Goal: Task Accomplishment & Management: Use online tool/utility

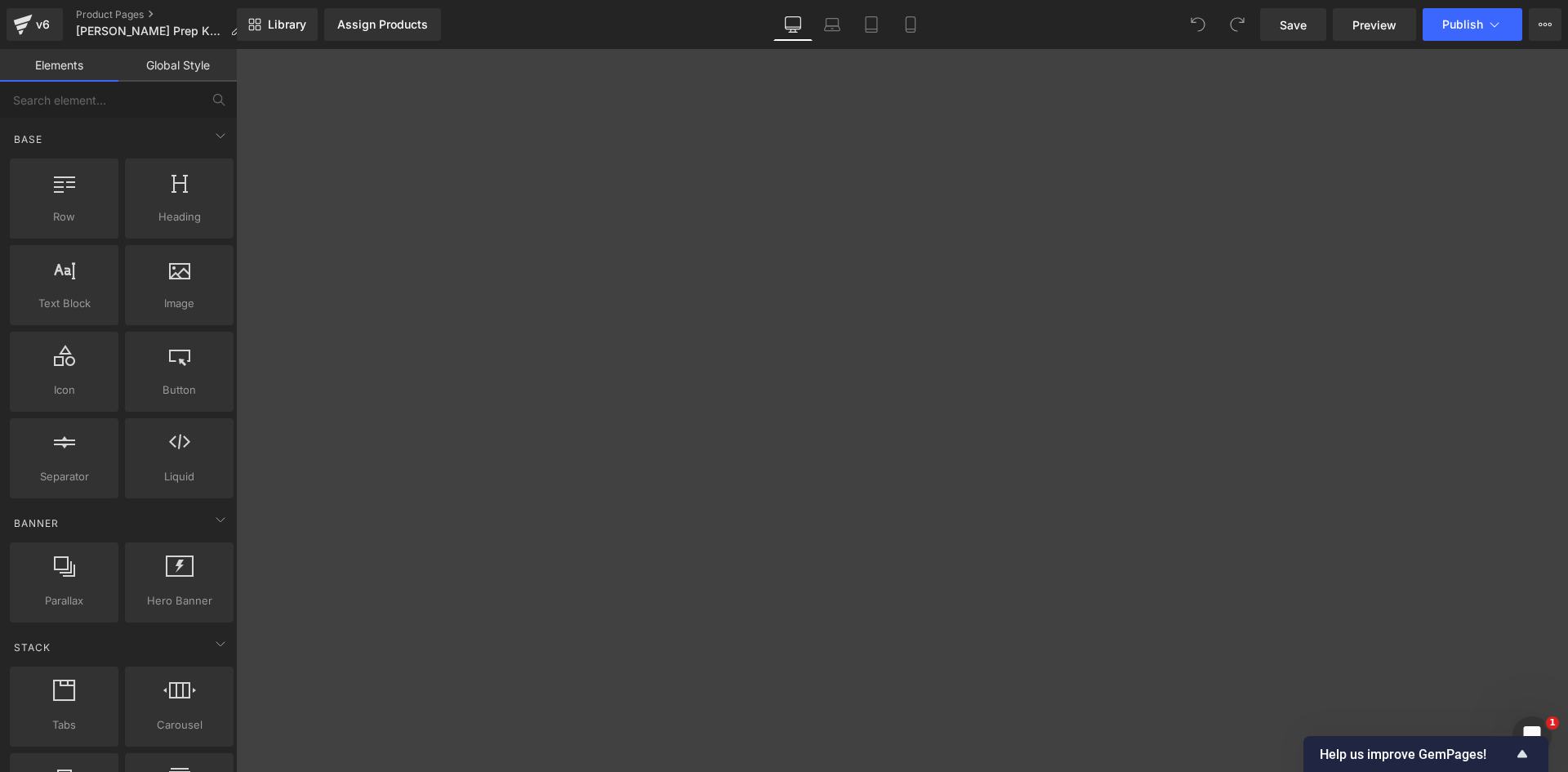
scroll to position [8326, 1320]
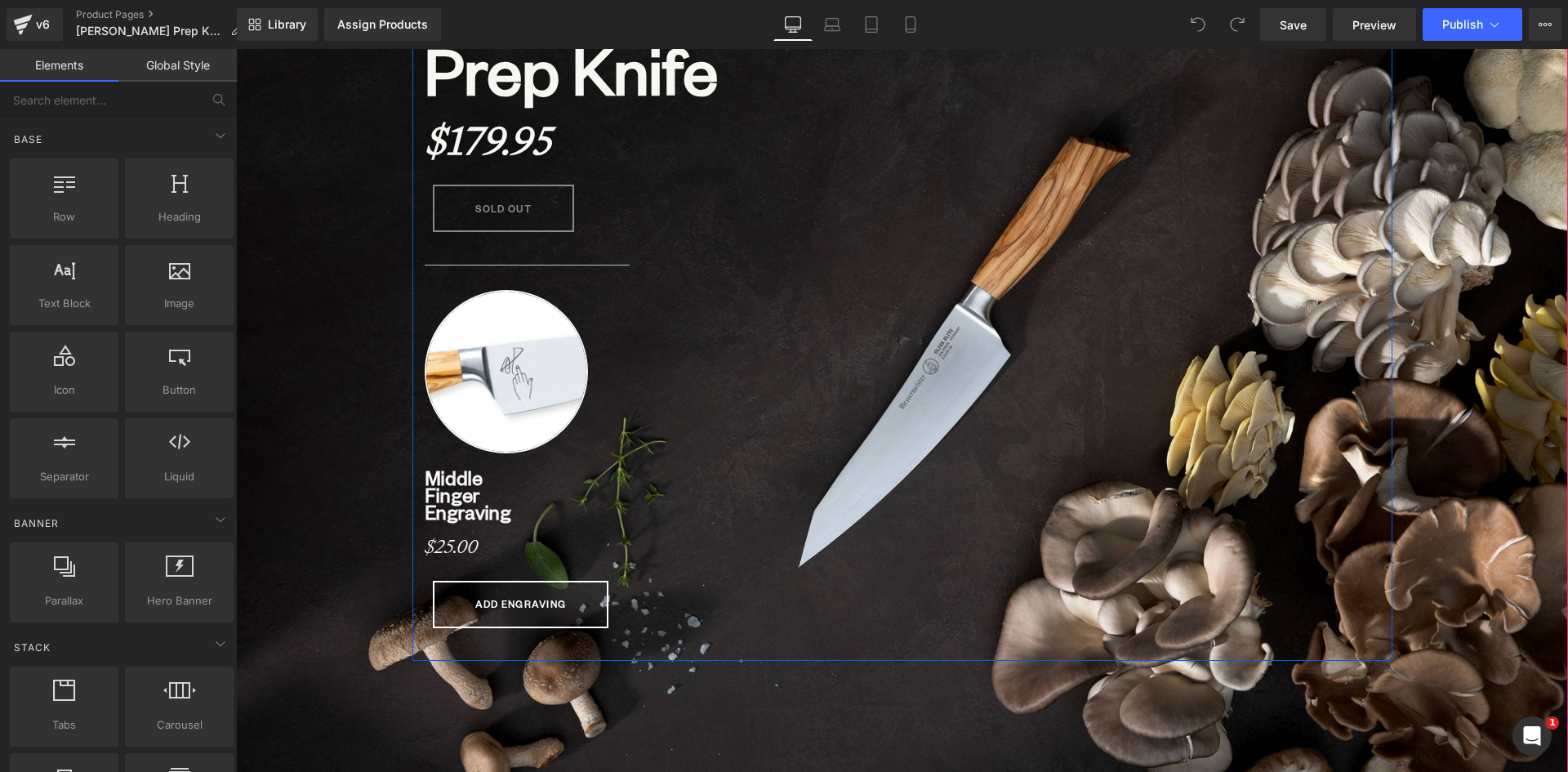
scroll to position [572, 0]
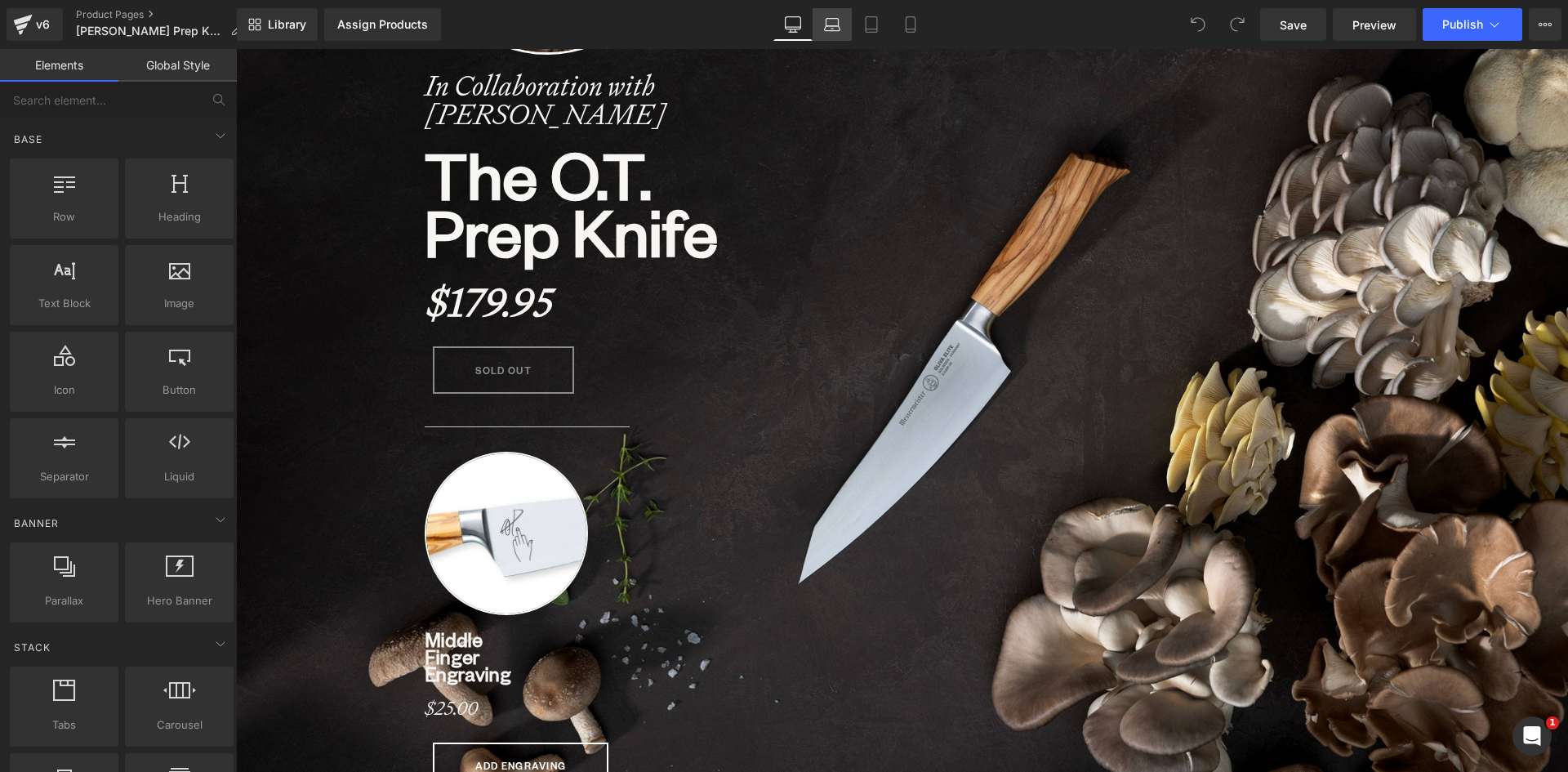
click at [825, 27] on icon at bounding box center [831, 24] width 16 height 16
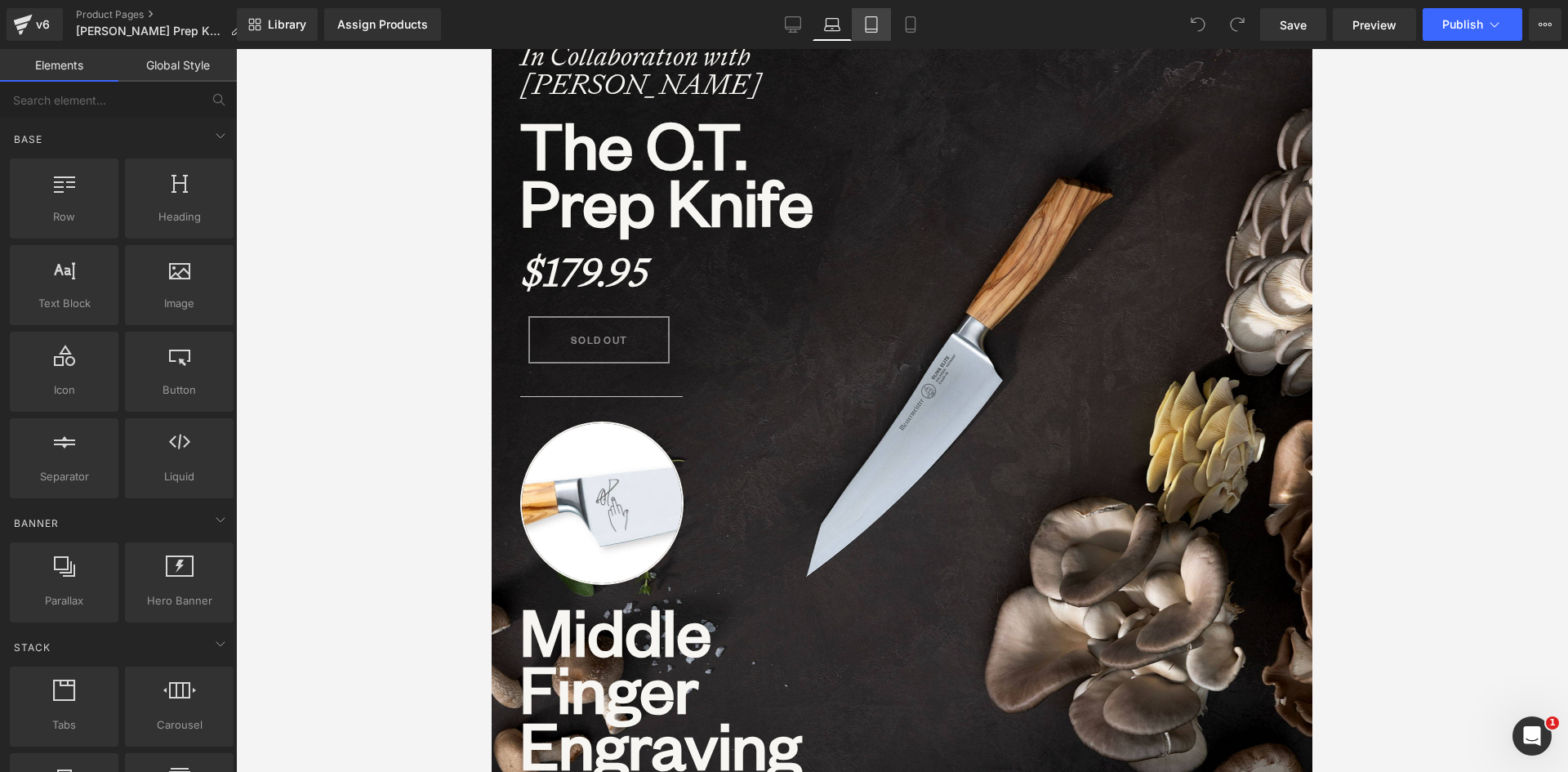
scroll to position [7826, 808]
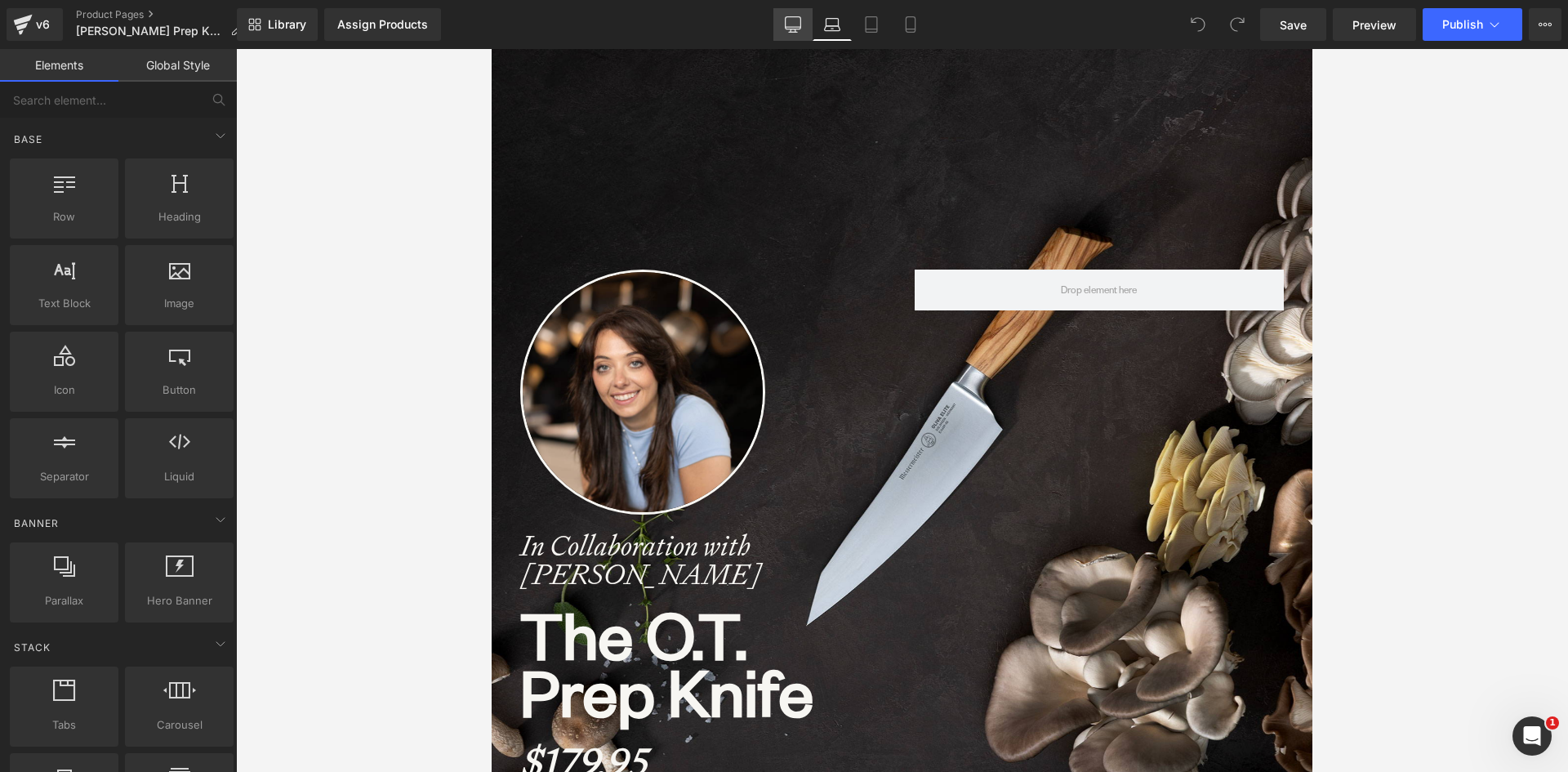
click at [795, 27] on icon at bounding box center [793, 27] width 15 height 0
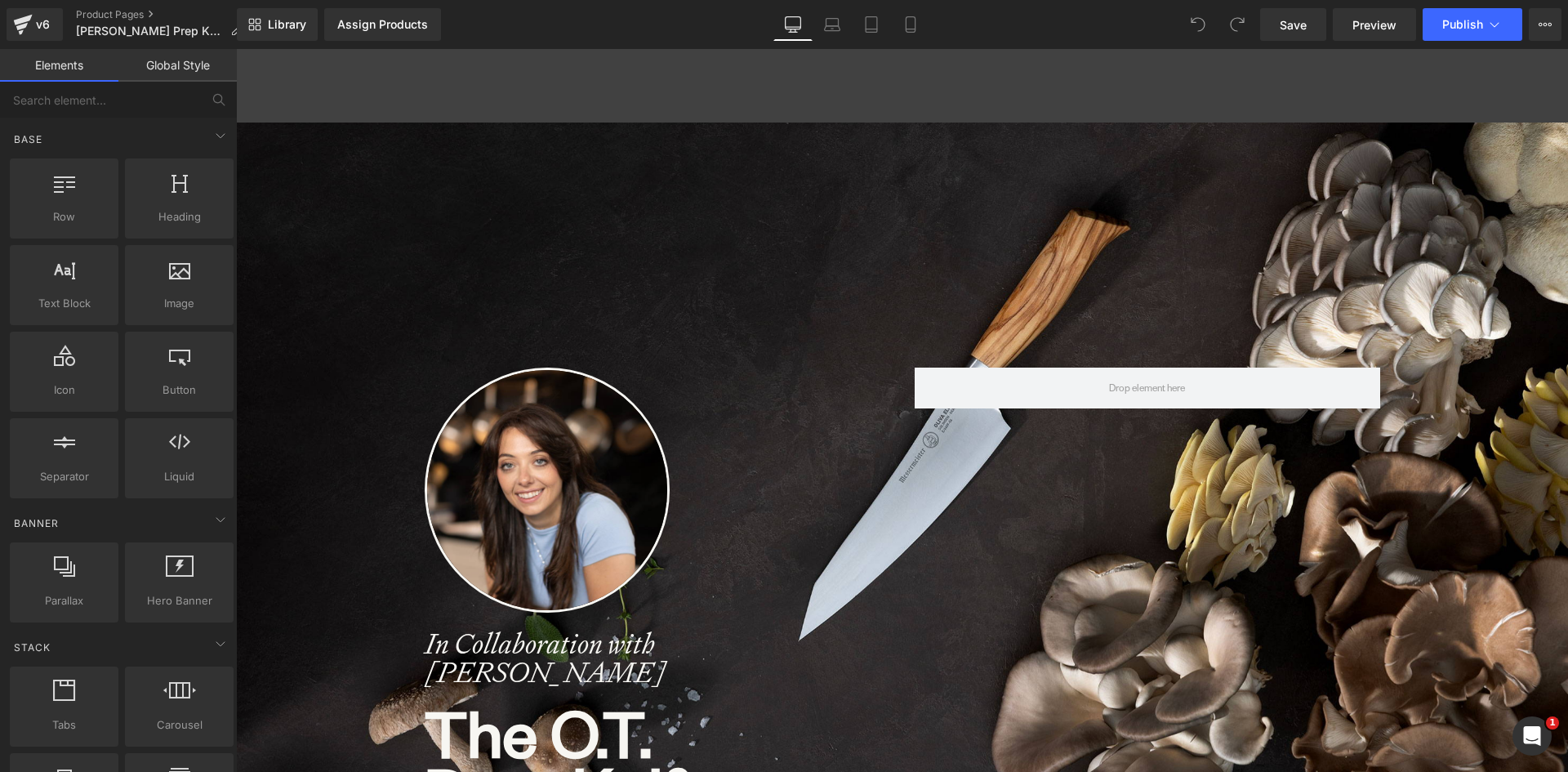
scroll to position [0, 0]
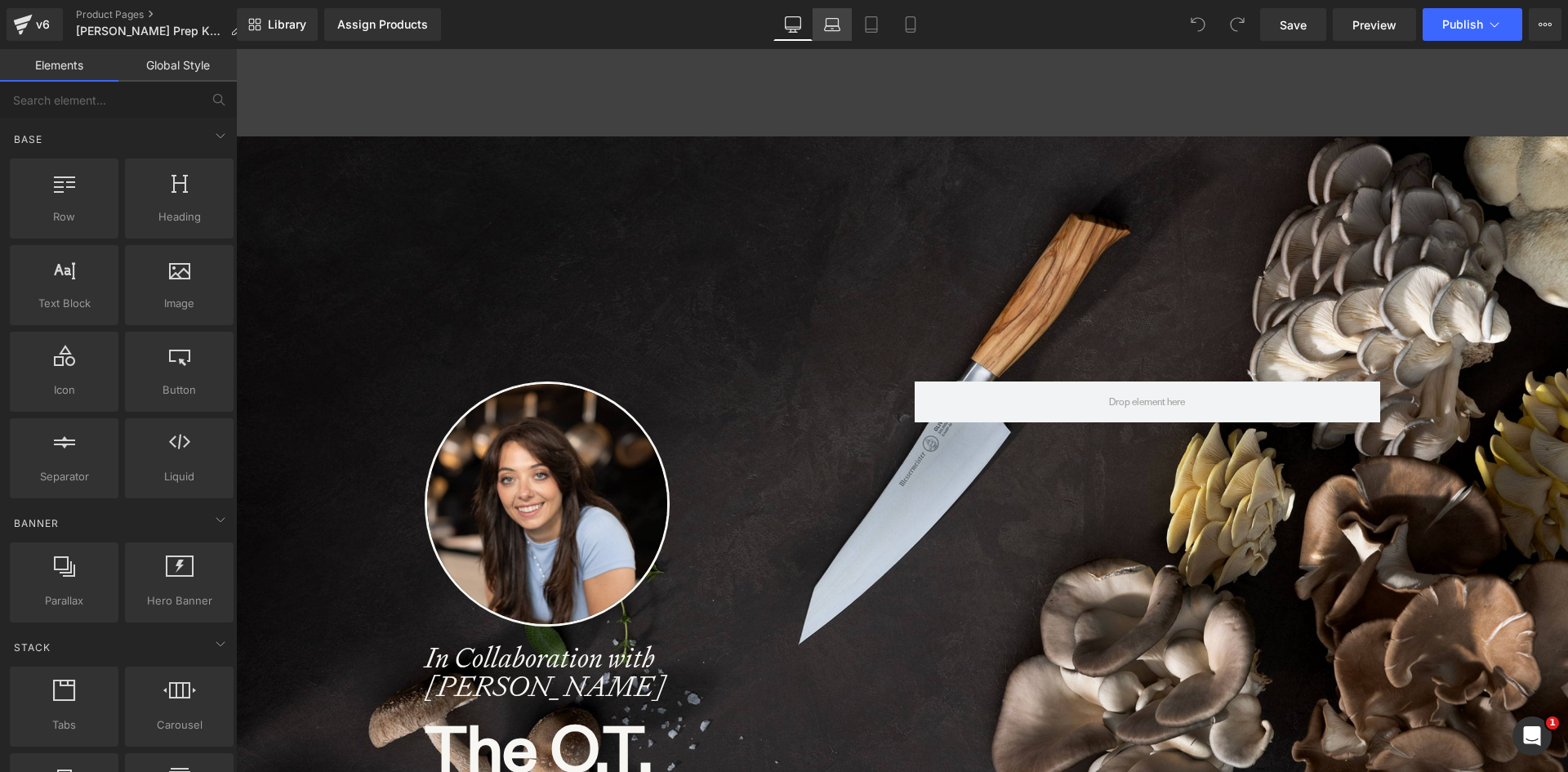
click at [830, 24] on icon at bounding box center [831, 24] width 16 height 16
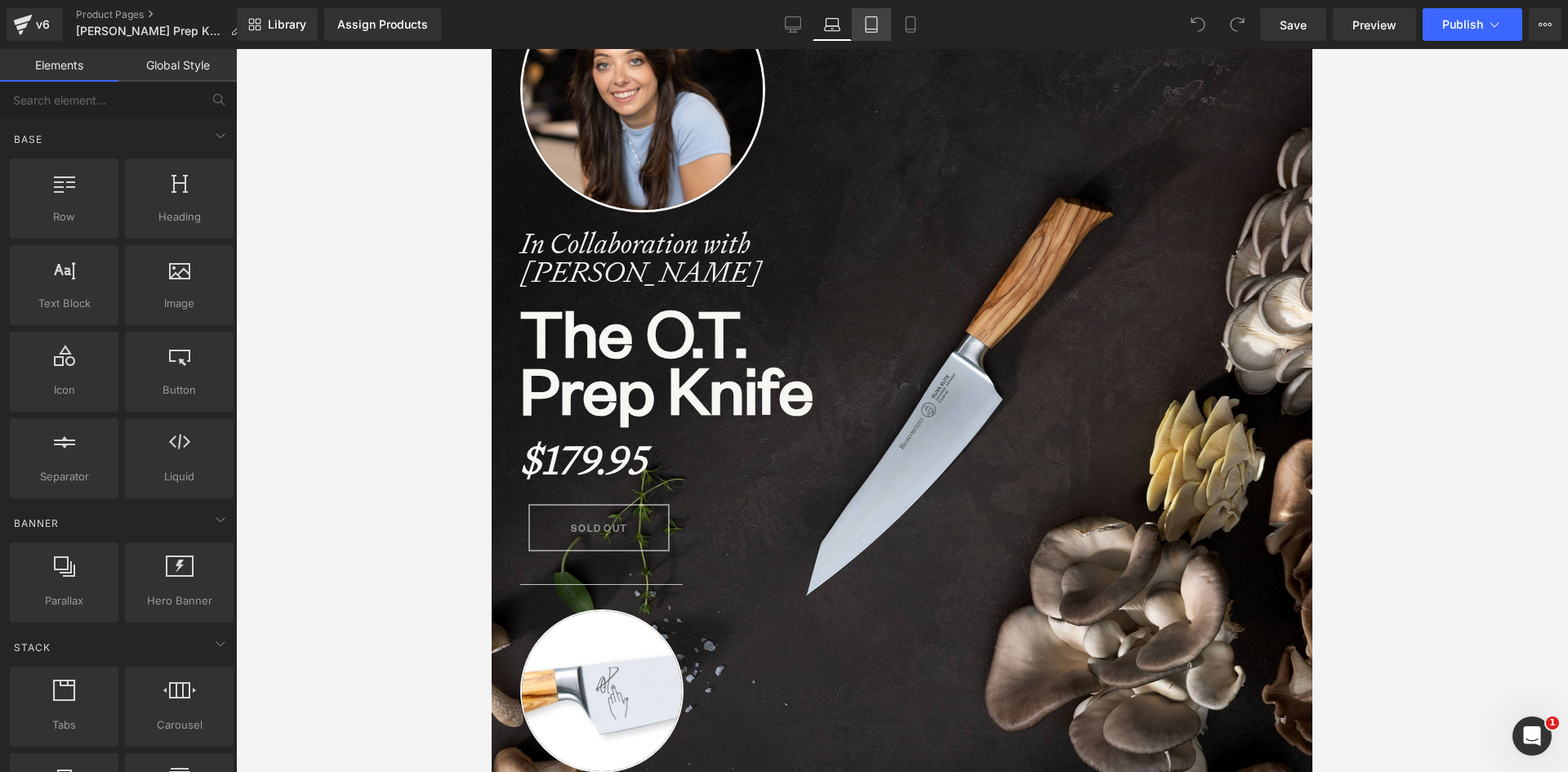
click at [885, 19] on link "Tablet" at bounding box center [871, 25] width 39 height 32
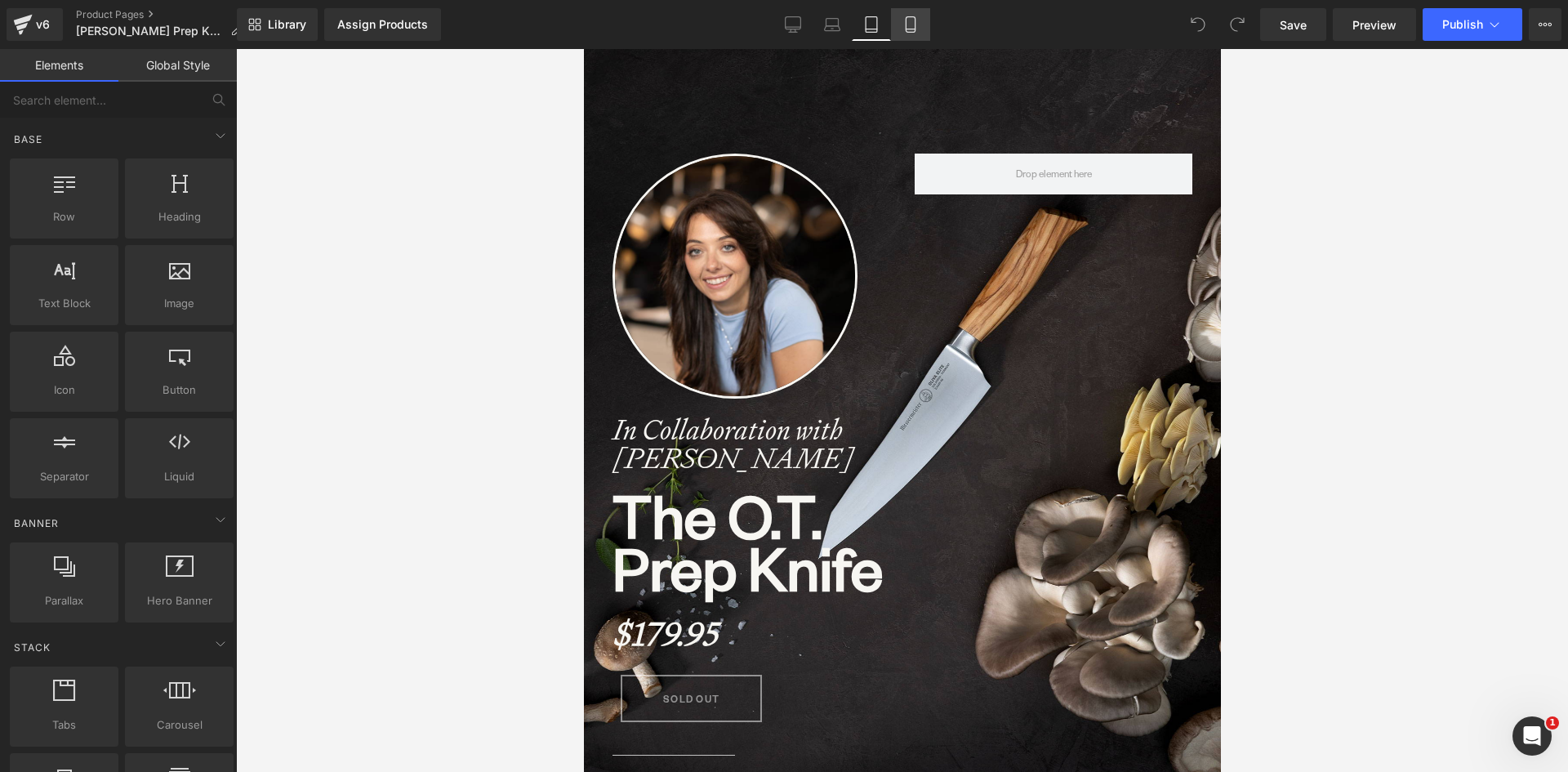
click at [912, 27] on icon at bounding box center [909, 24] width 16 height 16
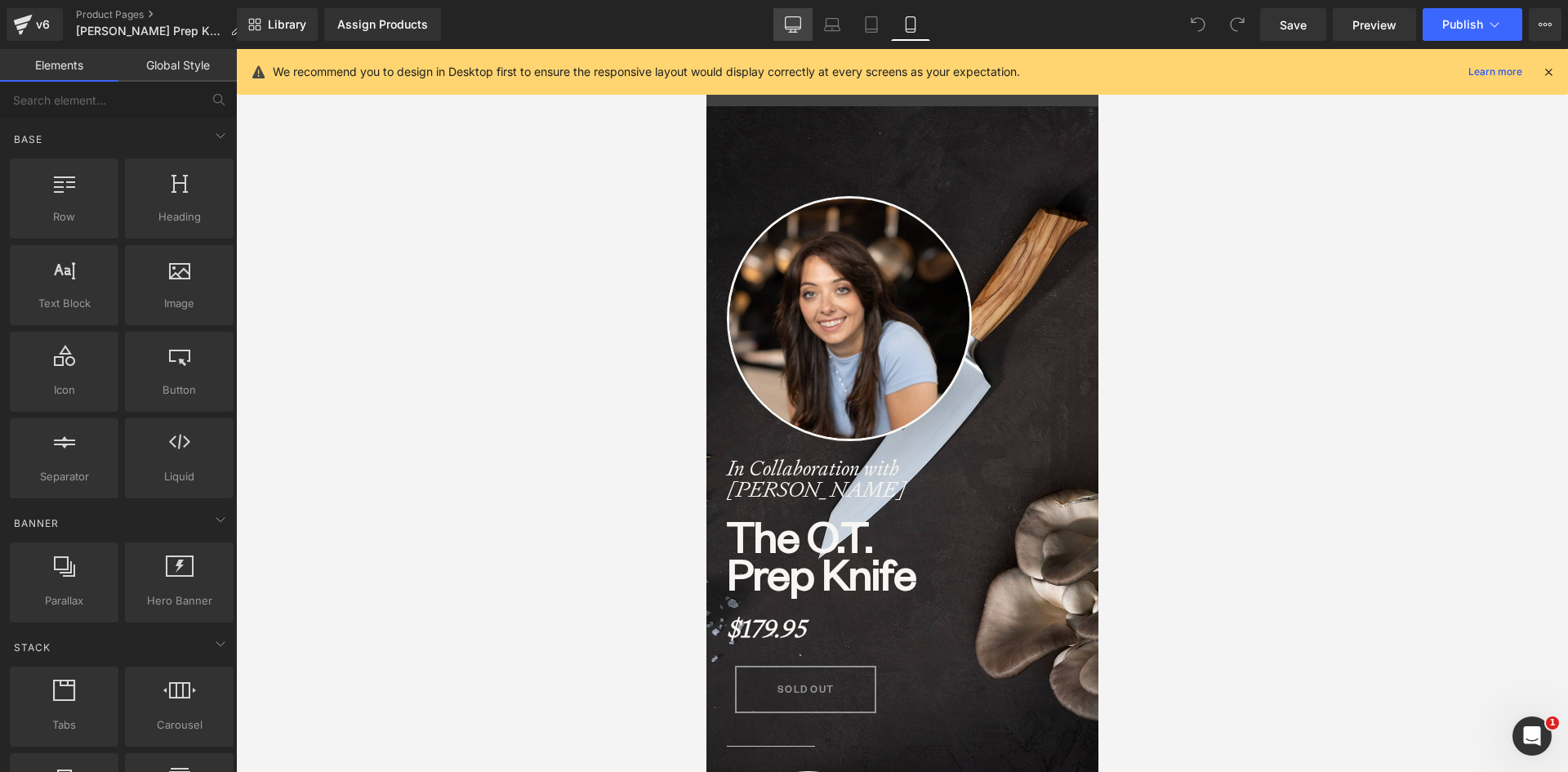
click at [801, 20] on icon at bounding box center [792, 24] width 16 height 16
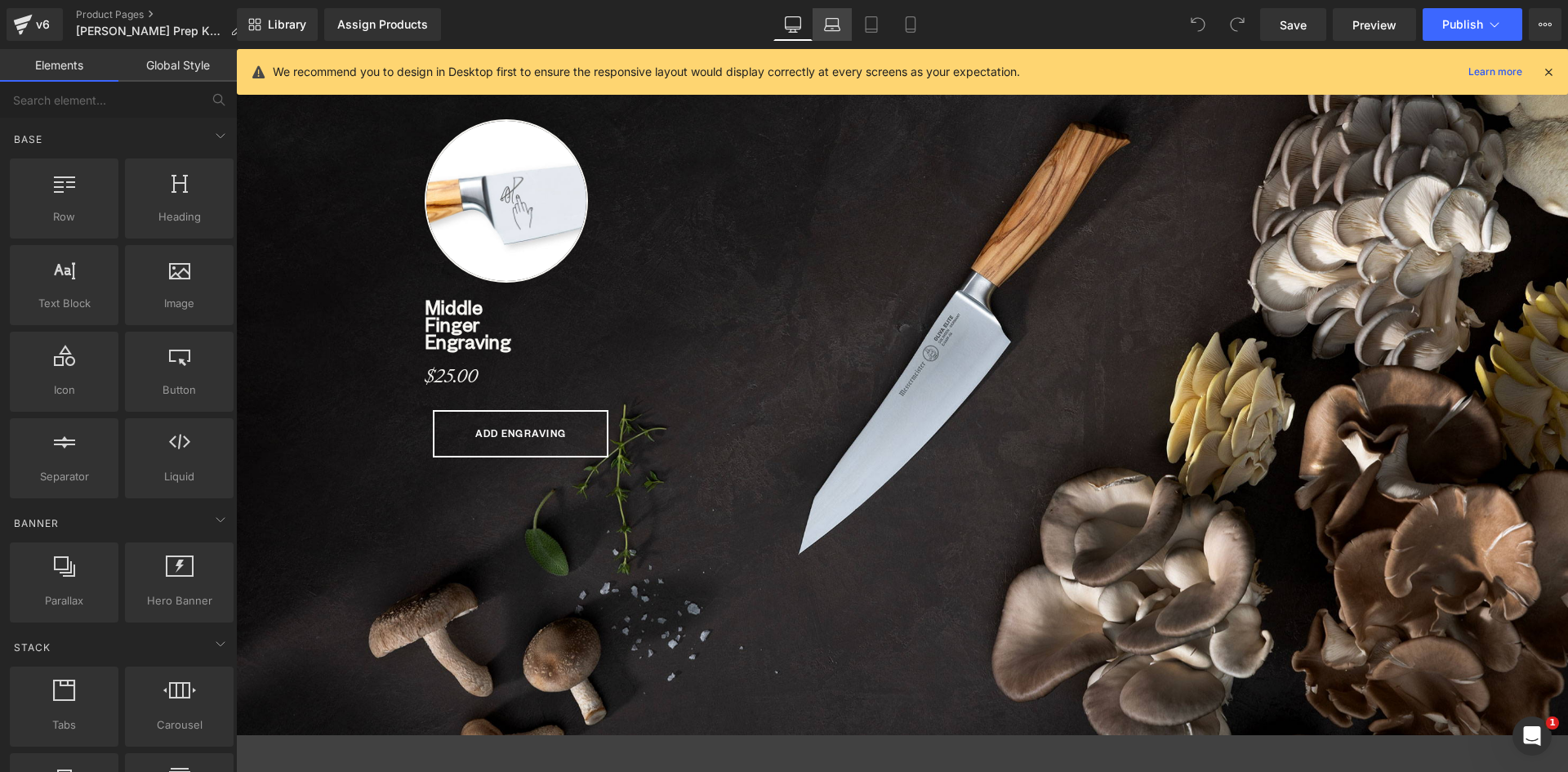
click at [830, 31] on icon at bounding box center [832, 29] width 15 height 5
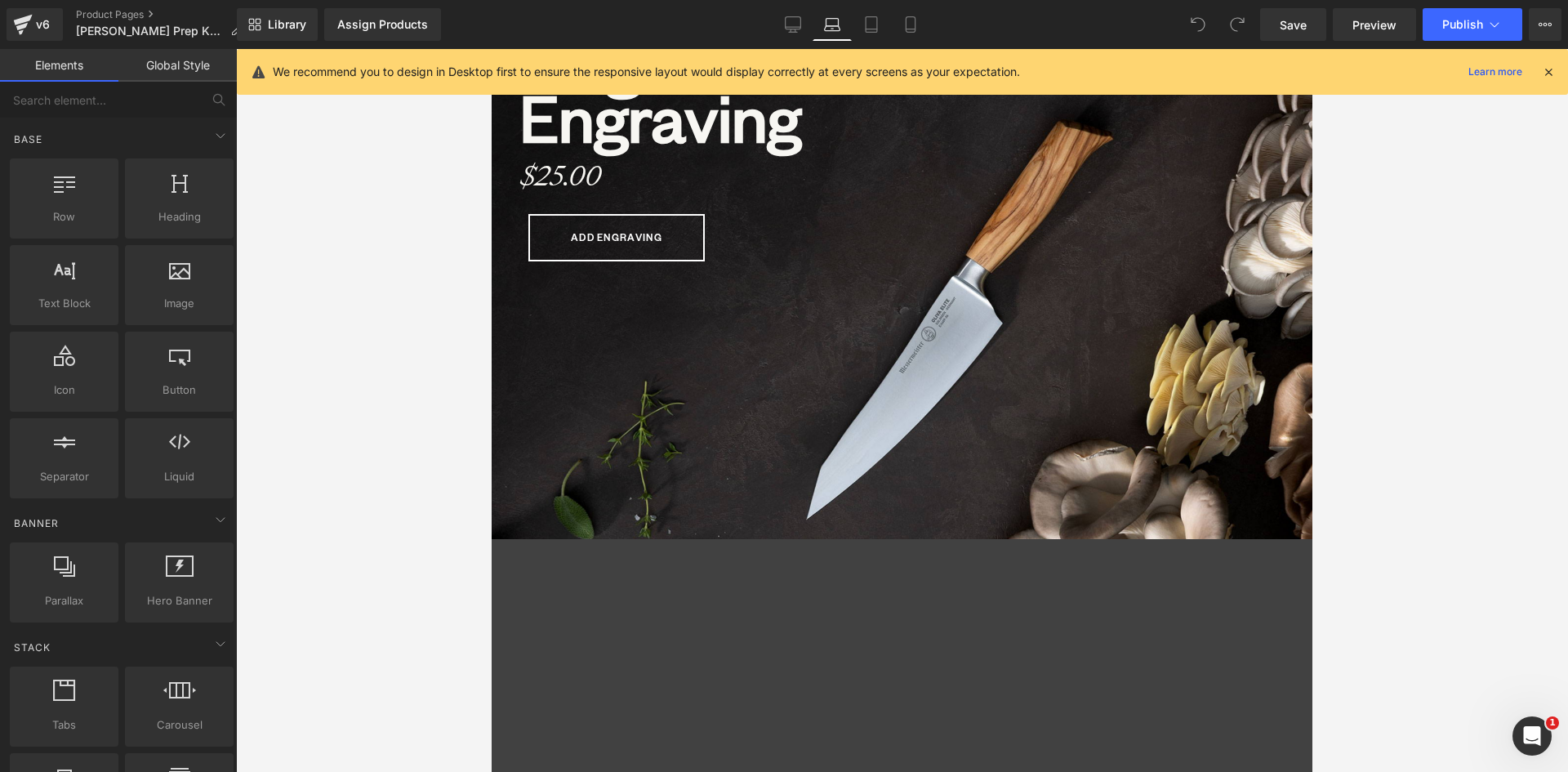
scroll to position [791, 0]
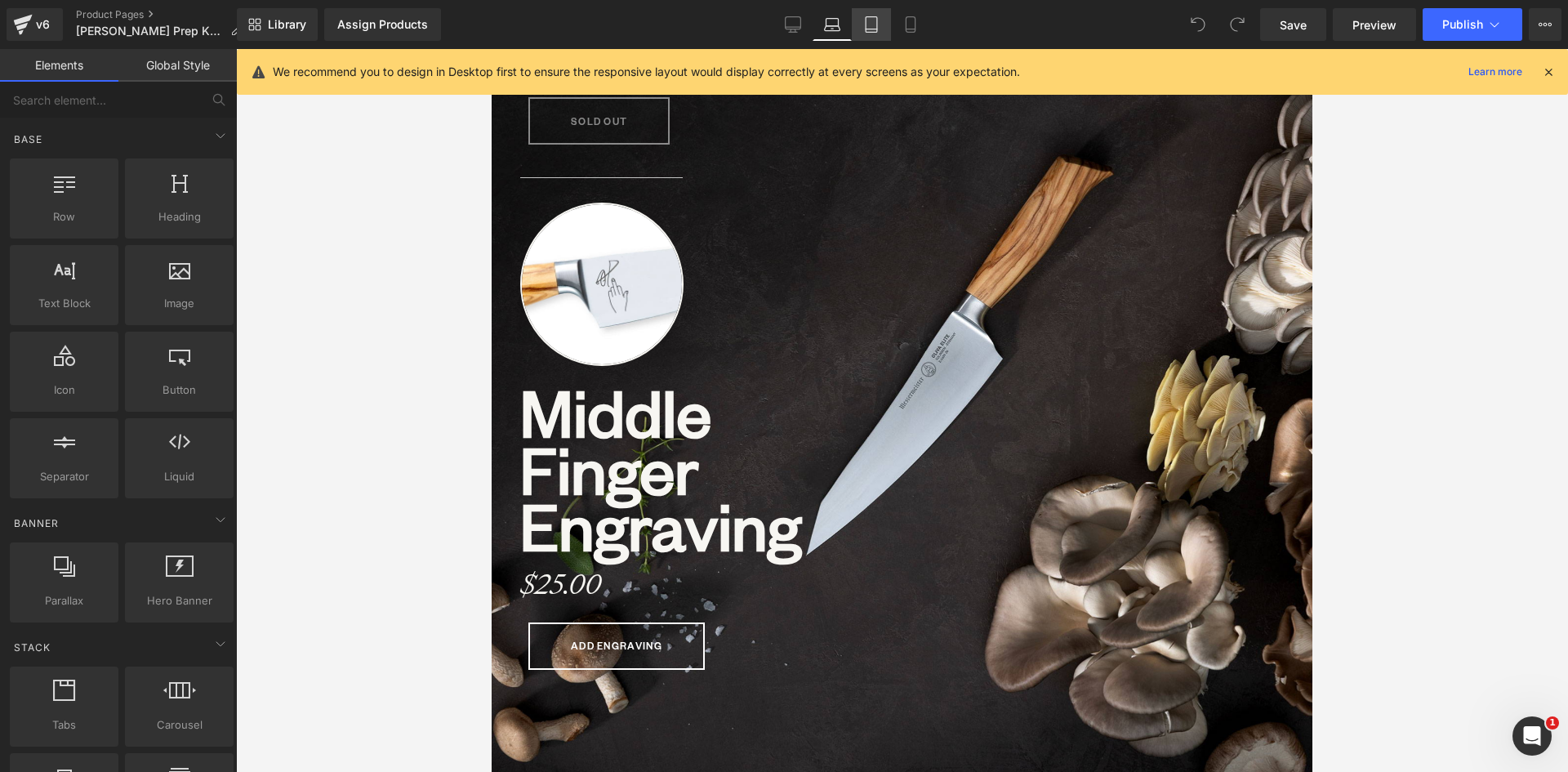
click at [871, 30] on icon at bounding box center [870, 30] width 11 height 0
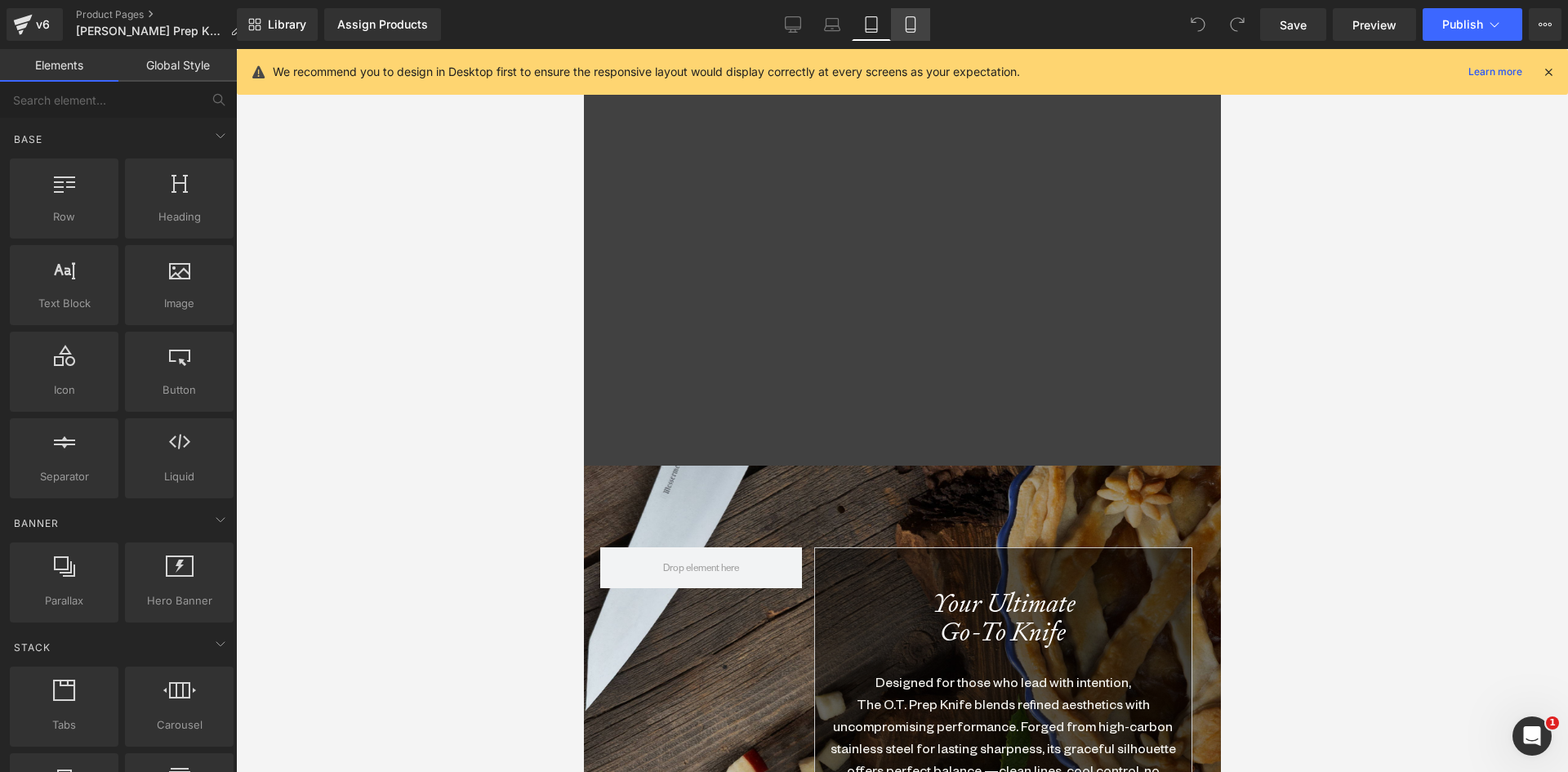
scroll to position [7342, 624]
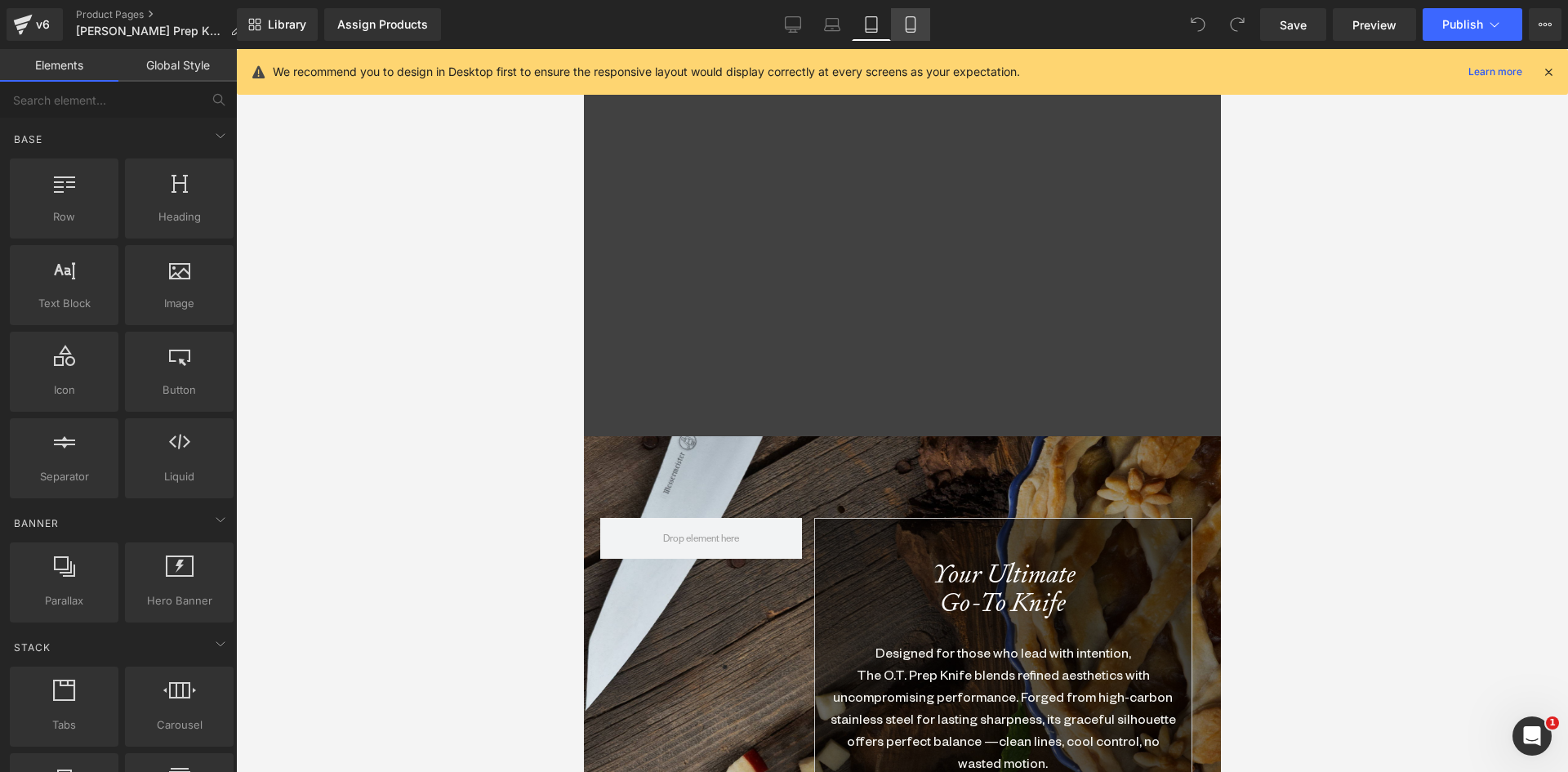
click at [914, 20] on icon at bounding box center [909, 24] width 16 height 16
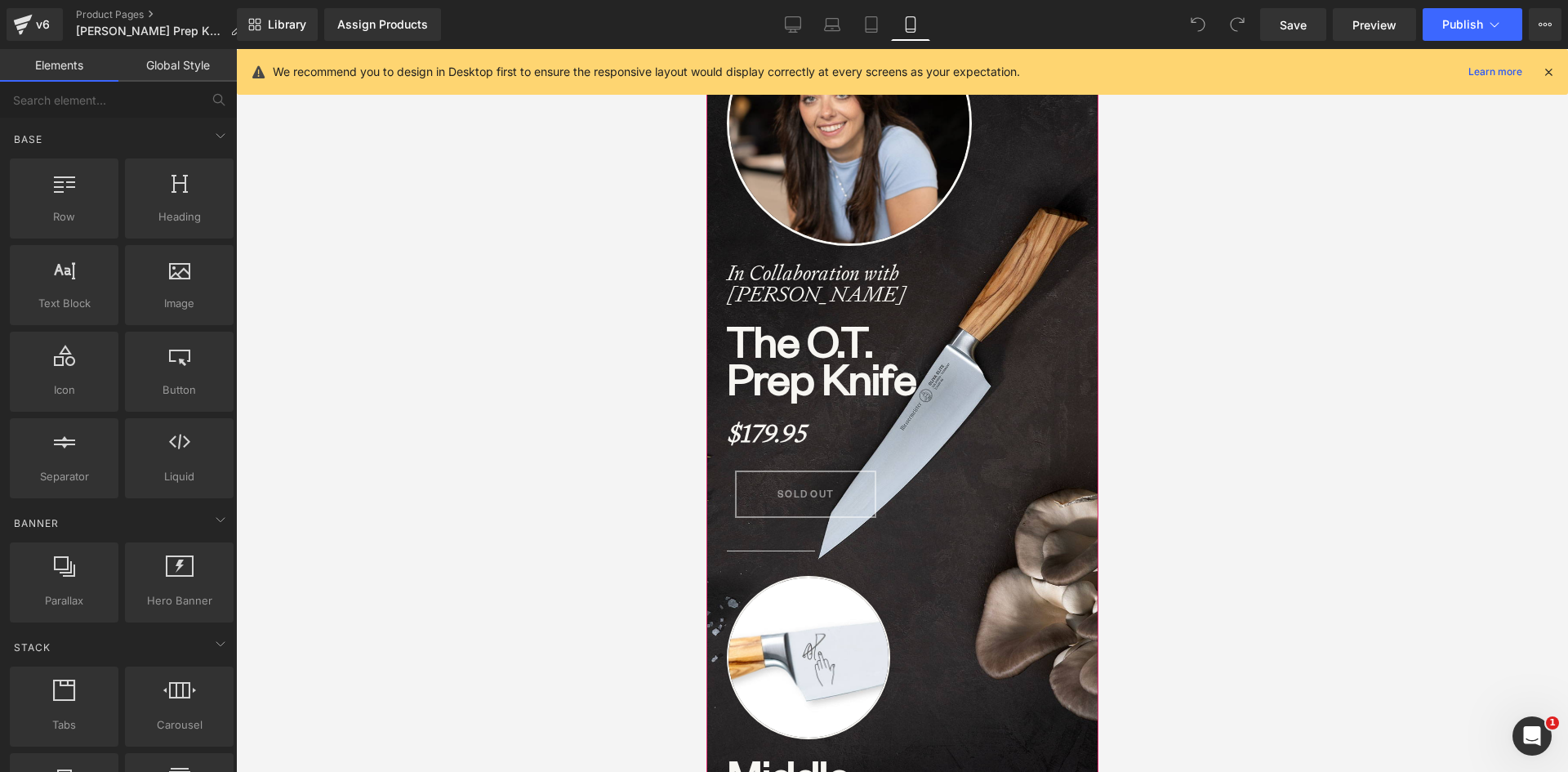
scroll to position [490, 0]
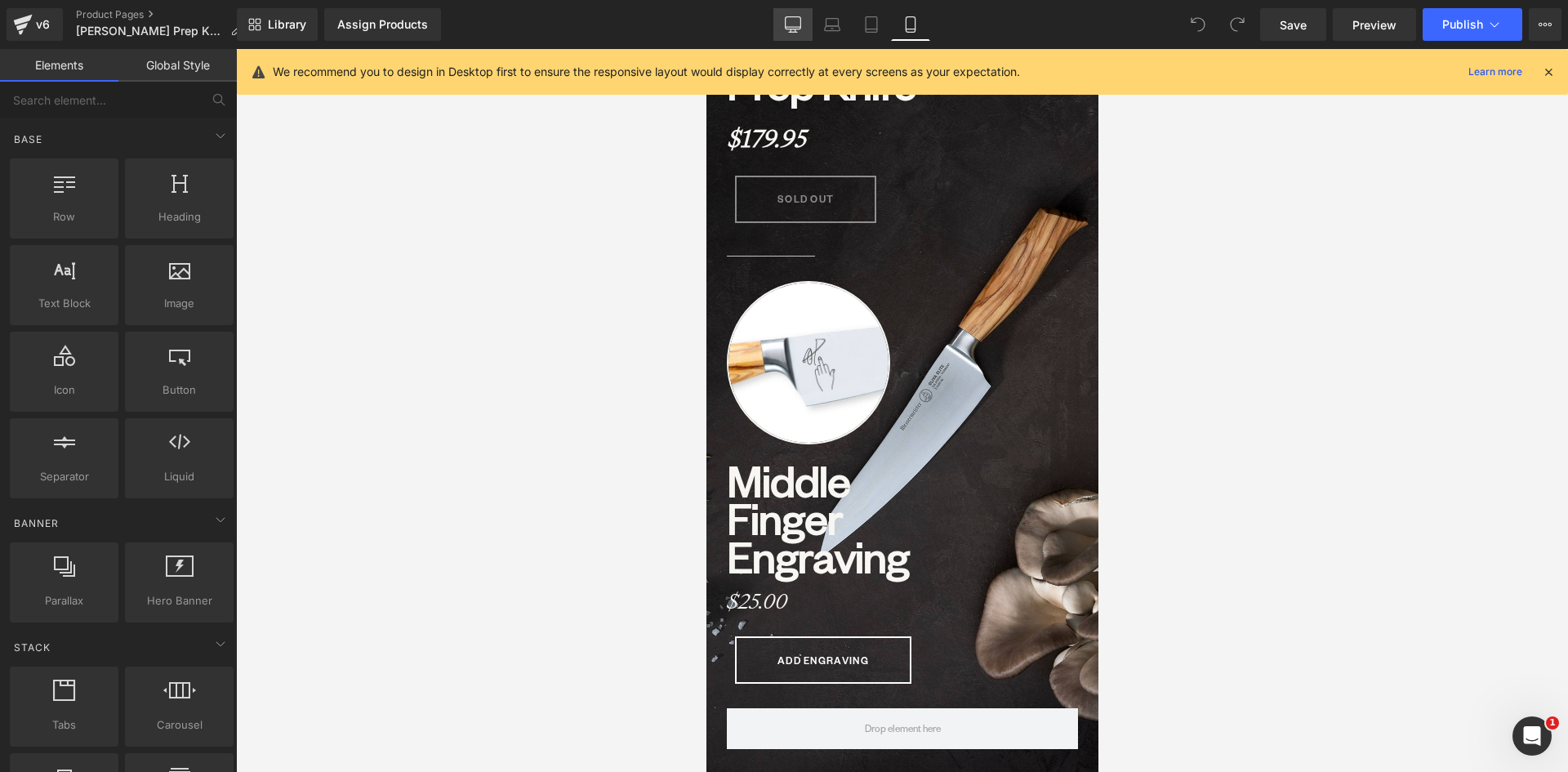
click at [792, 23] on icon at bounding box center [792, 24] width 16 height 16
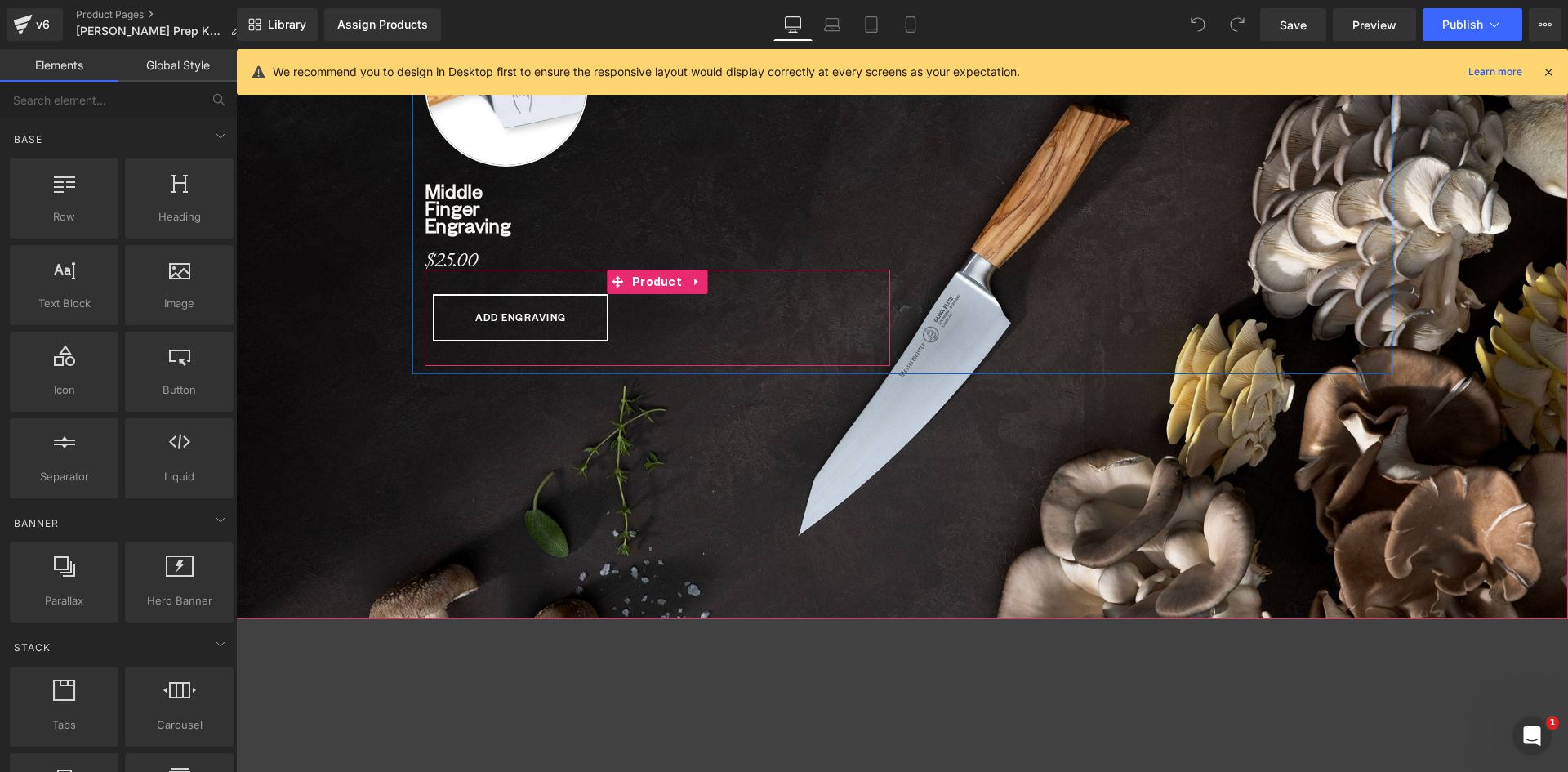
scroll to position [855, 0]
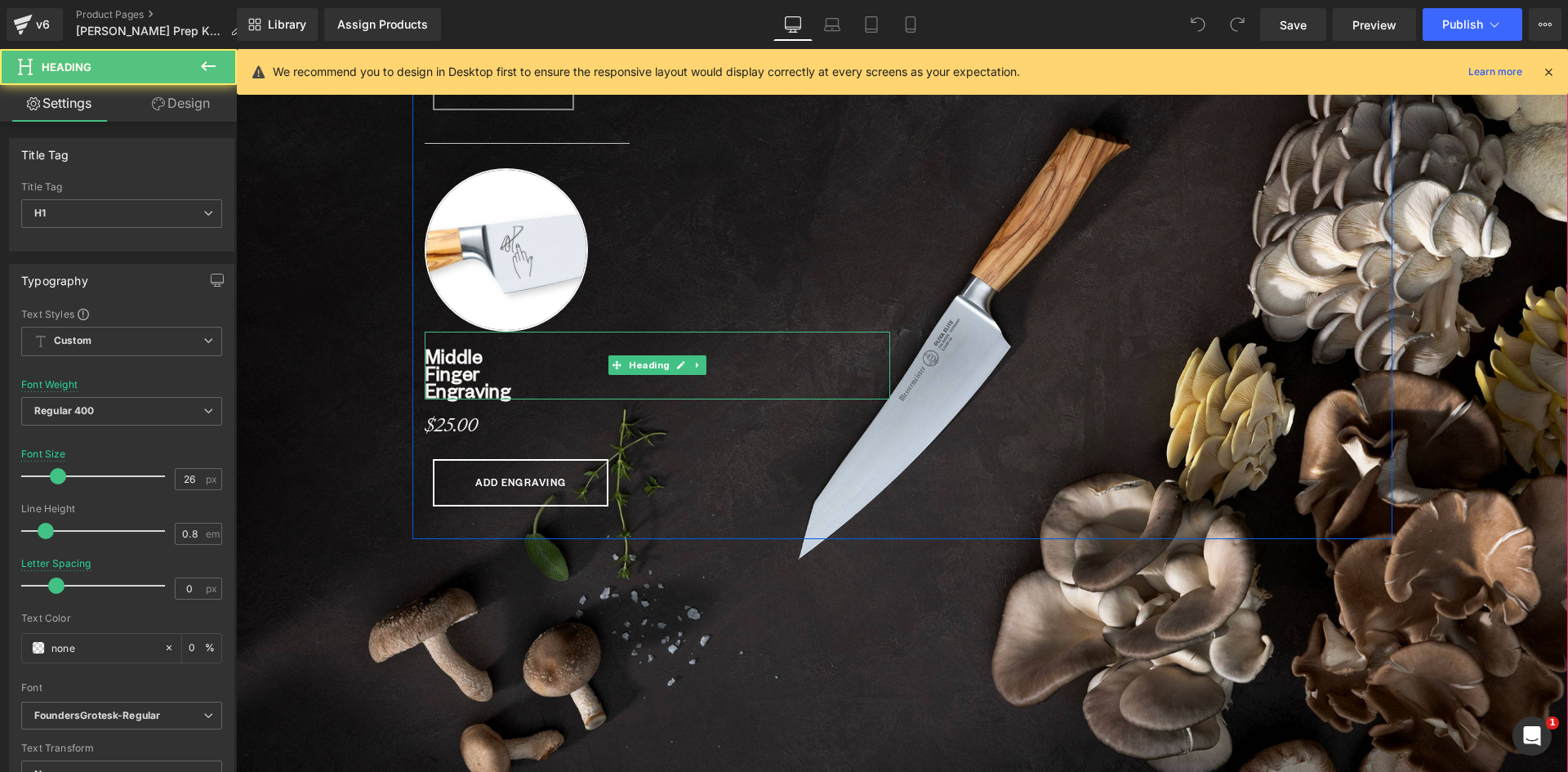
click at [437, 353] on b "Middle Finger Engraving" at bounding box center [468, 373] width 87 height 60
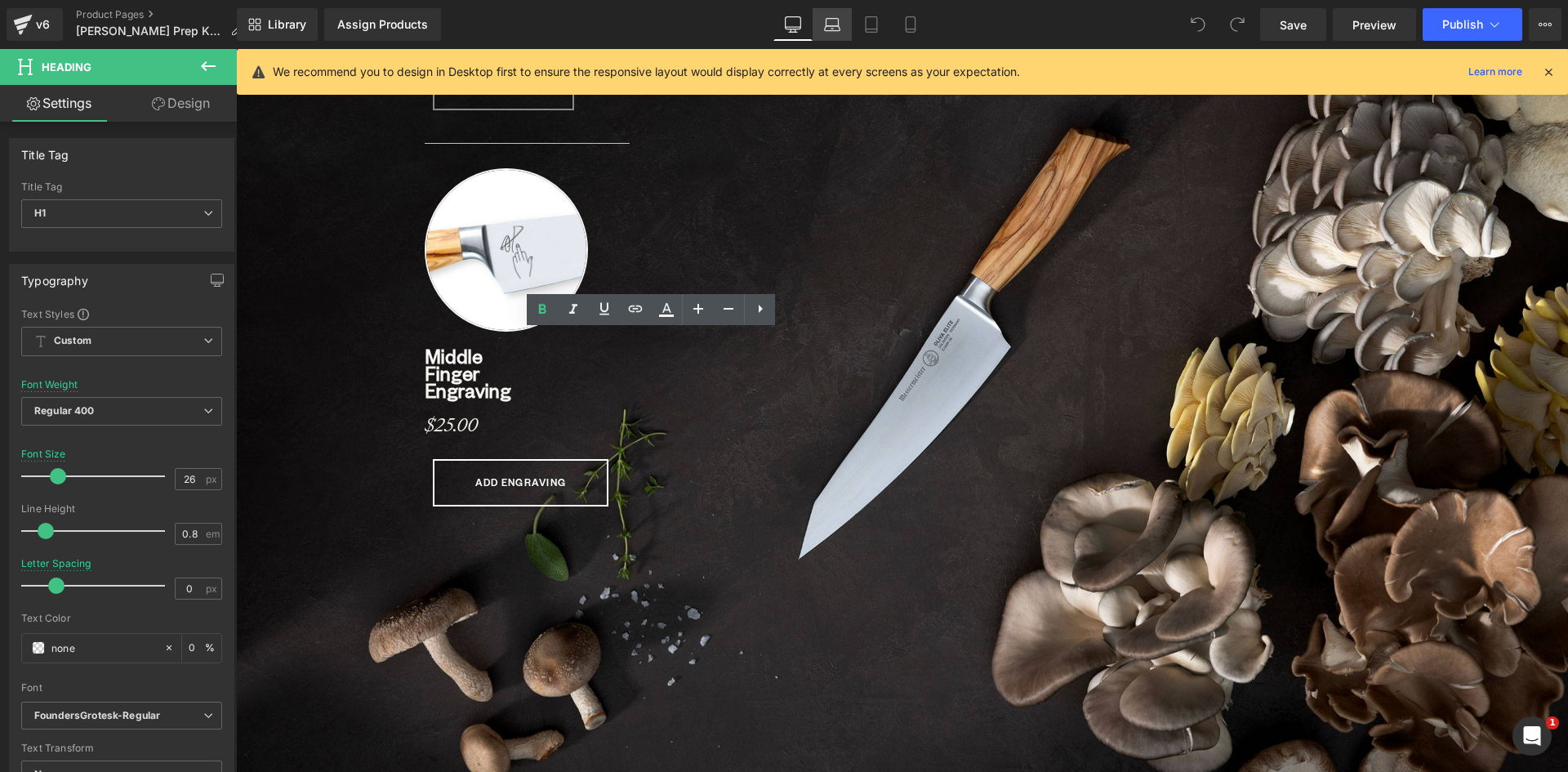
click at [834, 21] on icon at bounding box center [831, 24] width 16 height 16
type input "87"
type input "0"
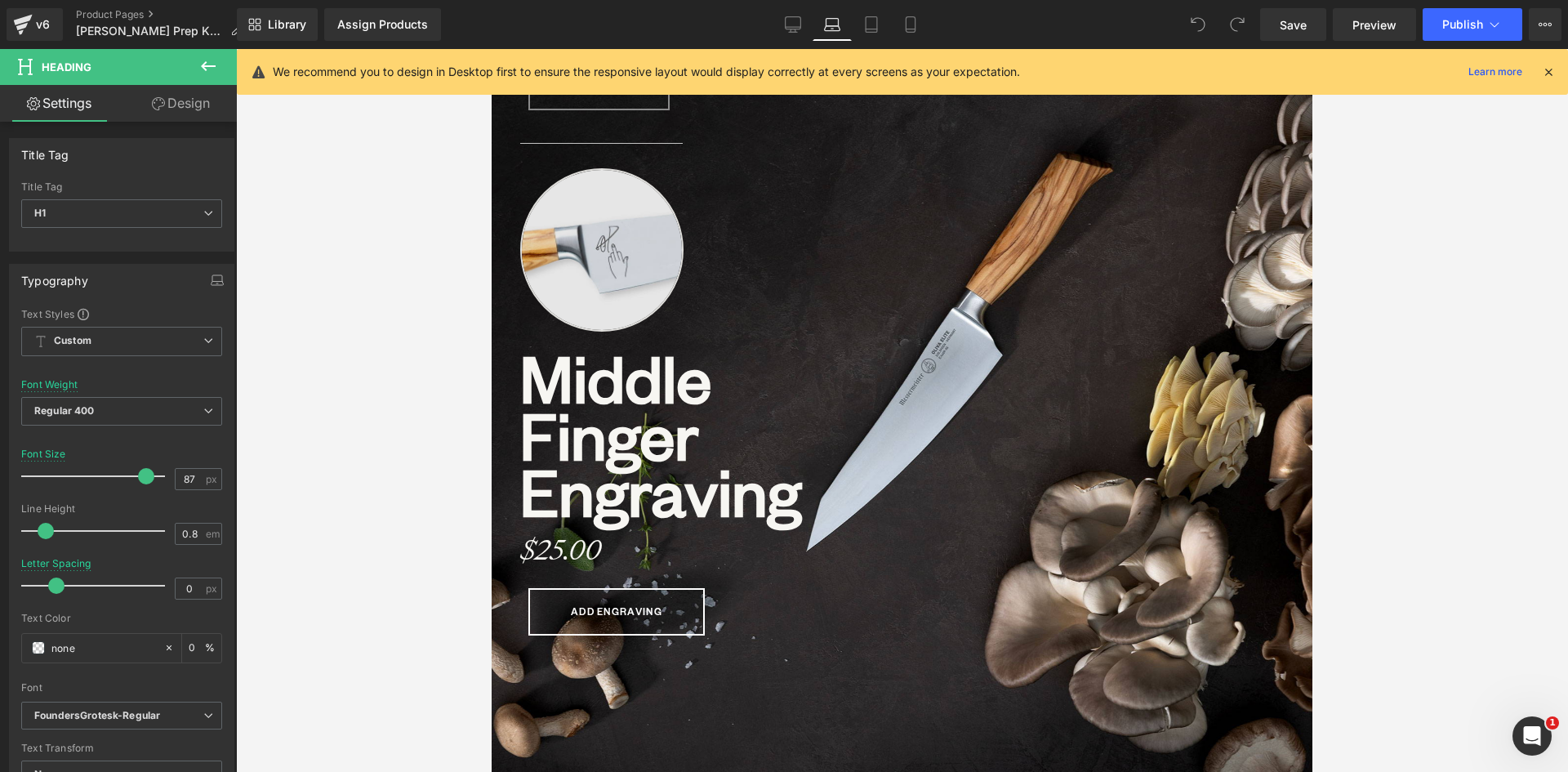
scroll to position [9, 9]
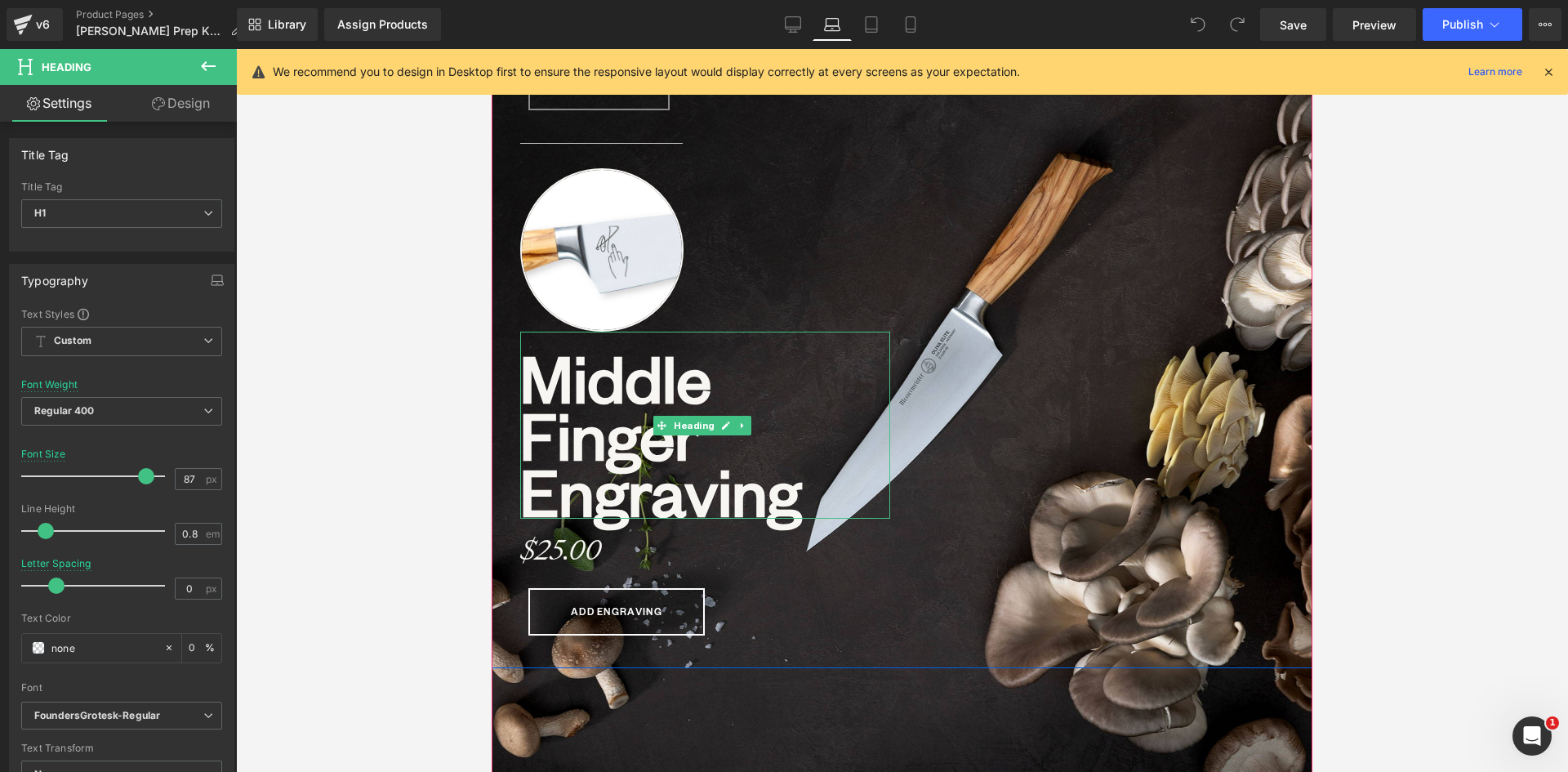
click at [547, 392] on b "Middle Finger Engraving" at bounding box center [660, 433] width 281 height 197
drag, startPoint x: 193, startPoint y: 478, endPoint x: 152, endPoint y: 482, distance: 41.2
click at [152, 482] on div "Font Size 87 px" at bounding box center [122, 476] width 201 height 54
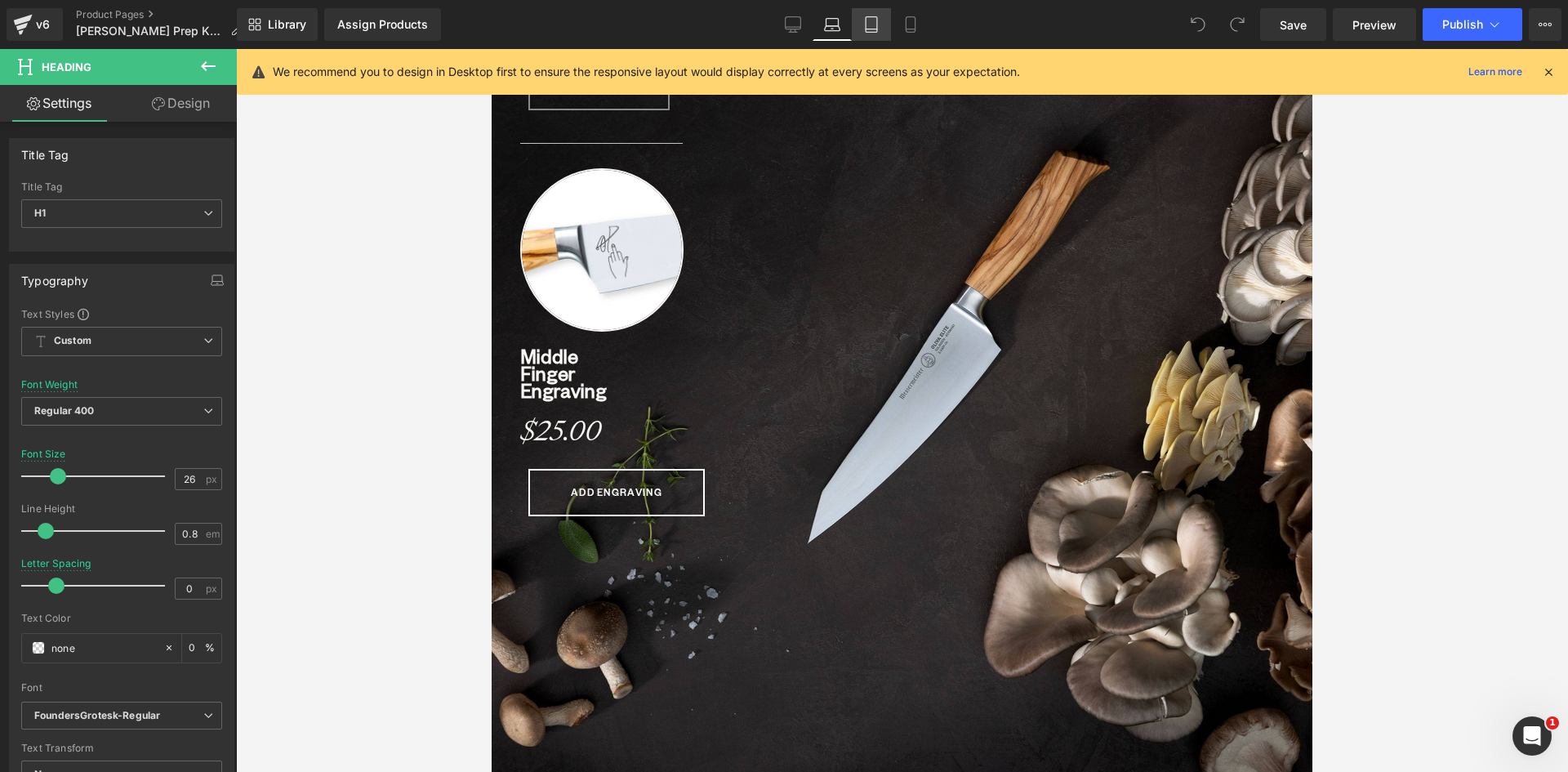
click at [873, 24] on icon at bounding box center [870, 24] width 16 height 16
type input "80"
type input "0"
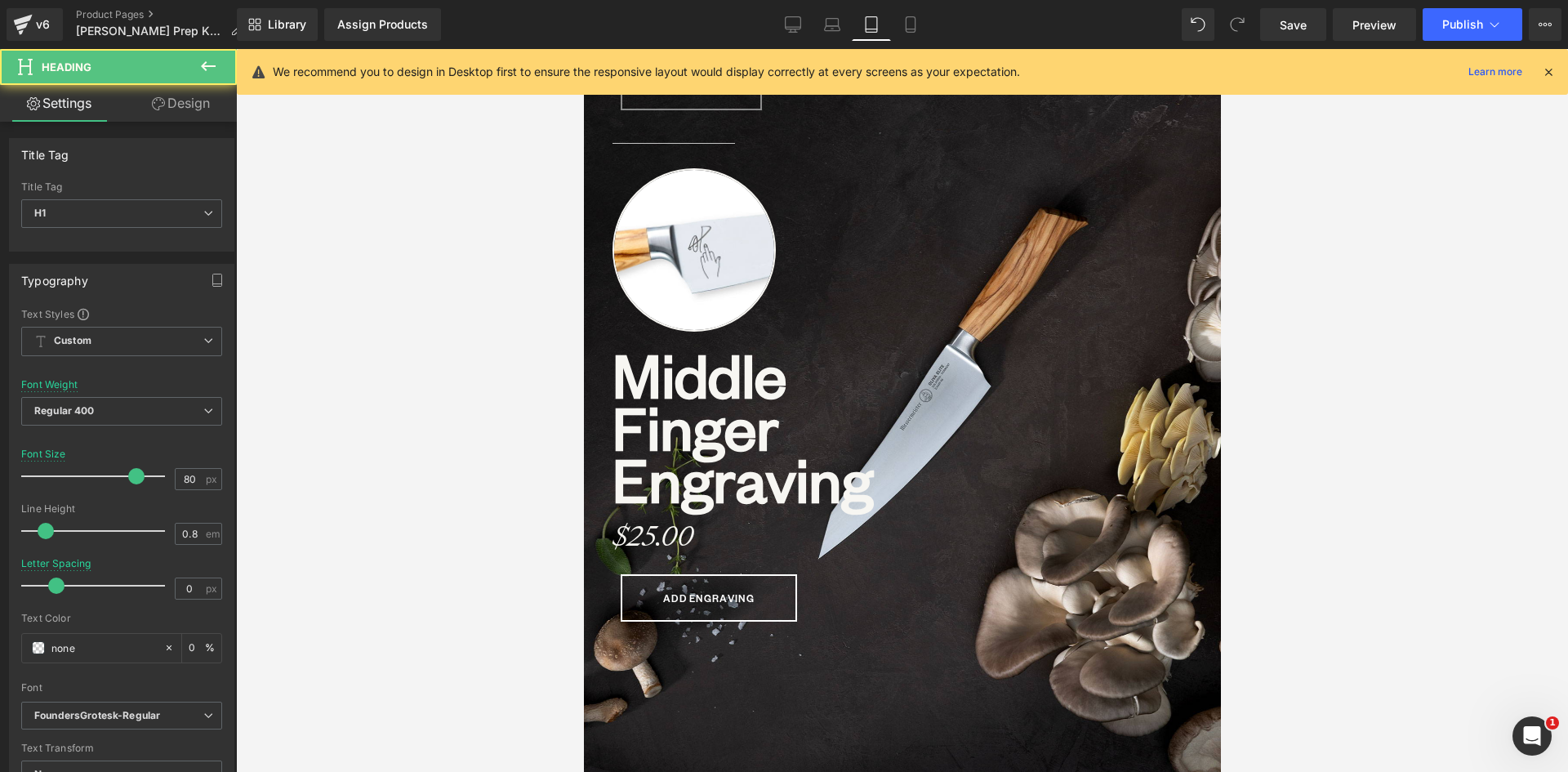
click at [703, 435] on b "Middle Finger Engraving" at bounding box center [742, 426] width 260 height 182
drag, startPoint x: 187, startPoint y: 471, endPoint x: 161, endPoint y: 472, distance: 26.0
click at [161, 472] on div "Font Size 80 px" at bounding box center [122, 476] width 201 height 54
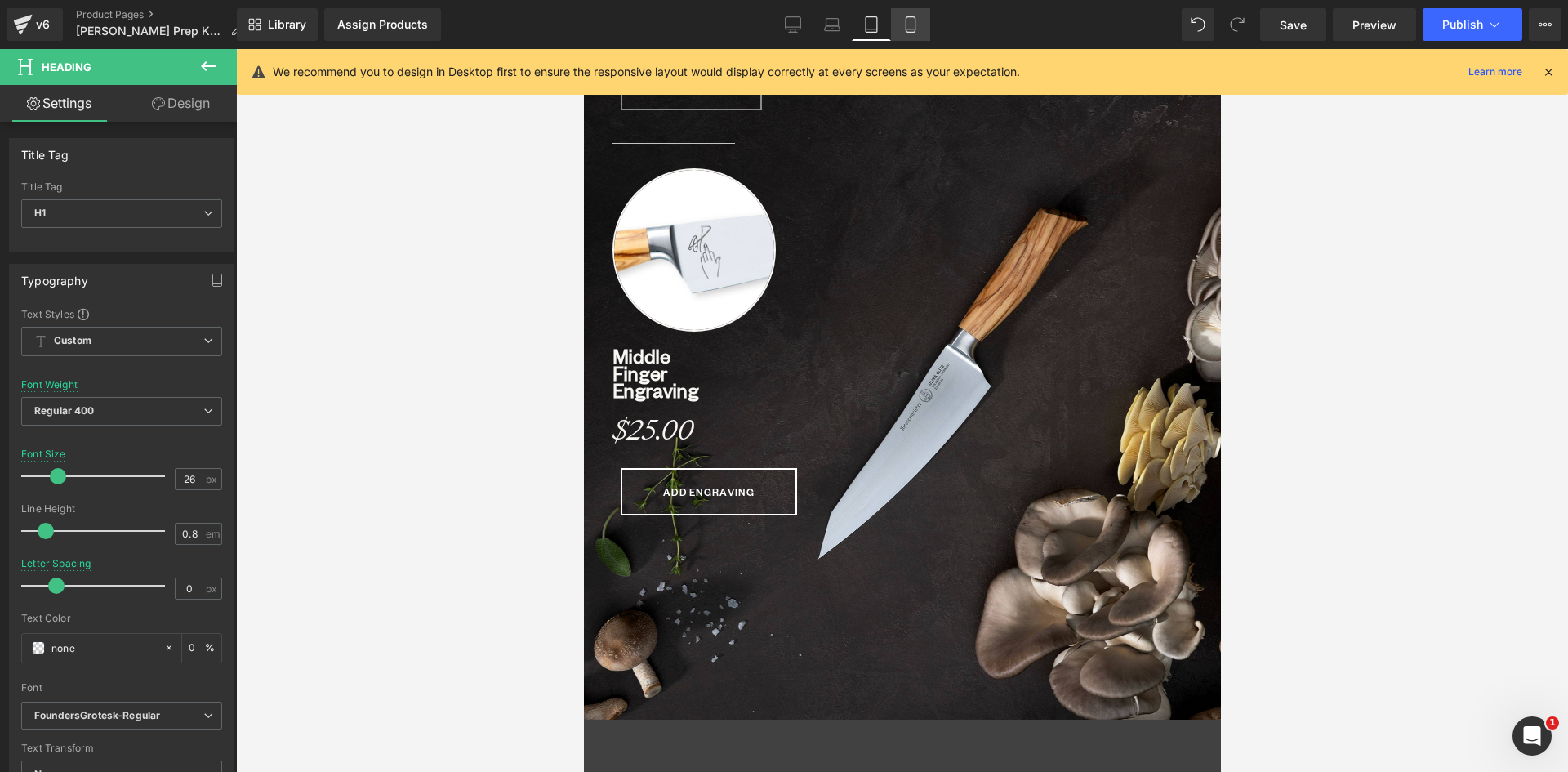
click at [906, 30] on icon at bounding box center [909, 30] width 9 height 0
type input "58"
type input "-1"
type input "0"
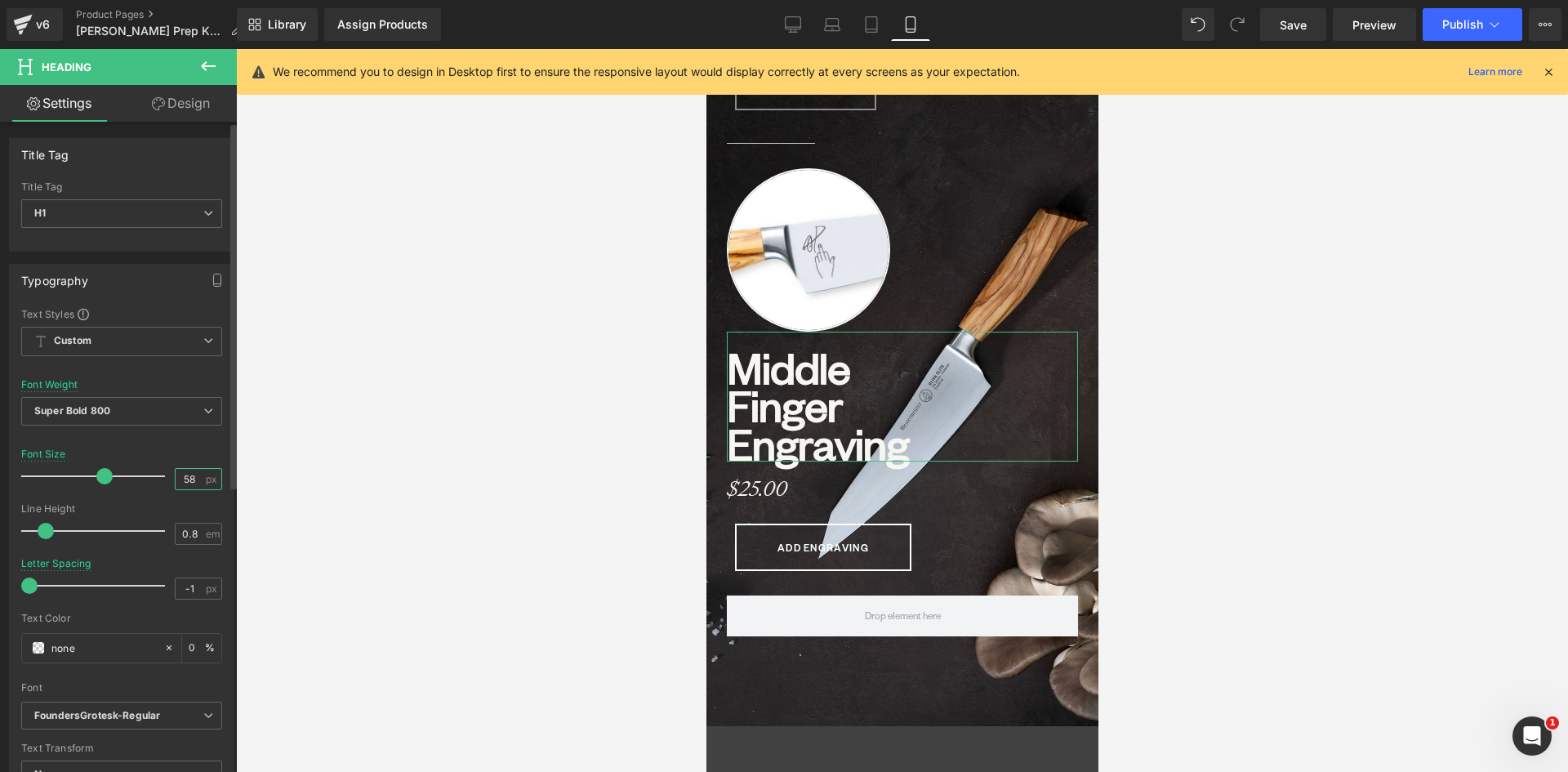
drag, startPoint x: 189, startPoint y: 478, endPoint x: 161, endPoint y: 481, distance: 28.2
click at [161, 481] on div "Font Size 58 px" at bounding box center [122, 476] width 201 height 54
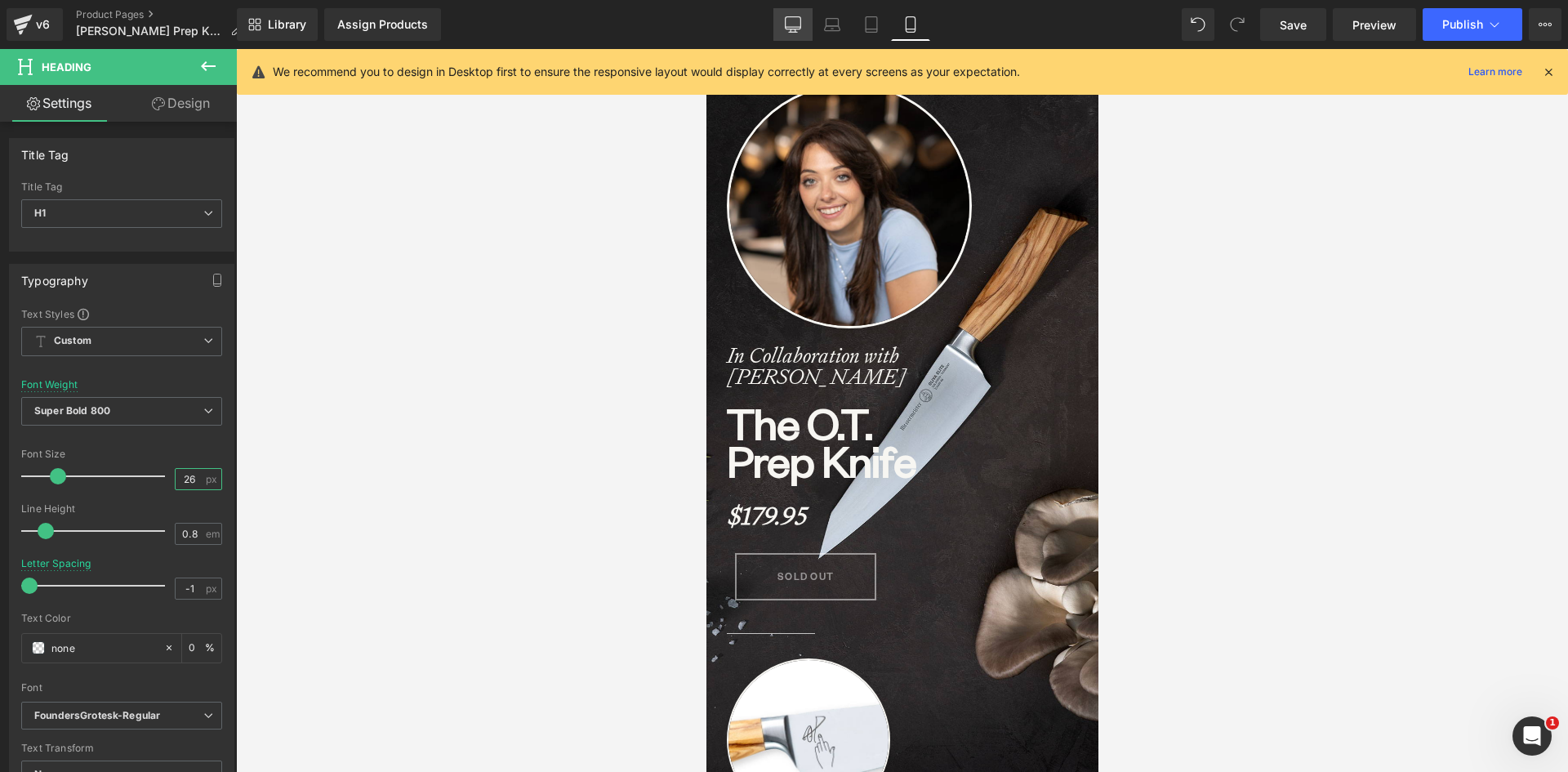
type input "26"
click at [788, 19] on icon at bounding box center [792, 24] width 16 height 16
type input "0"
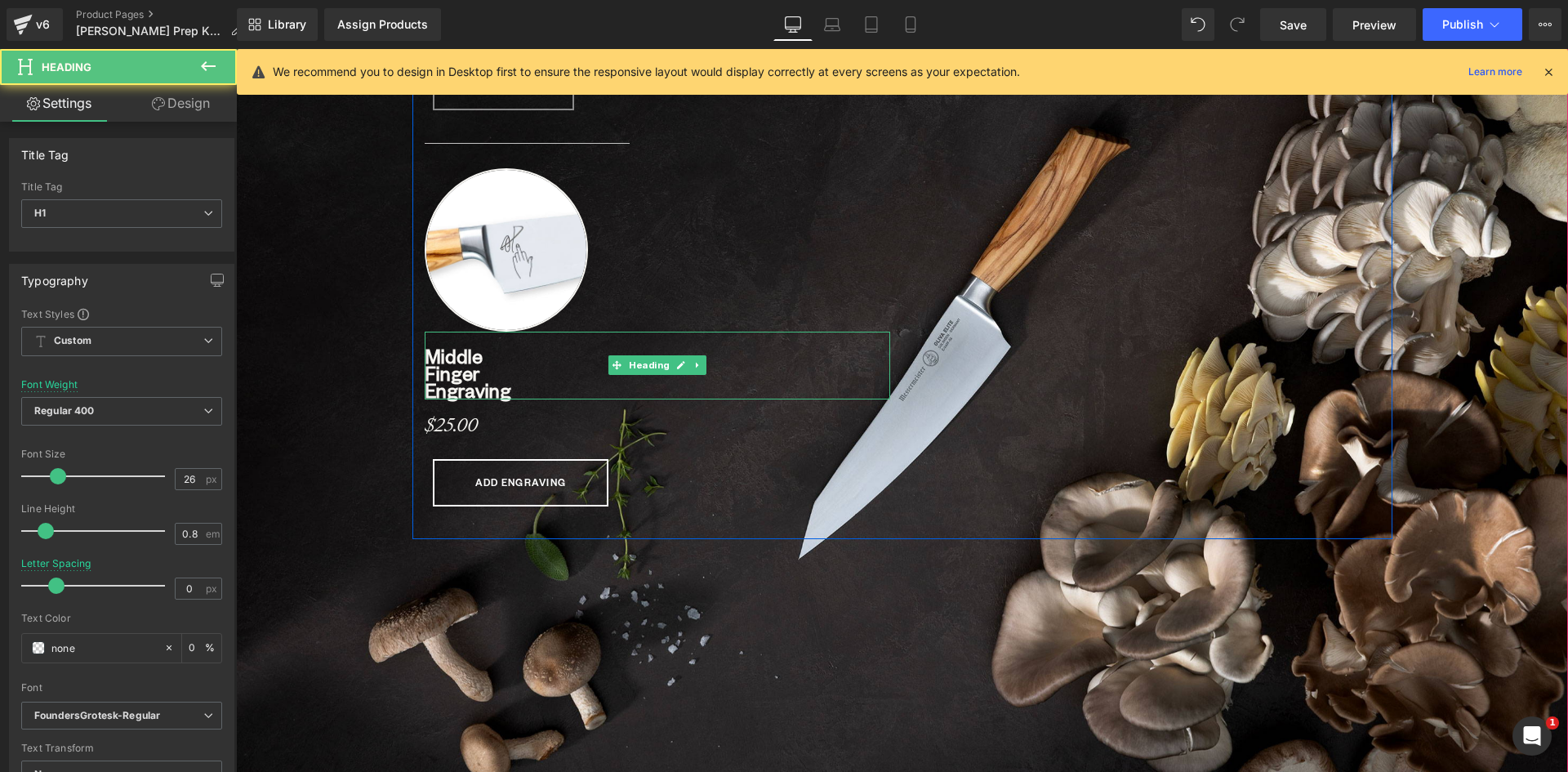
click at [429, 386] on b "Middle Finger Engraving" at bounding box center [468, 373] width 87 height 60
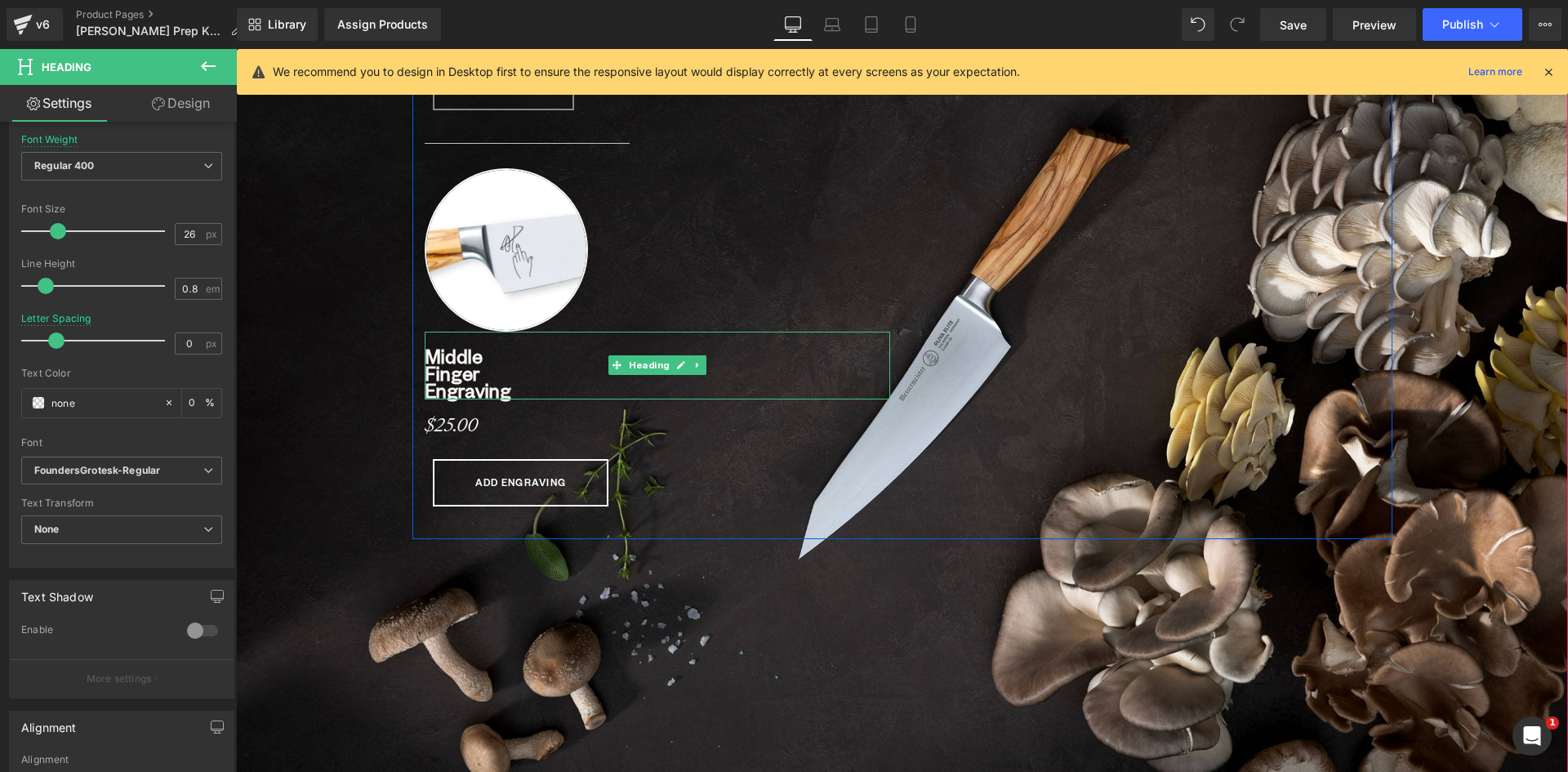
click at [473, 387] on b "Middle Finger Engraving" at bounding box center [468, 373] width 87 height 60
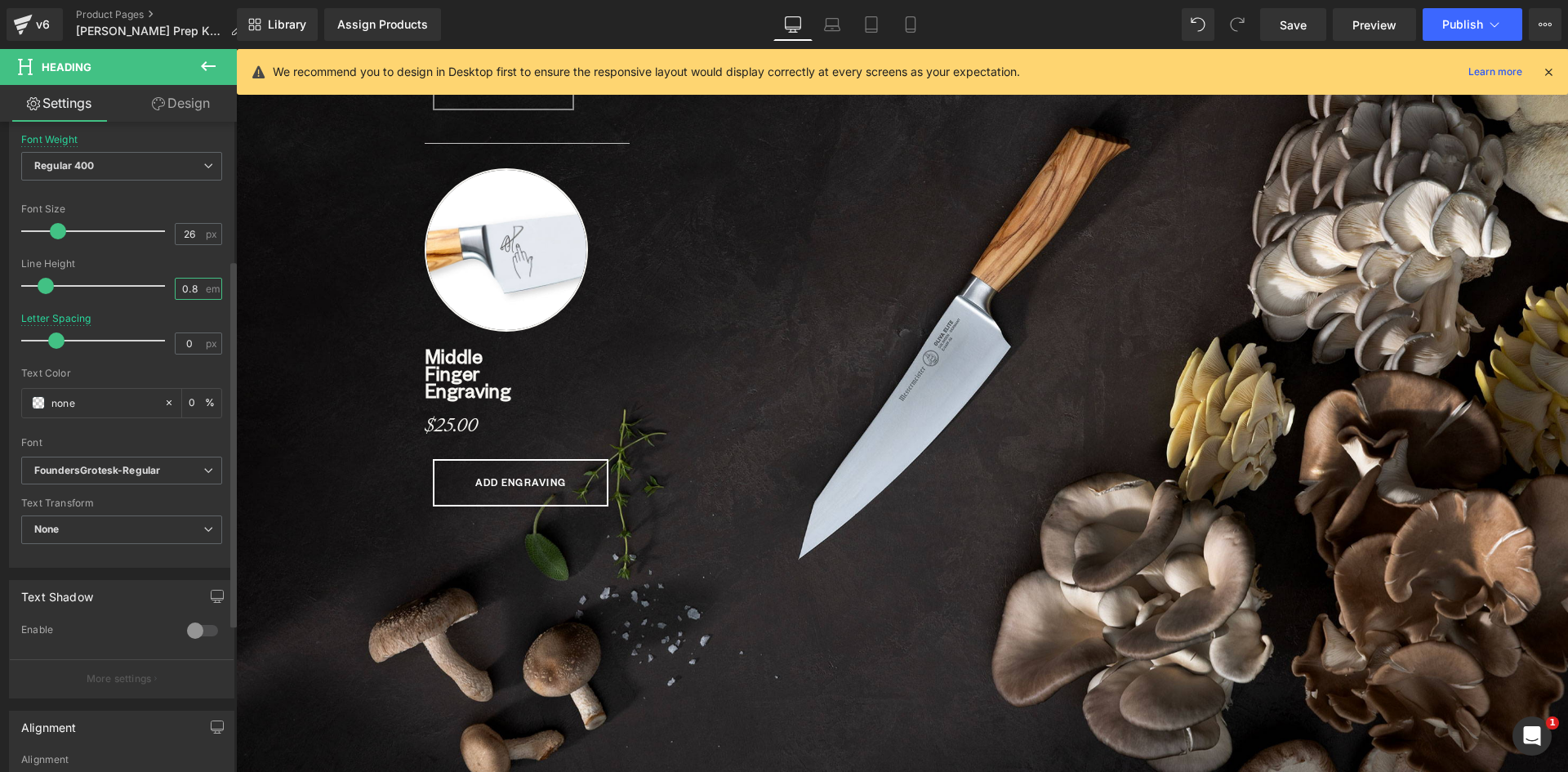
drag, startPoint x: 191, startPoint y: 290, endPoint x: 172, endPoint y: 290, distance: 19.0
click at [175, 290] on input "0.8" at bounding box center [190, 289] width 29 height 20
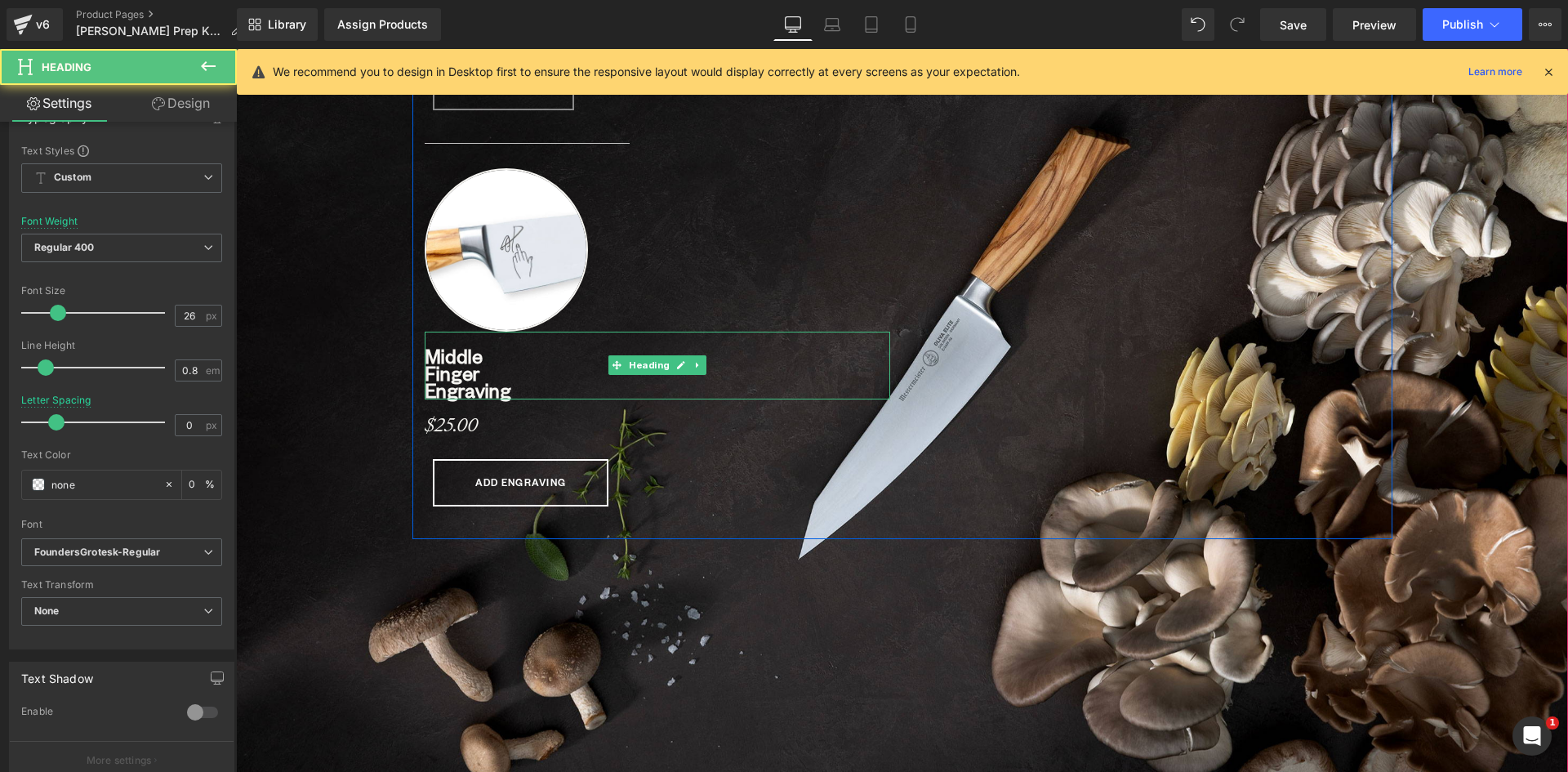
click at [459, 367] on b "Middle Finger Engraving" at bounding box center [468, 373] width 87 height 60
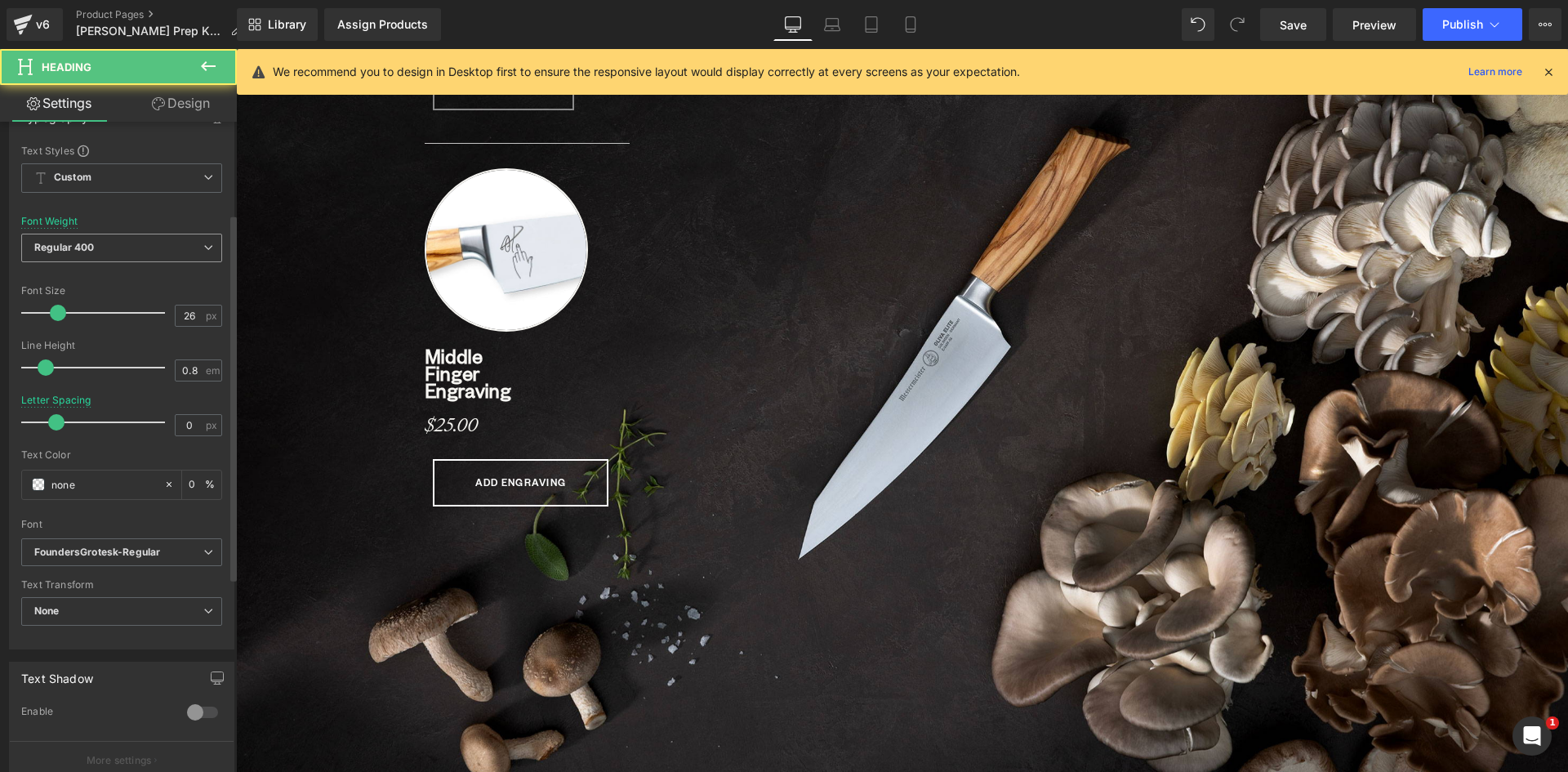
click at [205, 254] on span "Regular 400" at bounding box center [122, 248] width 201 height 29
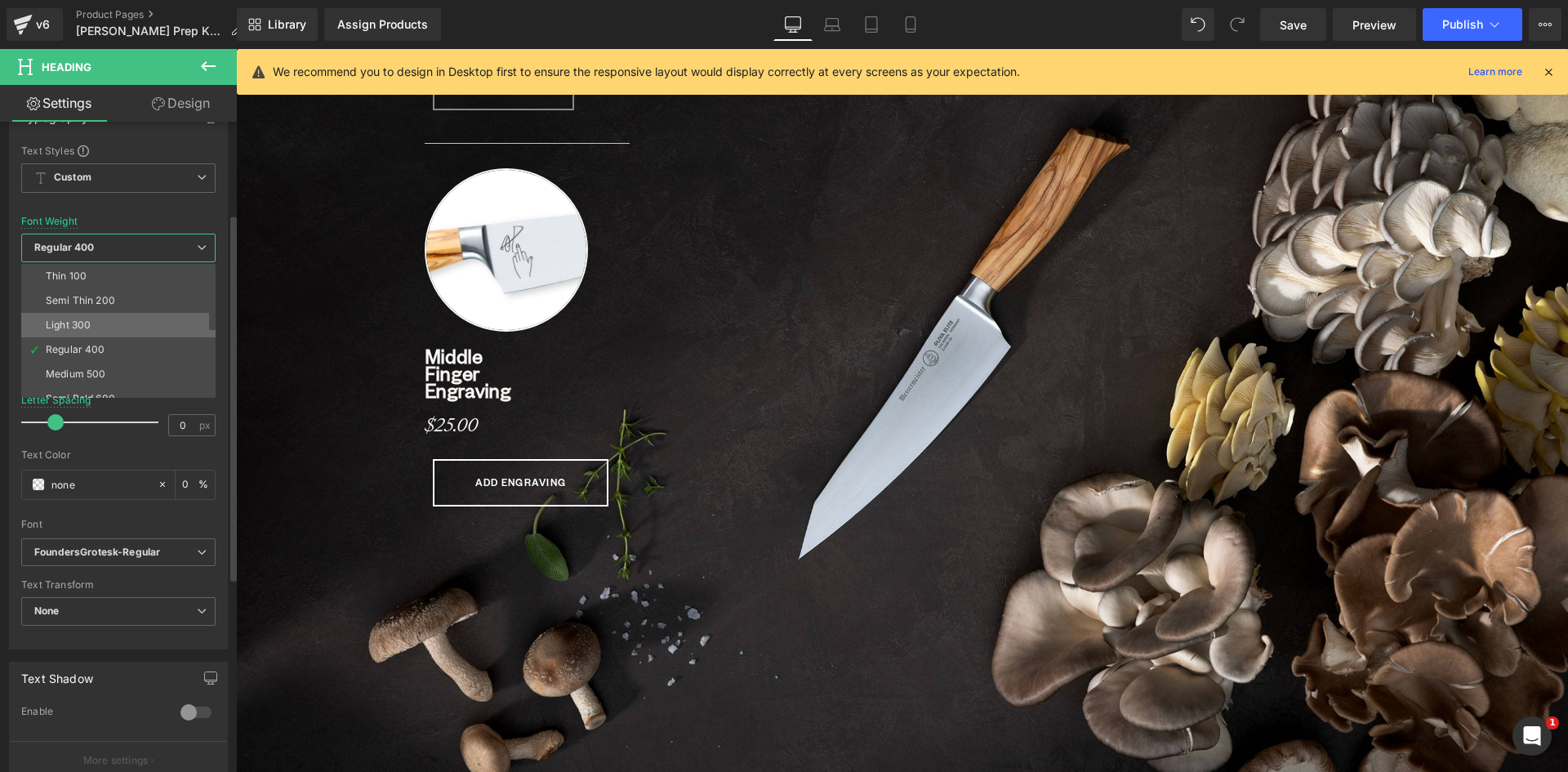
click at [116, 326] on li "Light 300" at bounding box center [122, 325] width 202 height 25
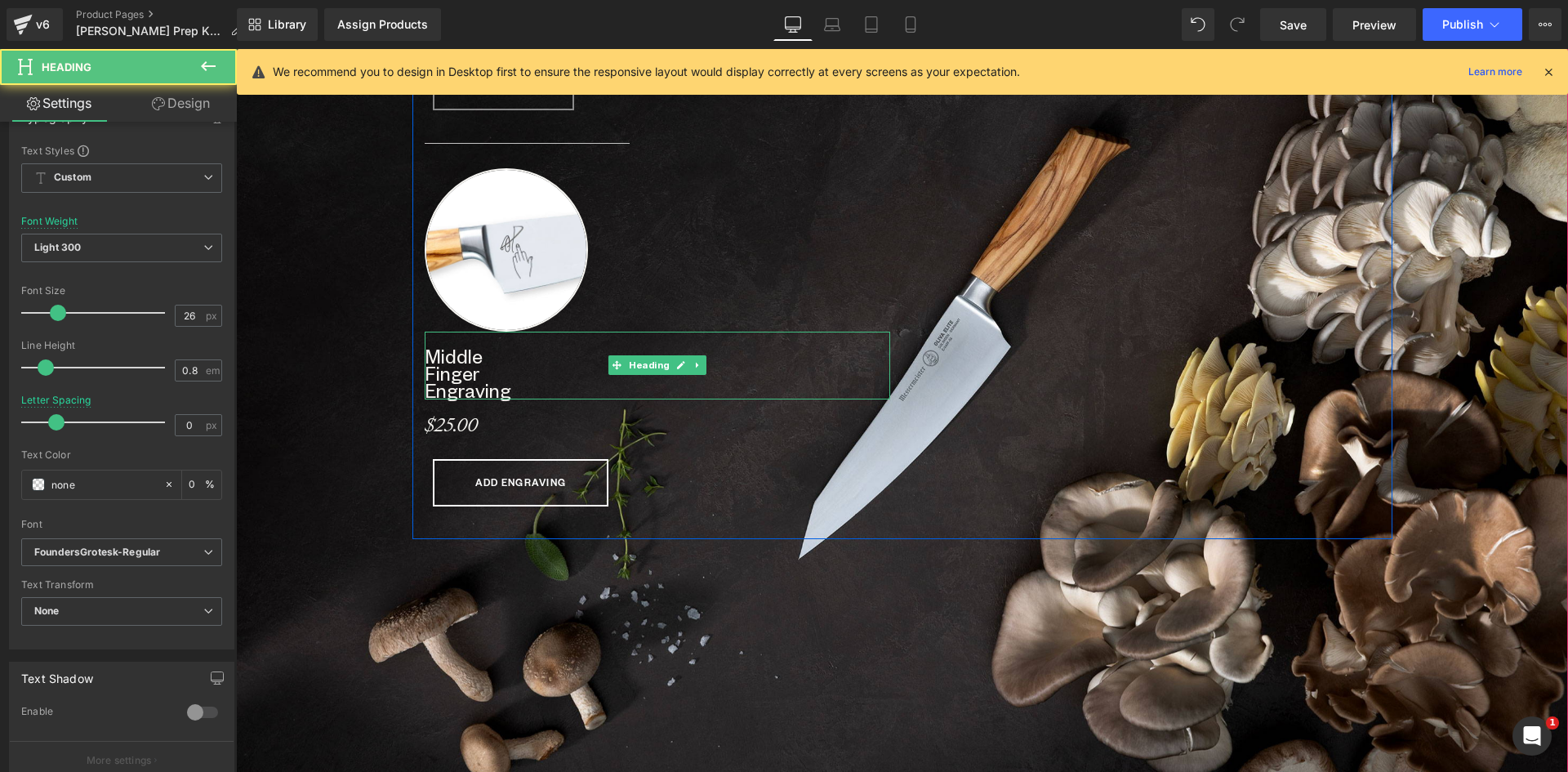
click at [484, 363] on h1 "Middle Finger Engraving" at bounding box center [657, 374] width 465 height 51
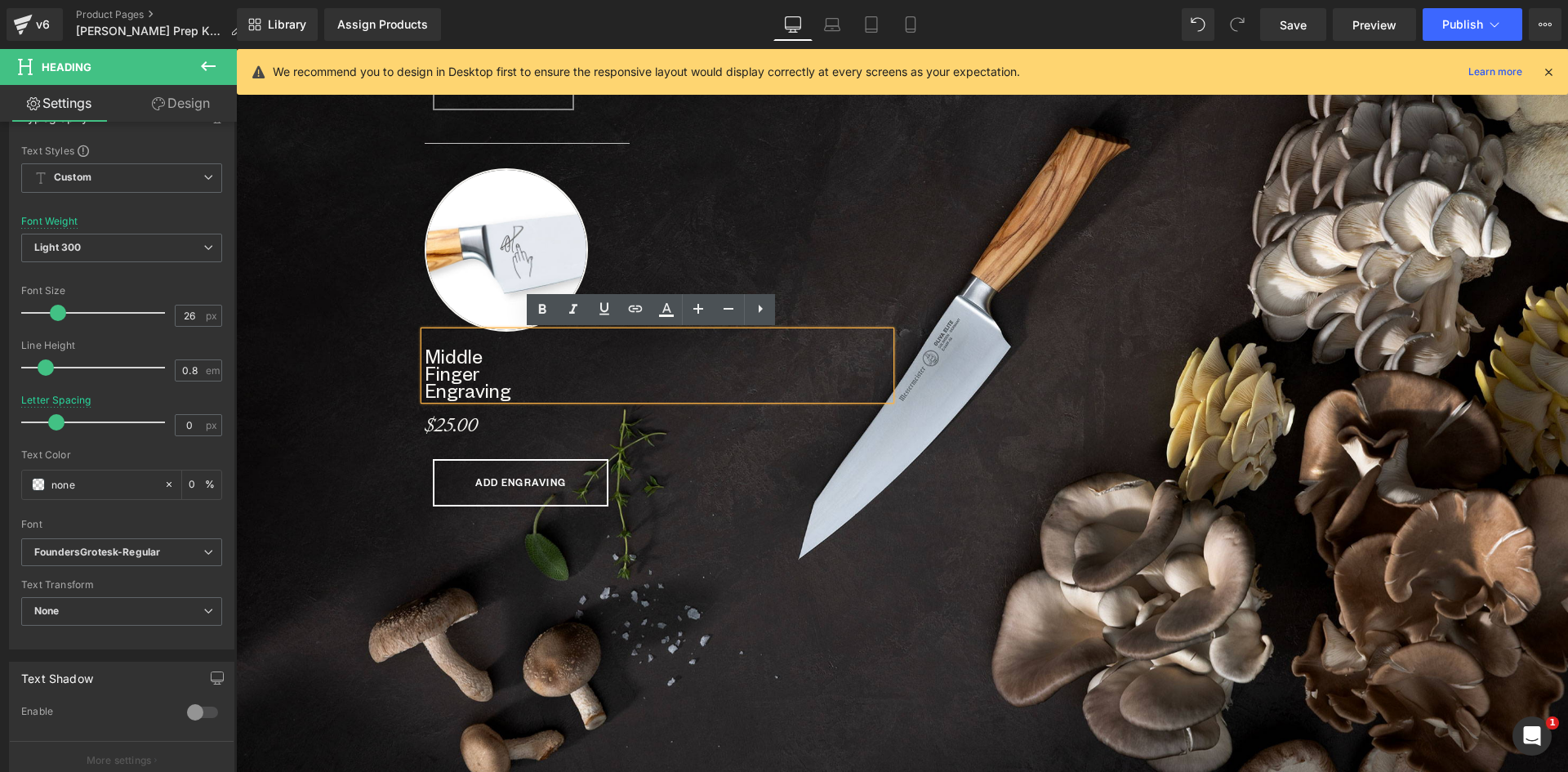
click at [677, 480] on div "ADD ENGRAVING" at bounding box center [658, 483] width 449 height 48
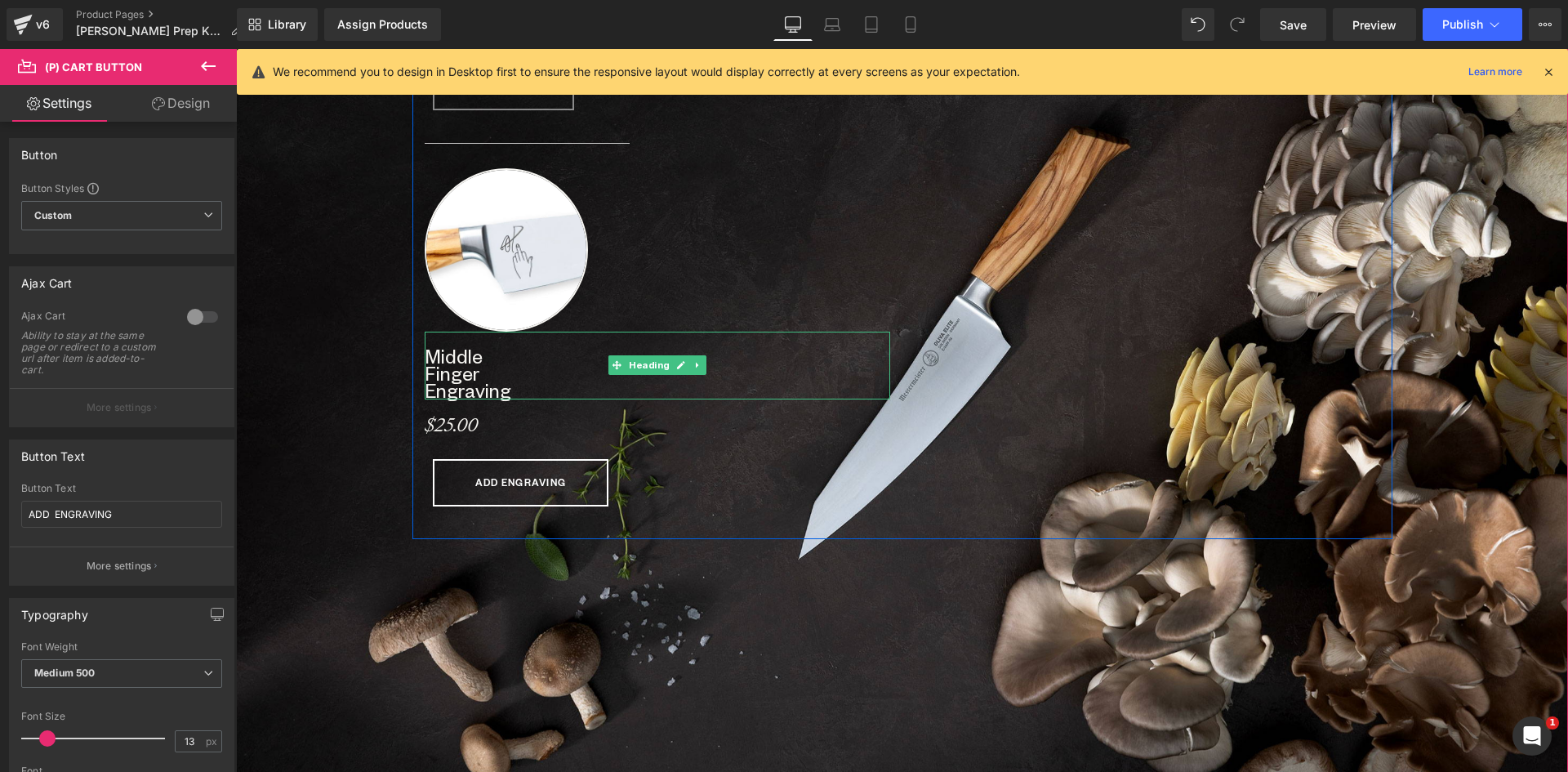
click at [425, 354] on b "Middle Finger Engraving" at bounding box center [468, 373] width 87 height 60
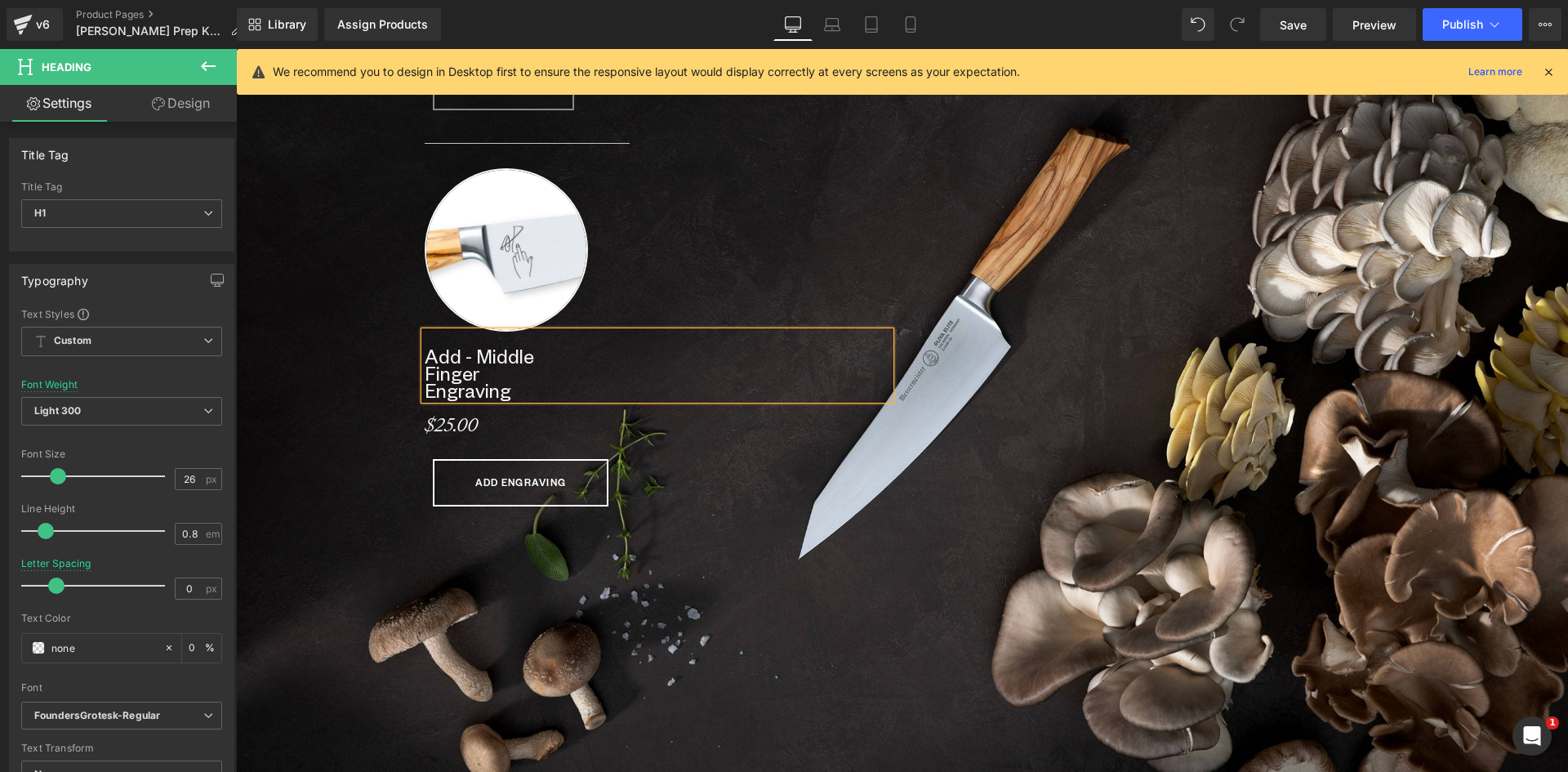
click at [554, 353] on h1 "Add - Middle Finger Engraving" at bounding box center [657, 374] width 465 height 51
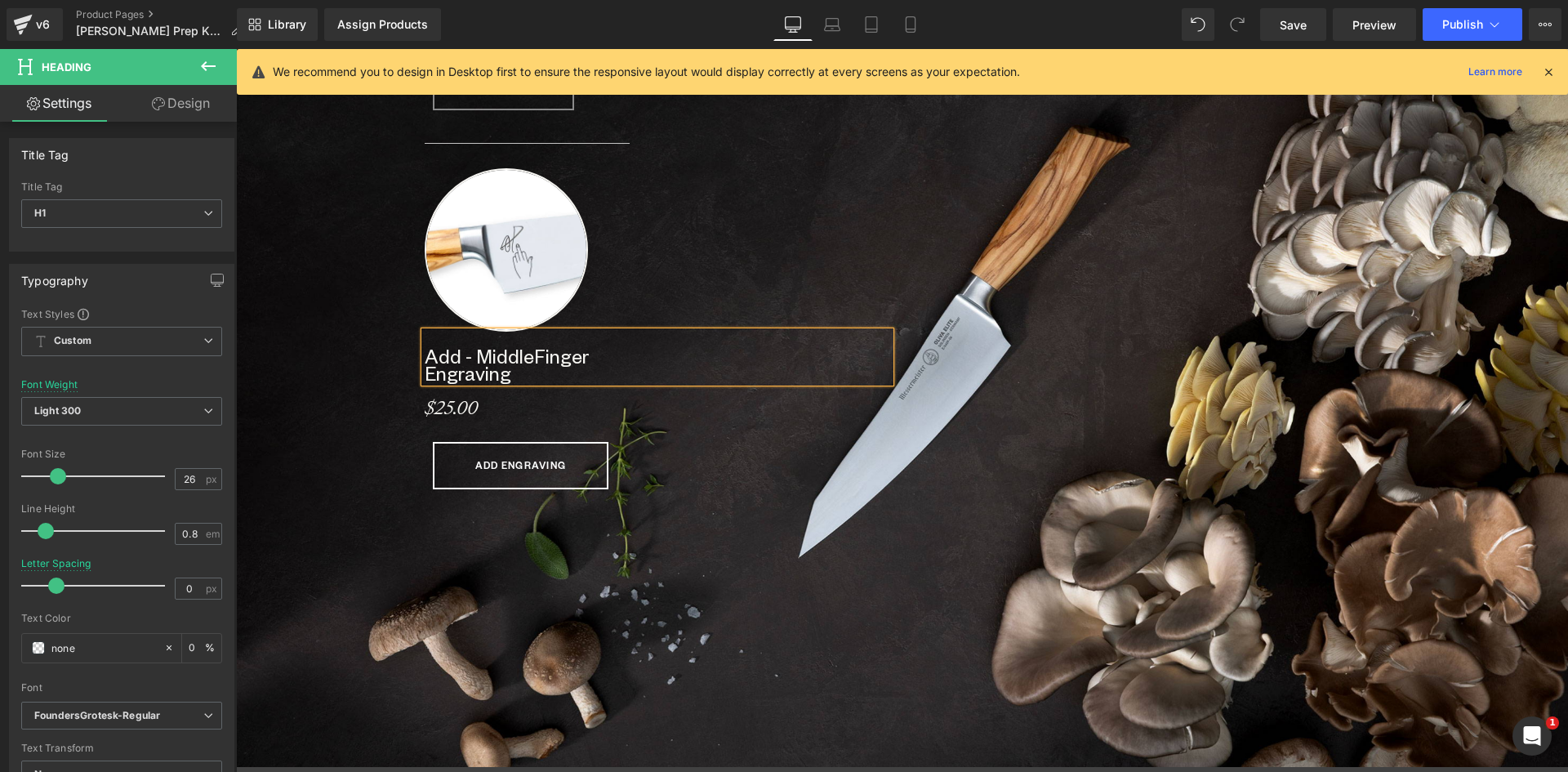
click at [595, 360] on h1 "Add - Middle Finger Engraving" at bounding box center [657, 365] width 465 height 34
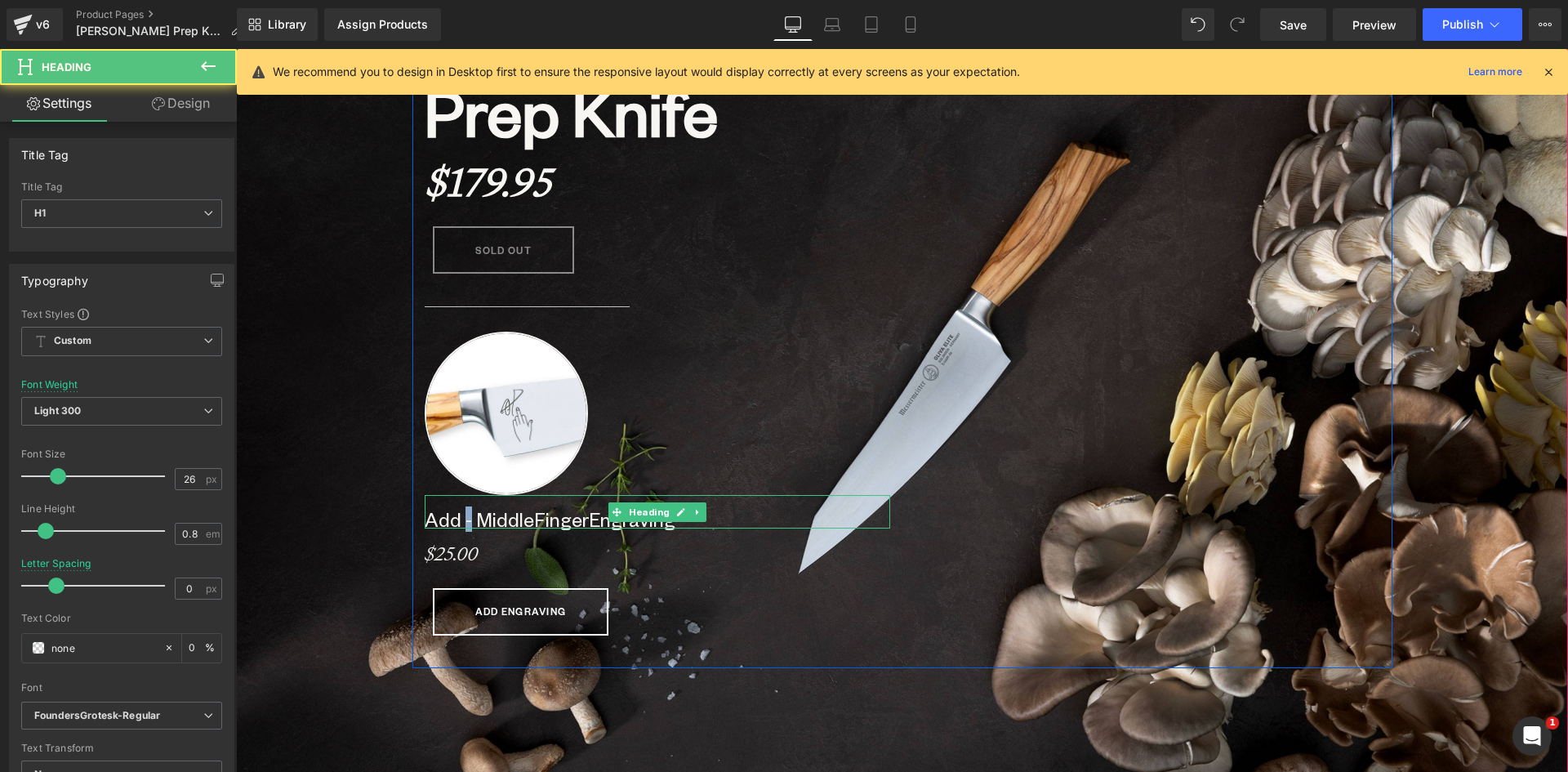
click at [457, 521] on b "Add - Middle Finger Engraving" at bounding box center [550, 519] width 251 height 26
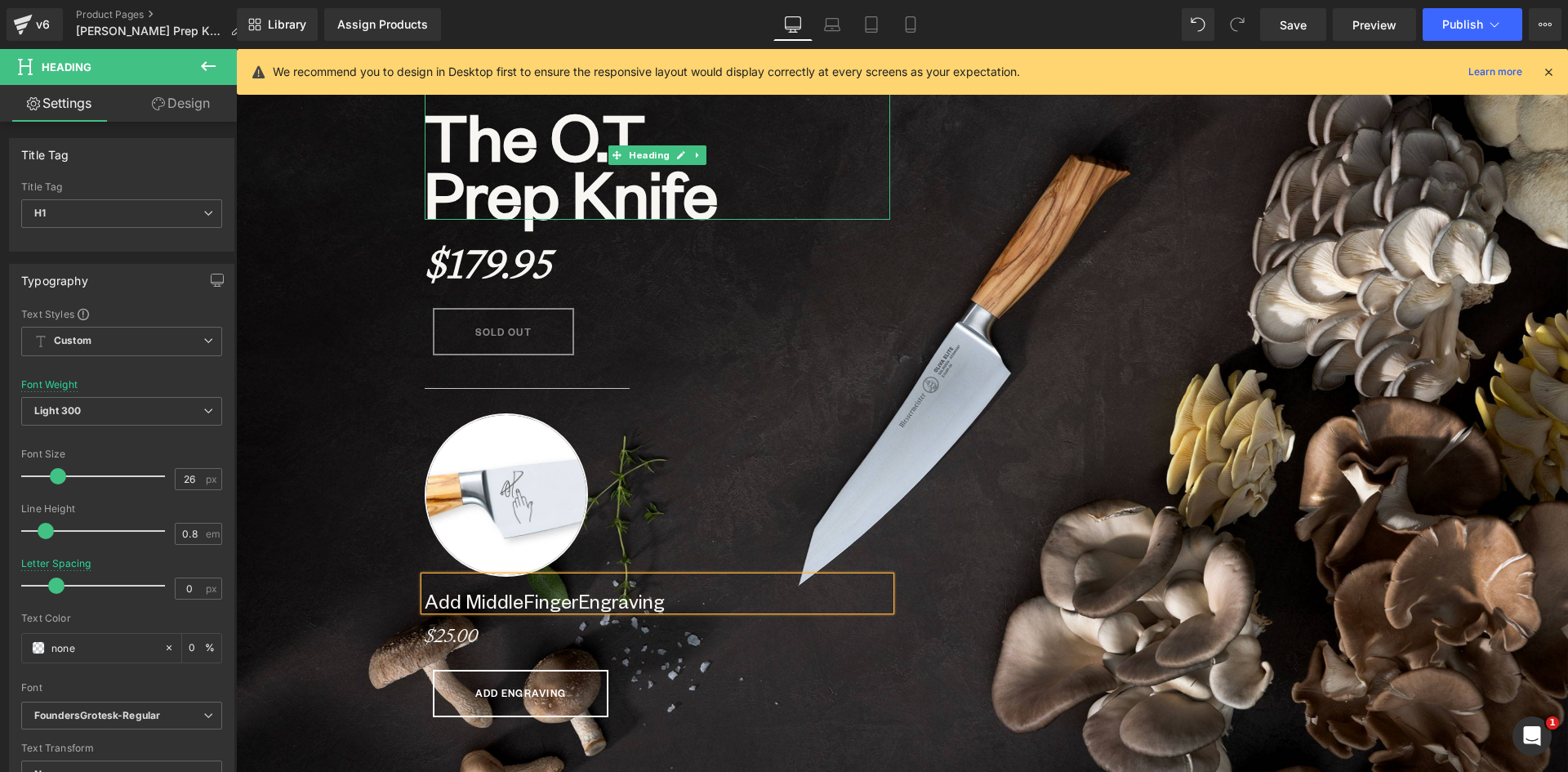
scroll to position [365, 0]
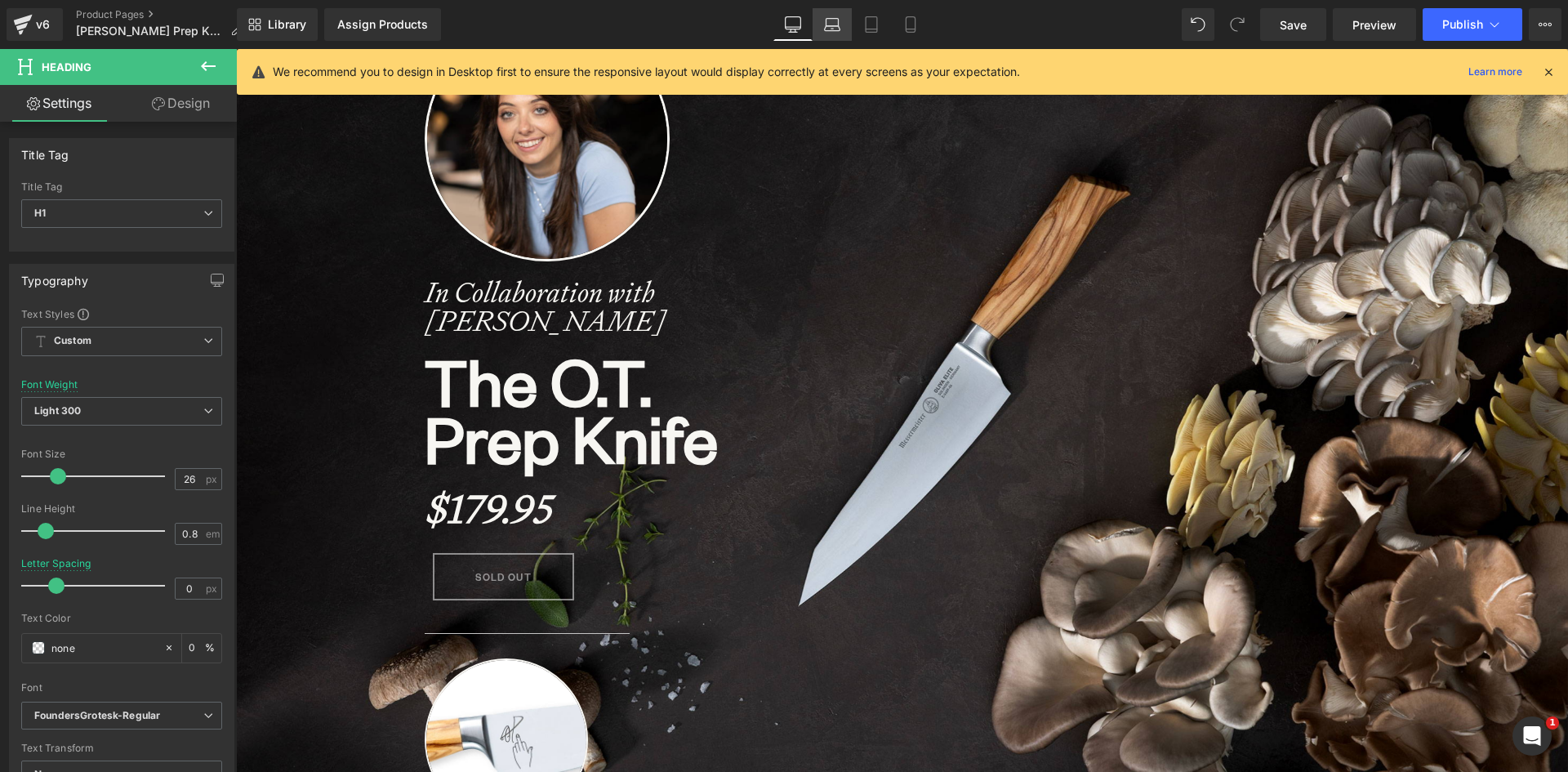
click at [831, 15] on link "Laptop" at bounding box center [832, 25] width 39 height 32
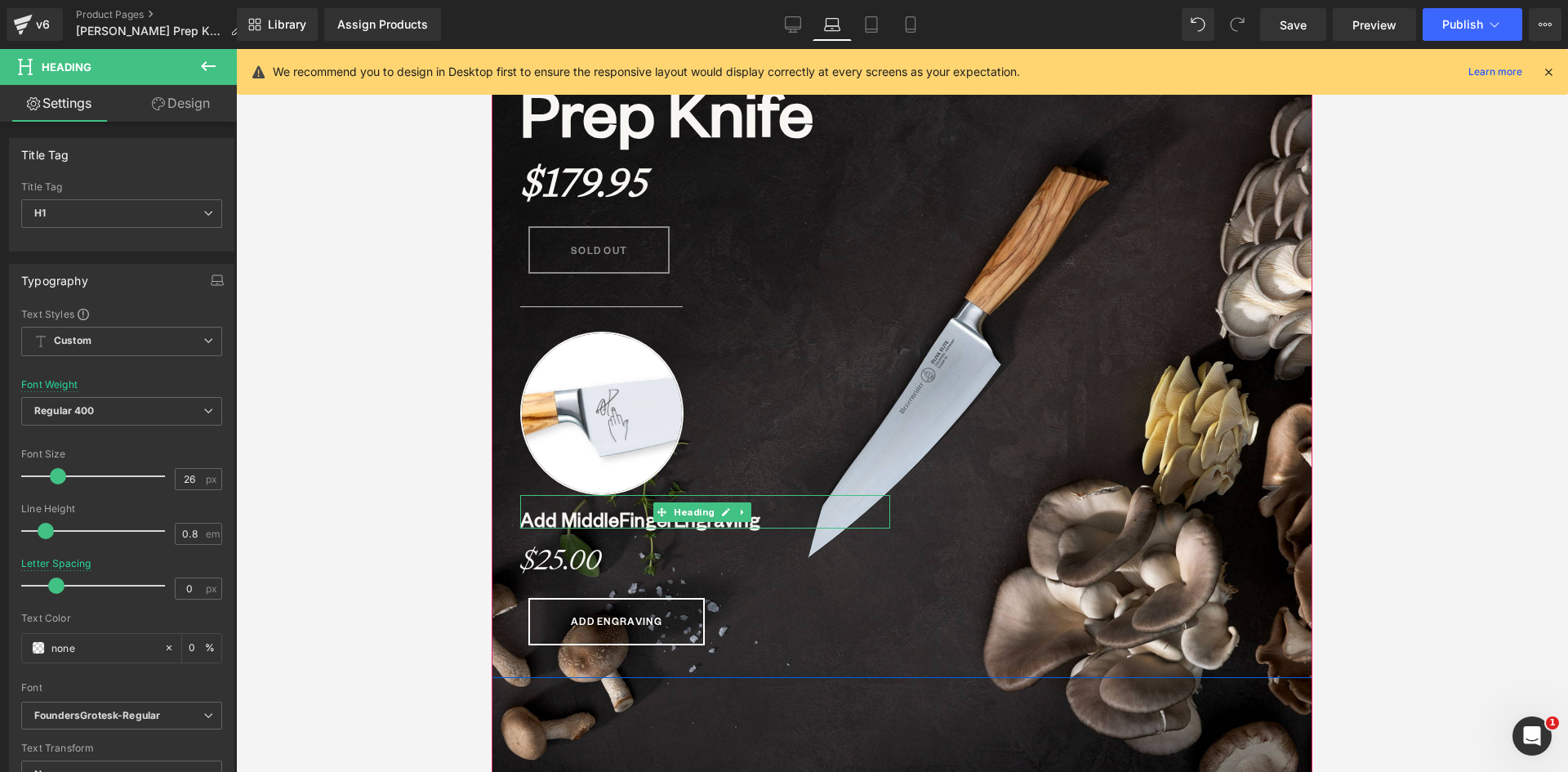
click at [568, 519] on b "Add Middle Finger Engraving" at bounding box center [640, 519] width 240 height 26
click at [202, 404] on span "Regular 400" at bounding box center [122, 411] width 201 height 29
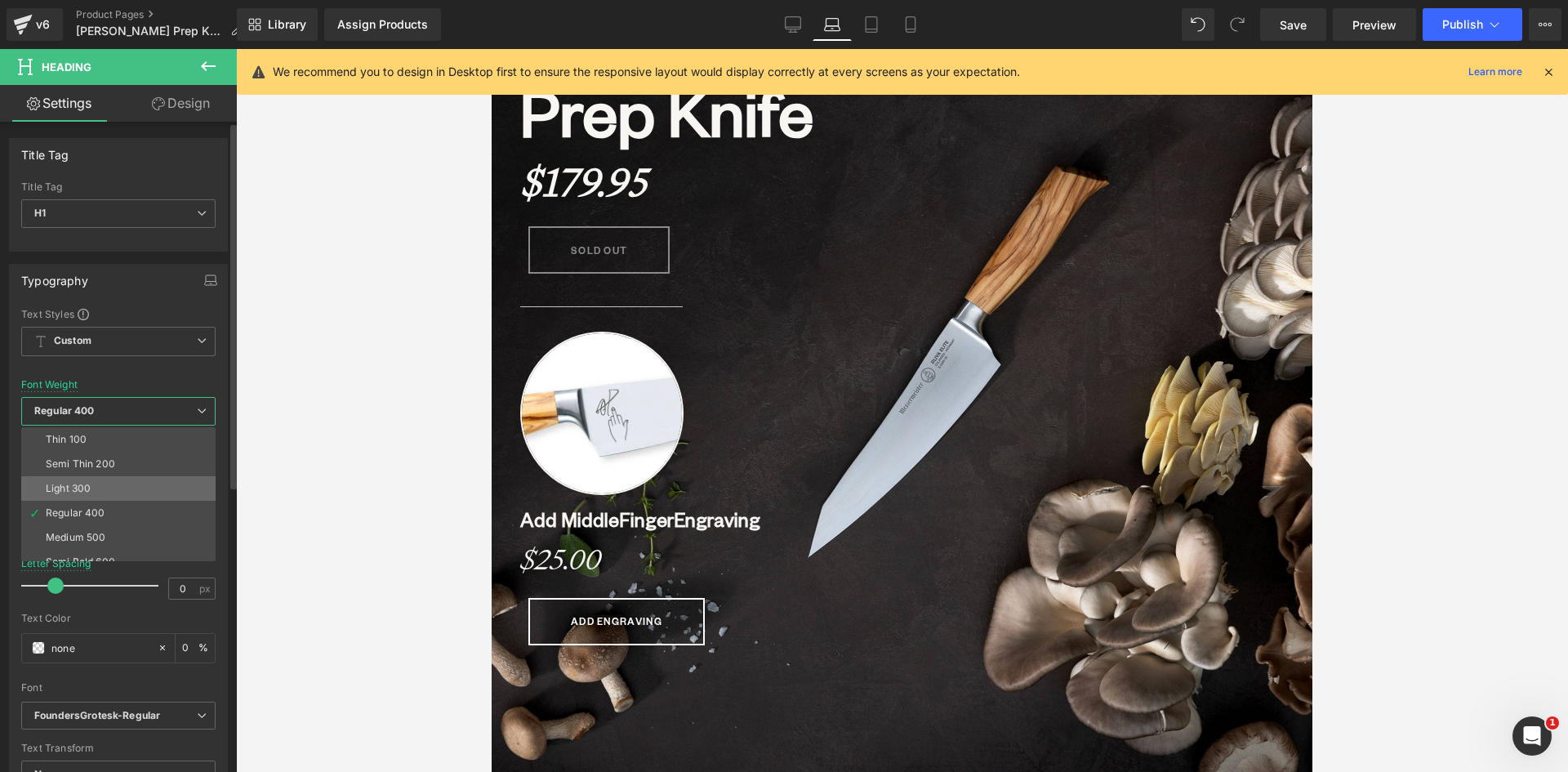
click at [106, 489] on li "Light 300" at bounding box center [122, 489] width 202 height 25
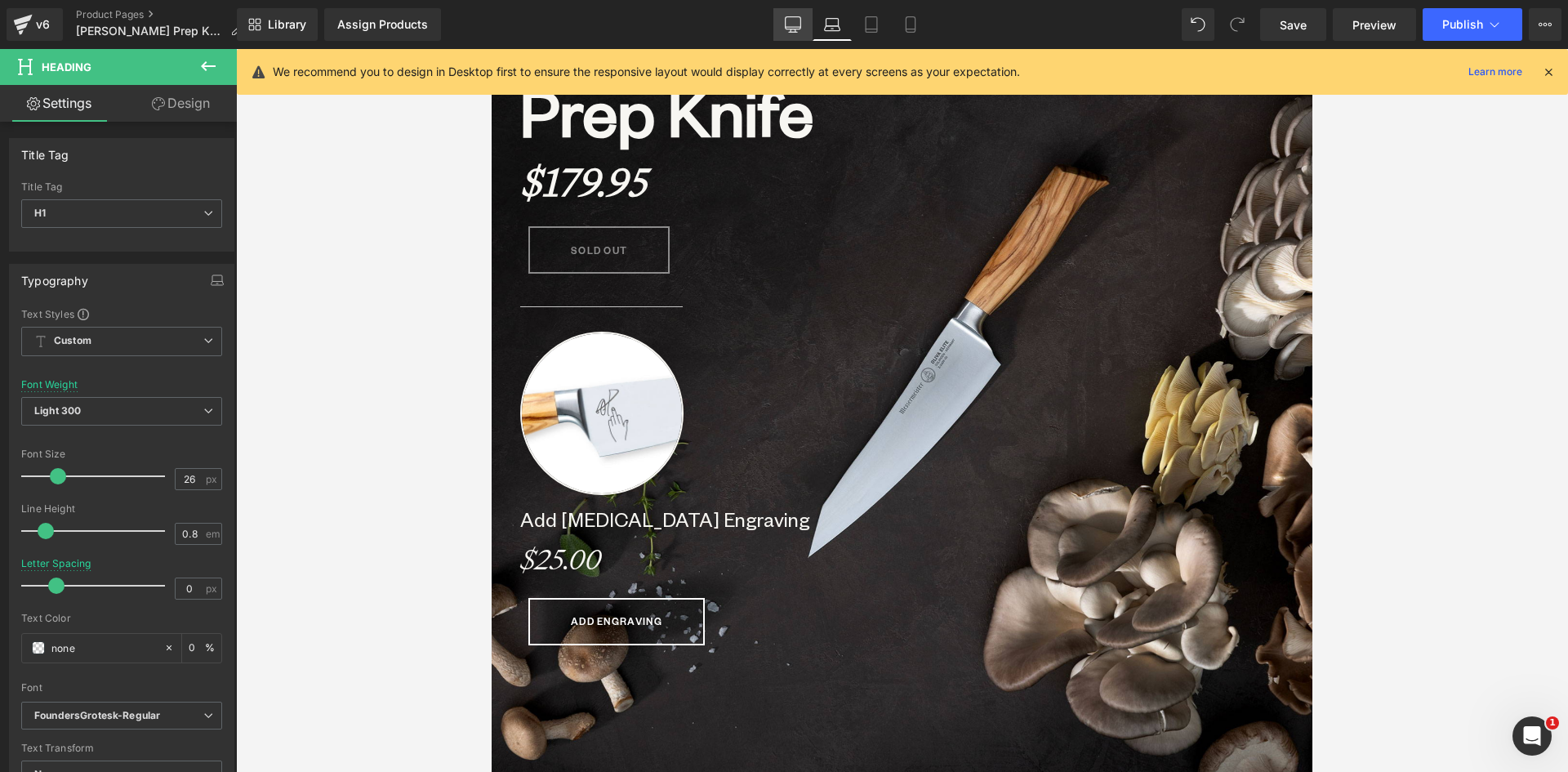
click at [790, 29] on icon at bounding box center [793, 23] width 15 height 12
type input "0"
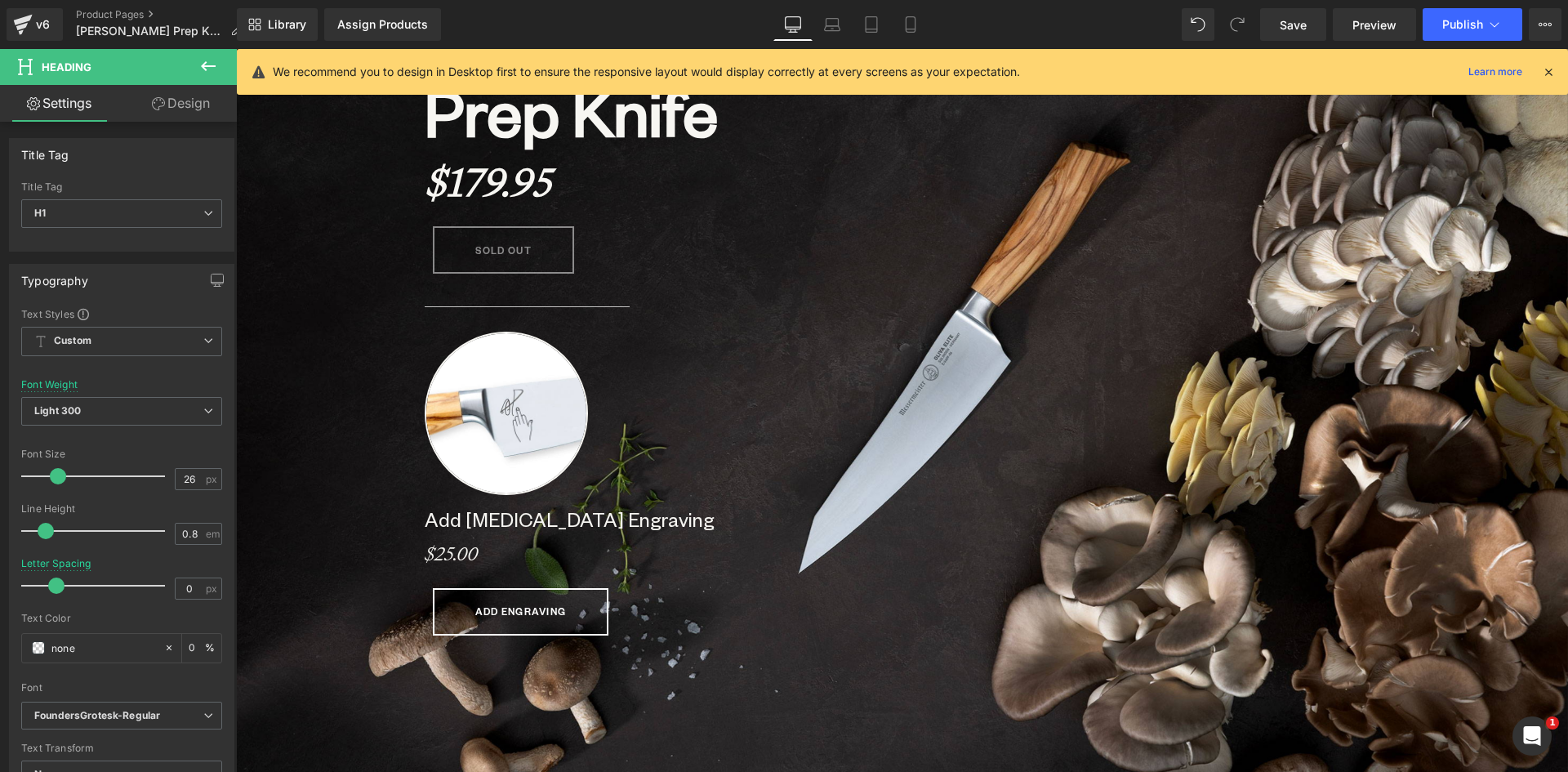
scroll to position [9, 9]
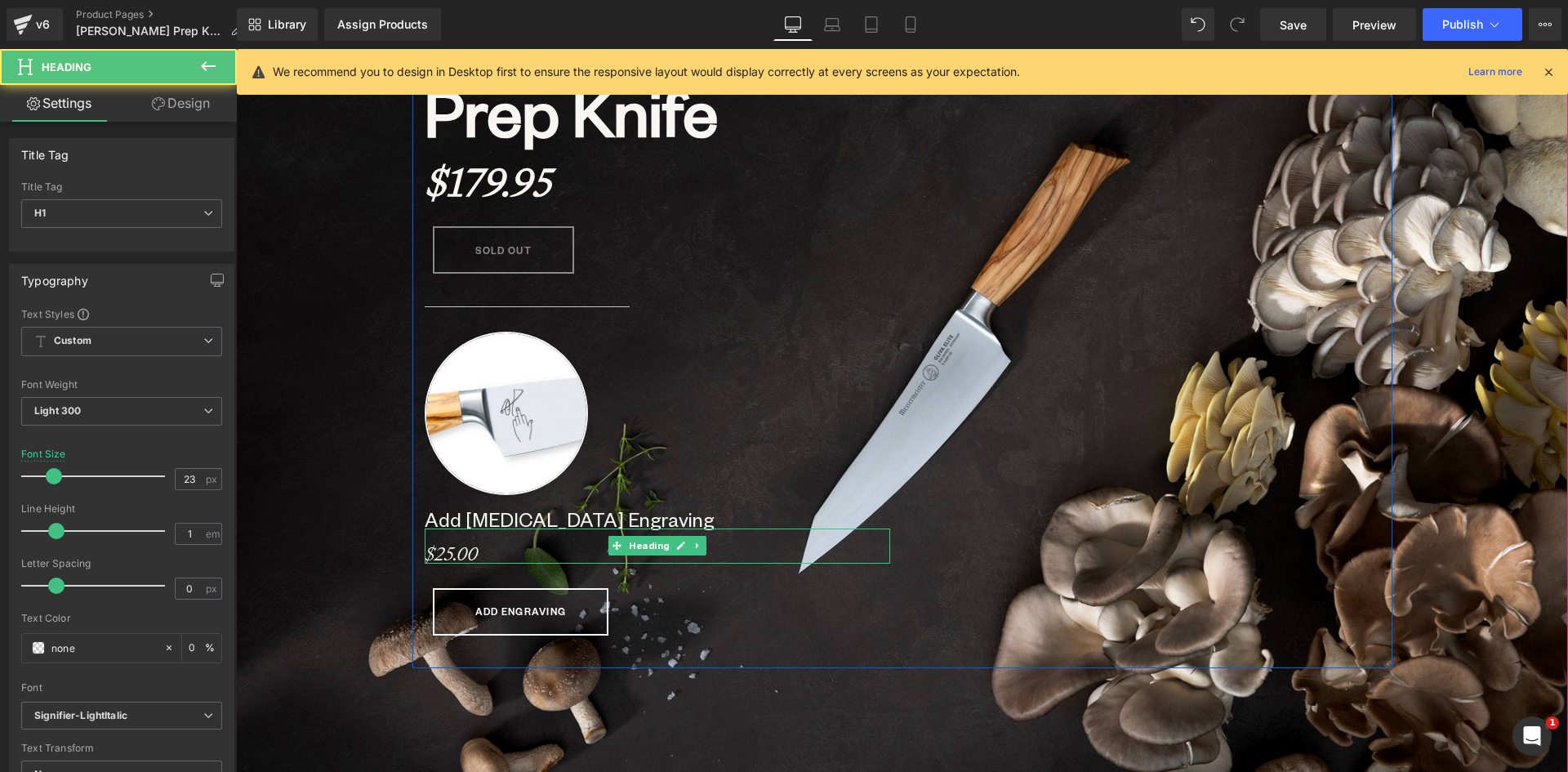
click at [451, 552] on strong "$25.00" at bounding box center [451, 553] width 53 height 25
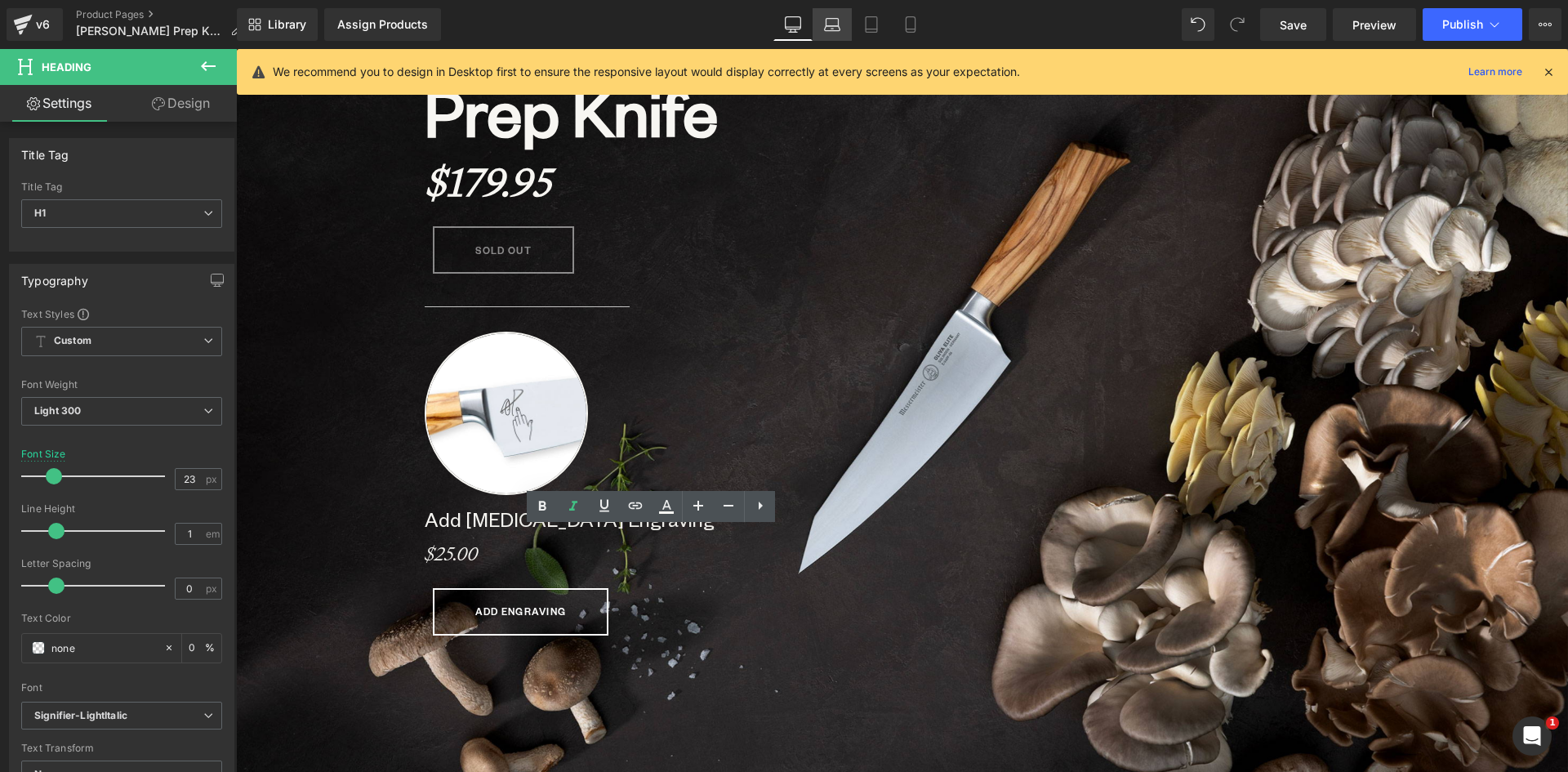
click at [824, 17] on icon at bounding box center [831, 24] width 16 height 16
type input "35"
type input "0"
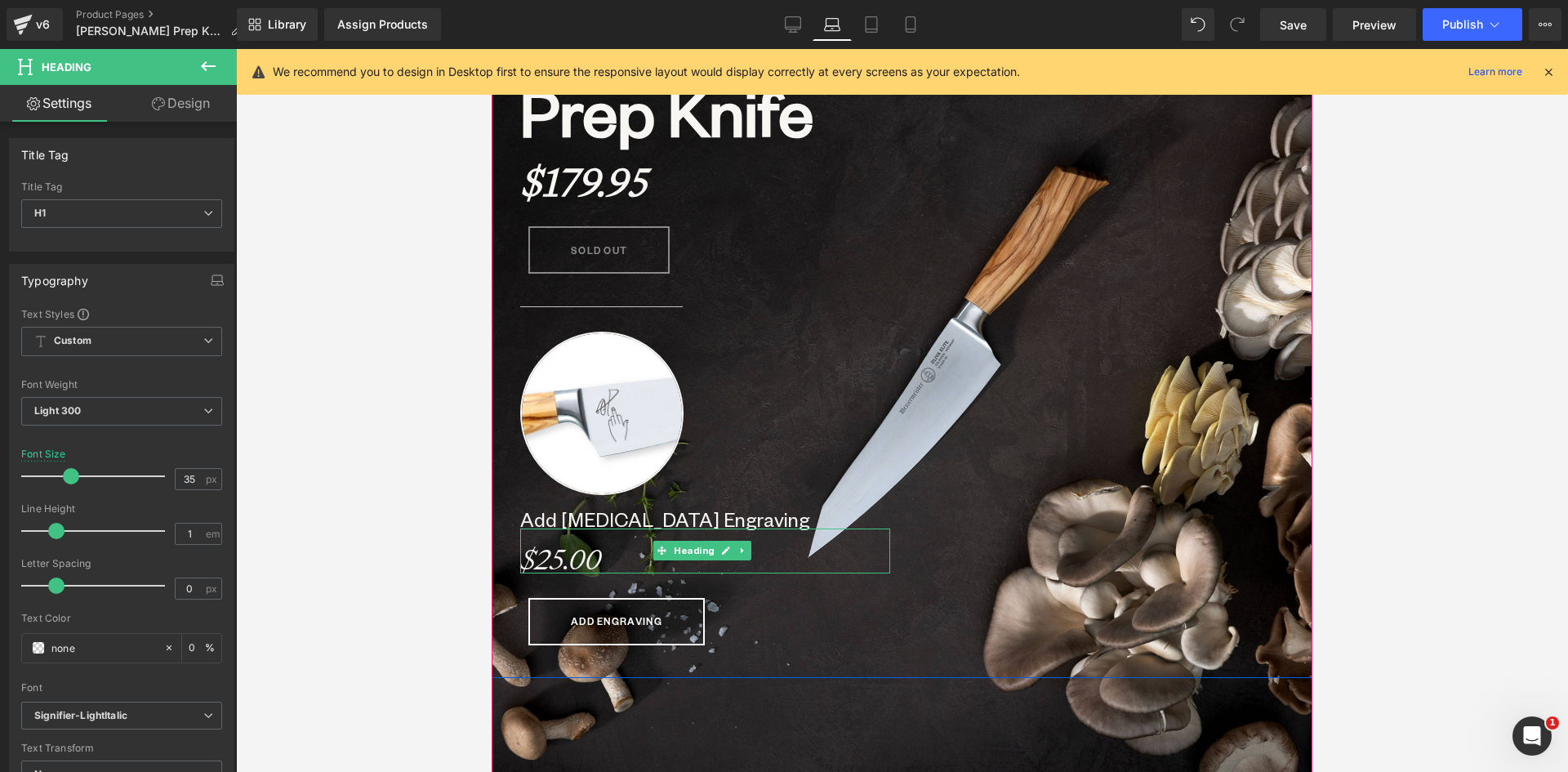
drag, startPoint x: 571, startPoint y: 561, endPoint x: 498, endPoint y: 561, distance: 73.0
click at [569, 561] on strong "$25.00" at bounding box center [560, 558] width 81 height 37
drag, startPoint x: 191, startPoint y: 483, endPoint x: 163, endPoint y: 480, distance: 28.2
click at [163, 480] on div "Font Size 35 px" at bounding box center [122, 476] width 201 height 54
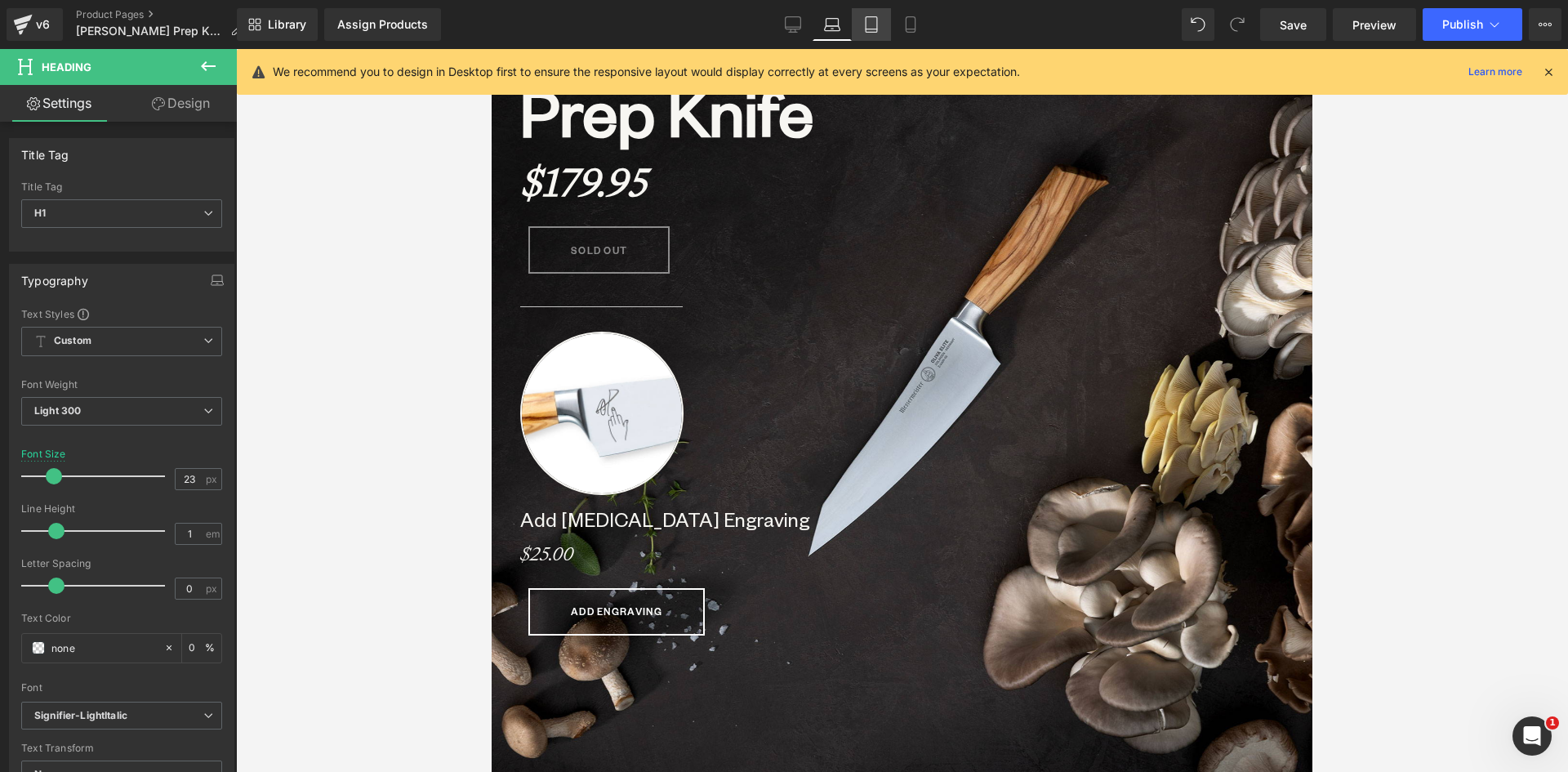
click at [876, 19] on icon at bounding box center [870, 24] width 16 height 16
type input "35"
type input "0"
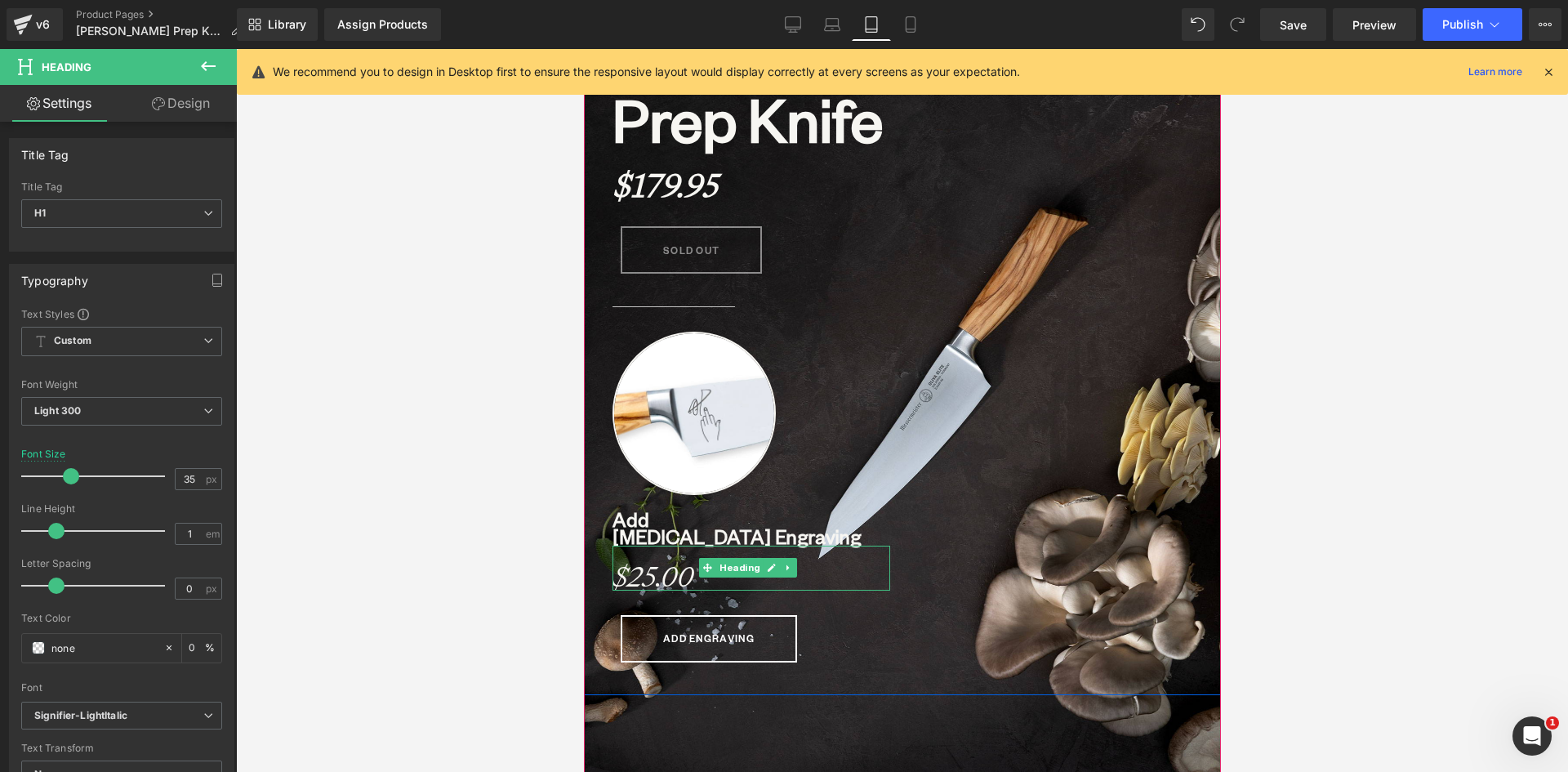
click at [664, 558] on strong "$25.00" at bounding box center [652, 575] width 81 height 37
drag, startPoint x: 189, startPoint y: 483, endPoint x: 158, endPoint y: 481, distance: 31.1
click at [158, 481] on div "Font Size 35 px" at bounding box center [122, 476] width 201 height 54
type input "23"
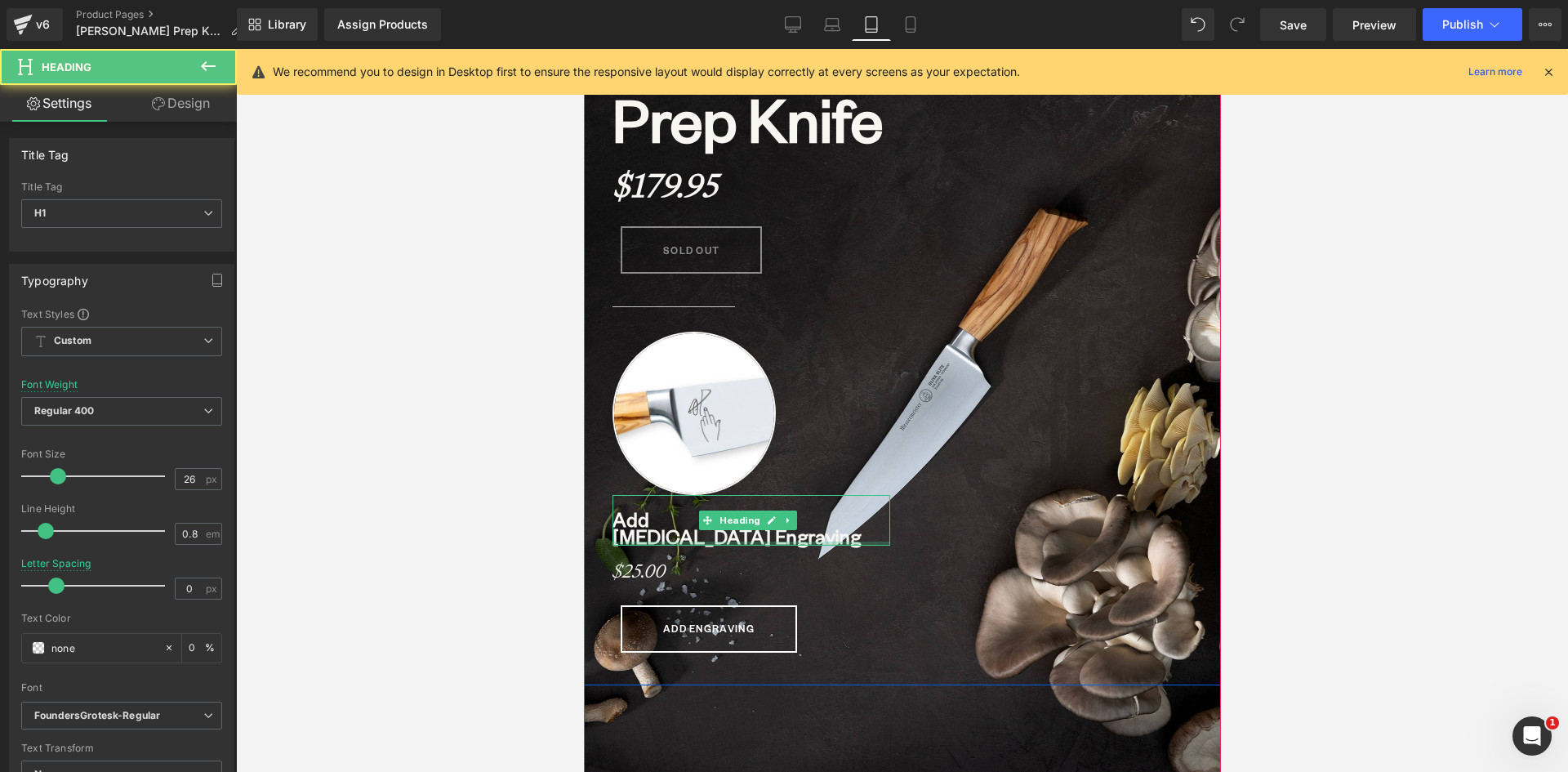
click at [636, 541] on div at bounding box center [750, 543] width 277 height 4
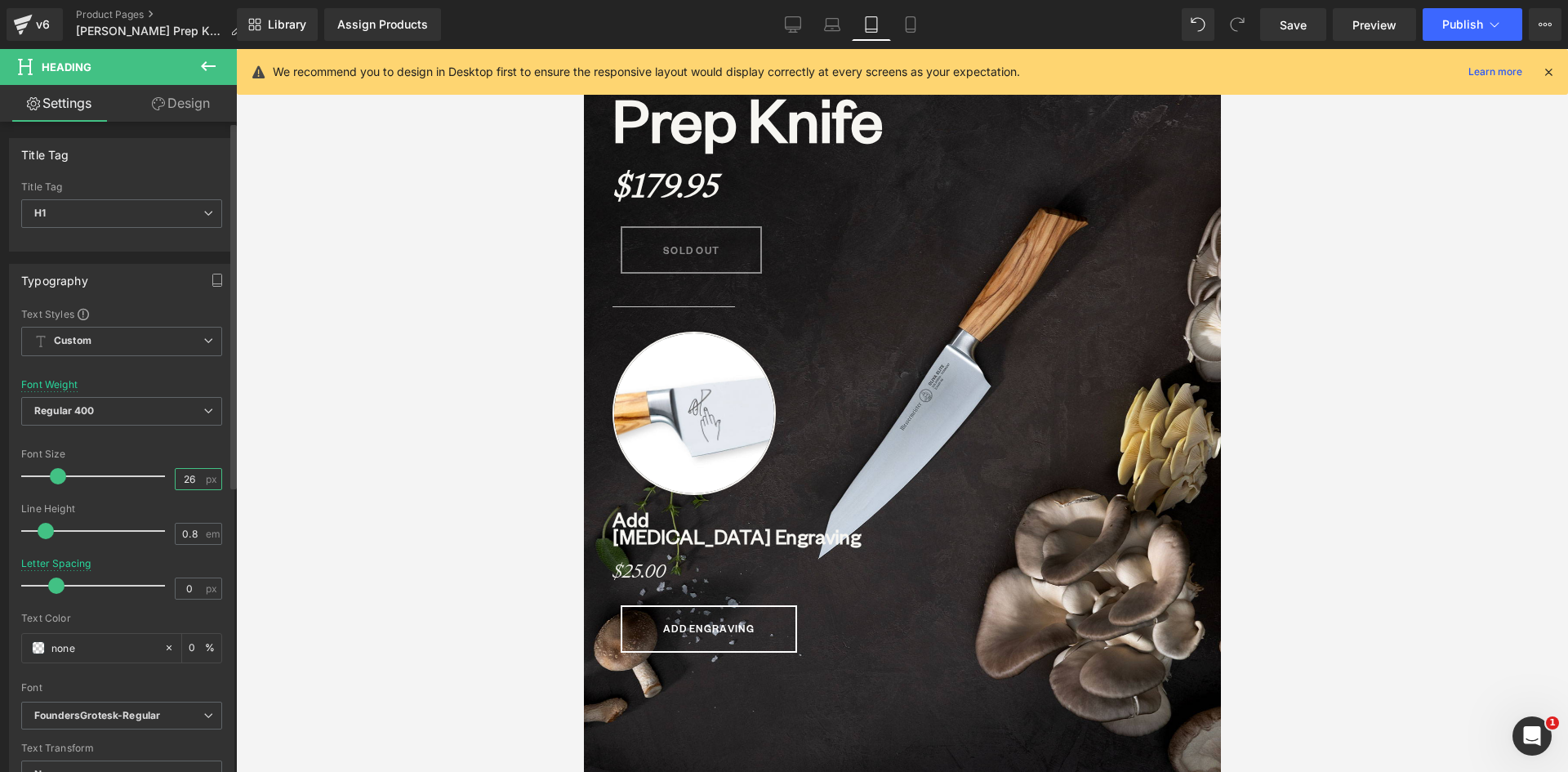
click at [191, 476] on input "26" at bounding box center [190, 479] width 29 height 20
click at [583, 49] on div at bounding box center [583, 49] width 0 height 0
click at [191, 481] on input "26" at bounding box center [190, 479] width 29 height 20
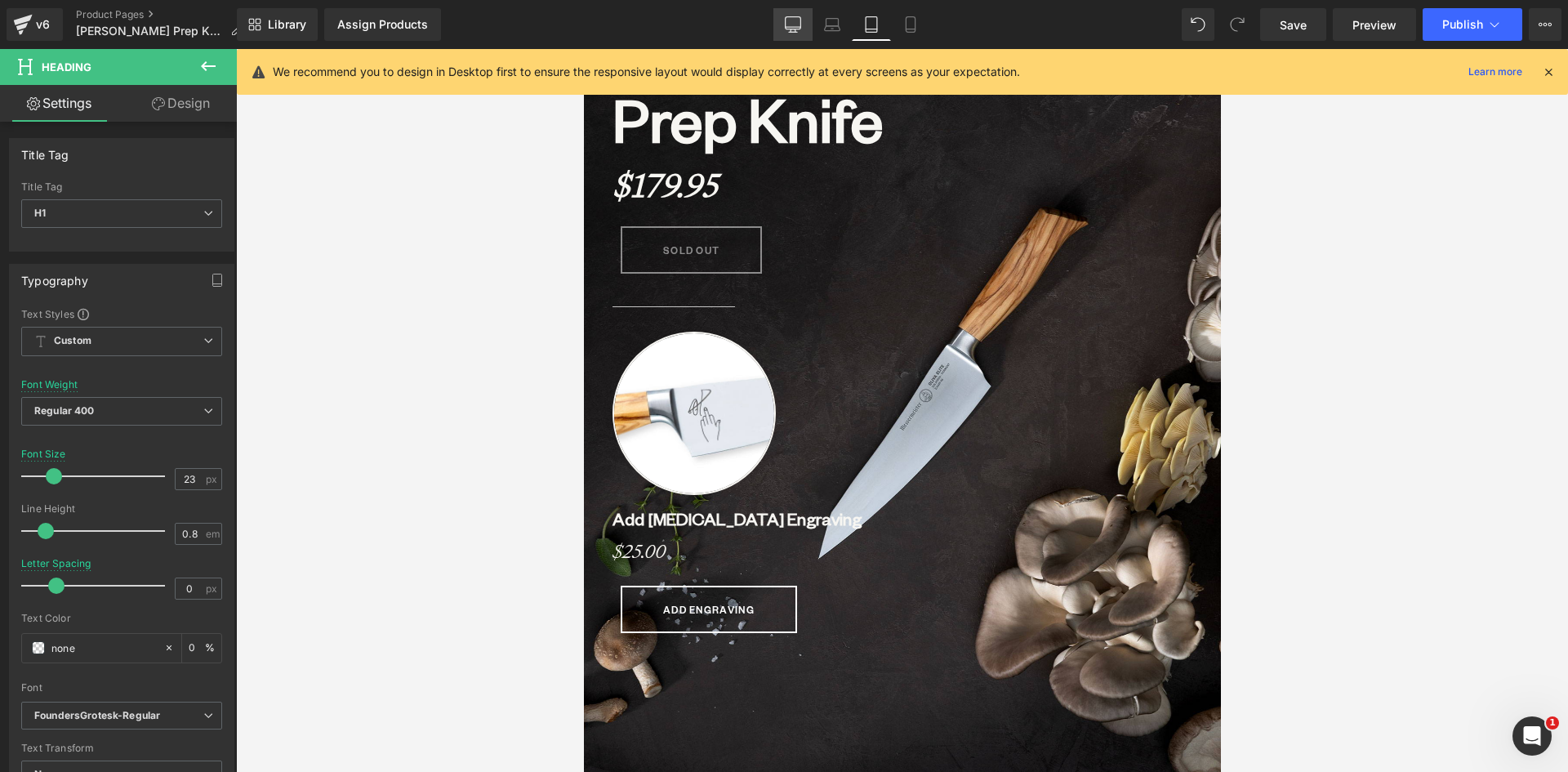
click at [792, 26] on icon at bounding box center [792, 24] width 16 height 16
type input "26"
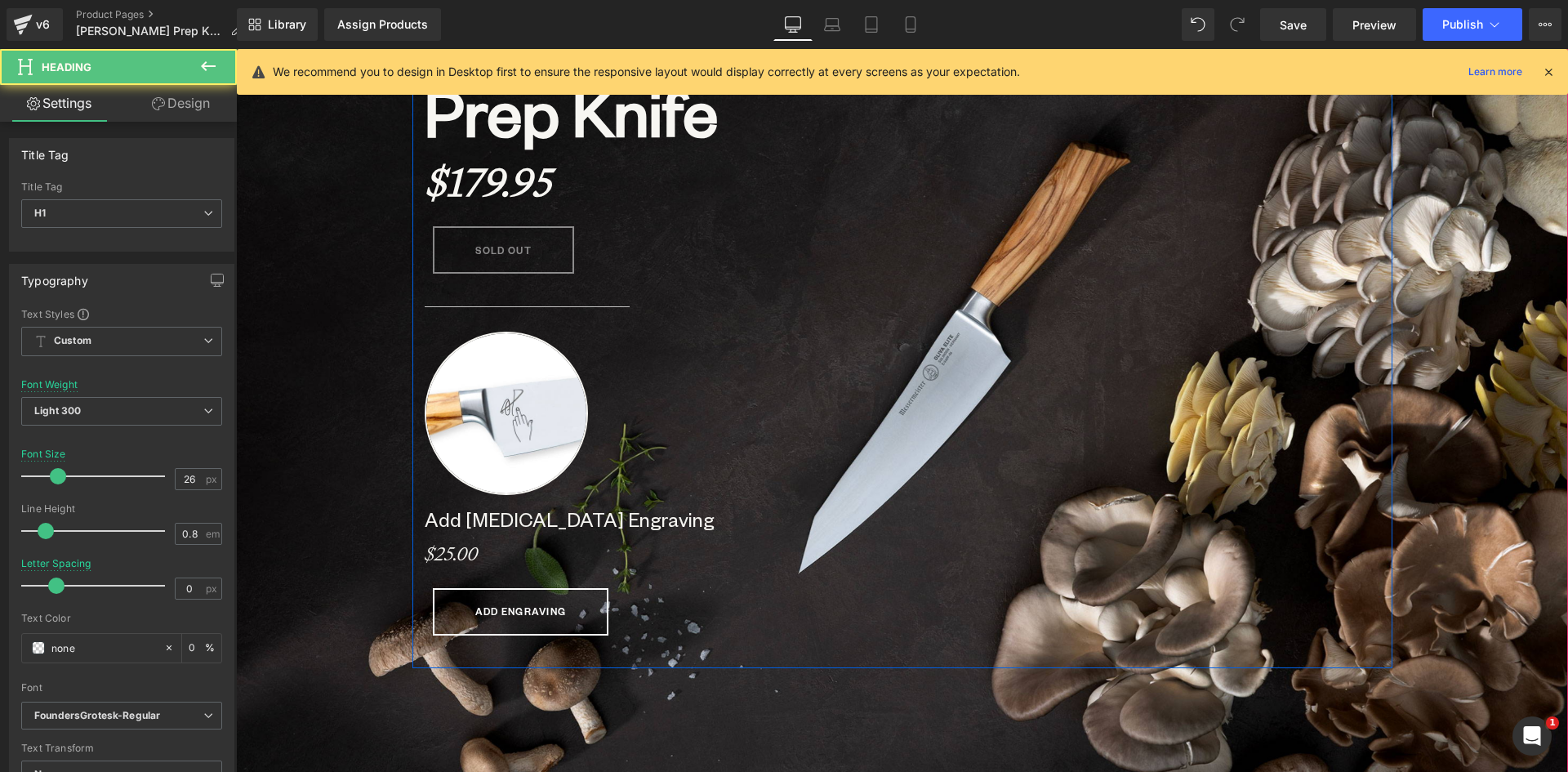
click at [524, 519] on b "Add Middle Finger Engraving" at bounding box center [569, 519] width 290 height 26
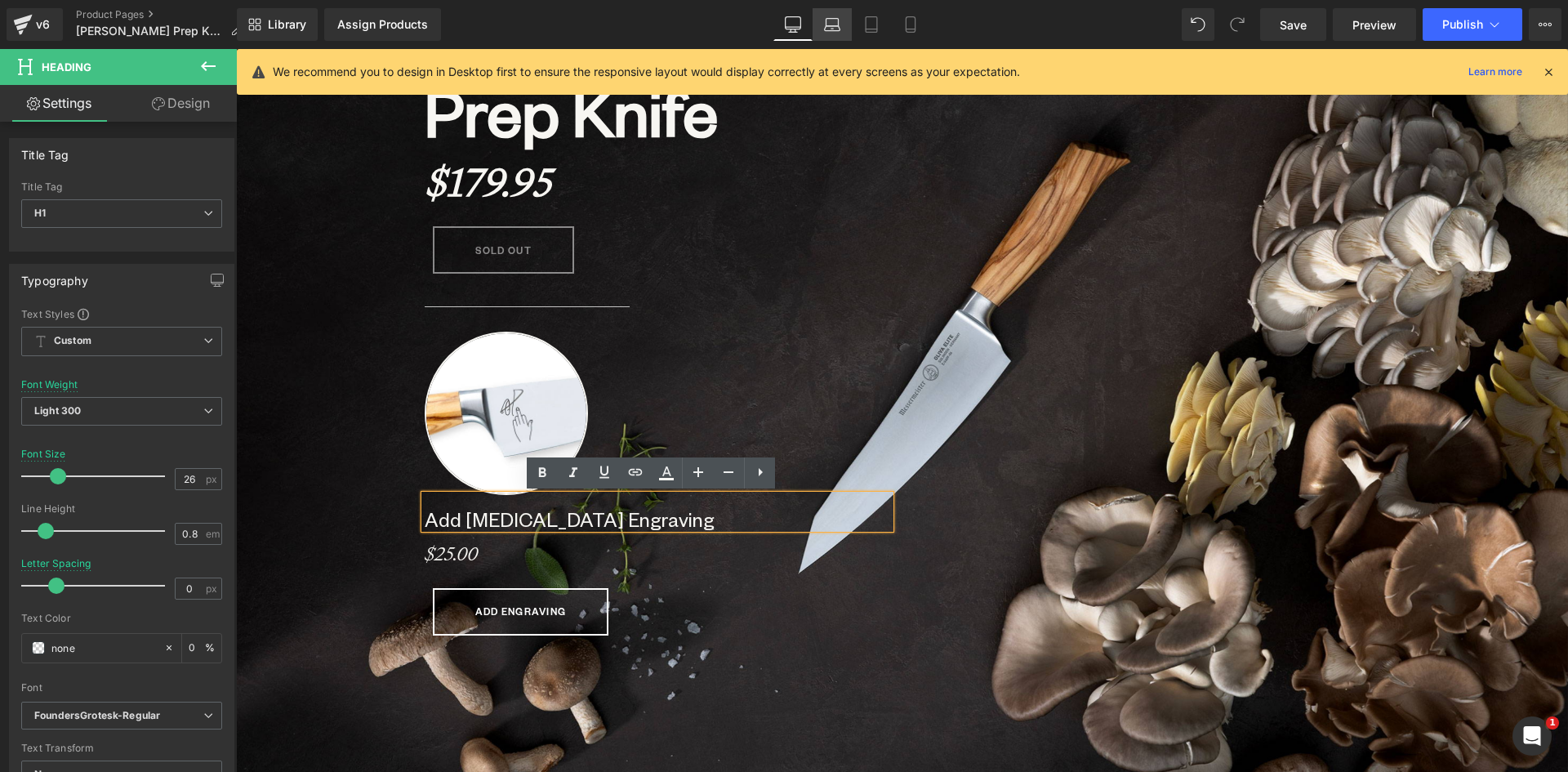
click at [826, 25] on icon at bounding box center [832, 22] width 12 height 8
type input "0"
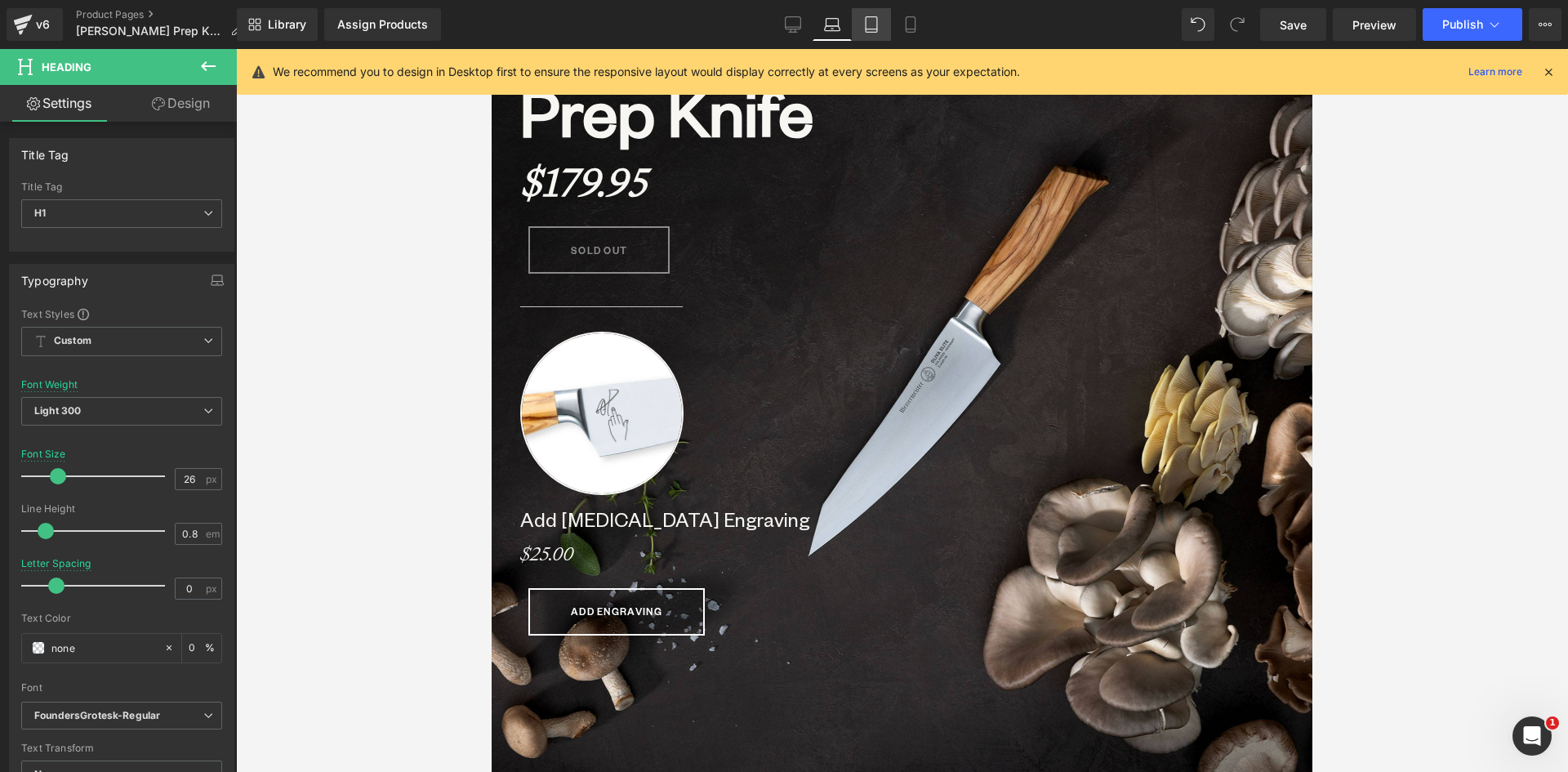
click at [877, 26] on icon at bounding box center [870, 24] width 16 height 16
type input "23"
type input "0"
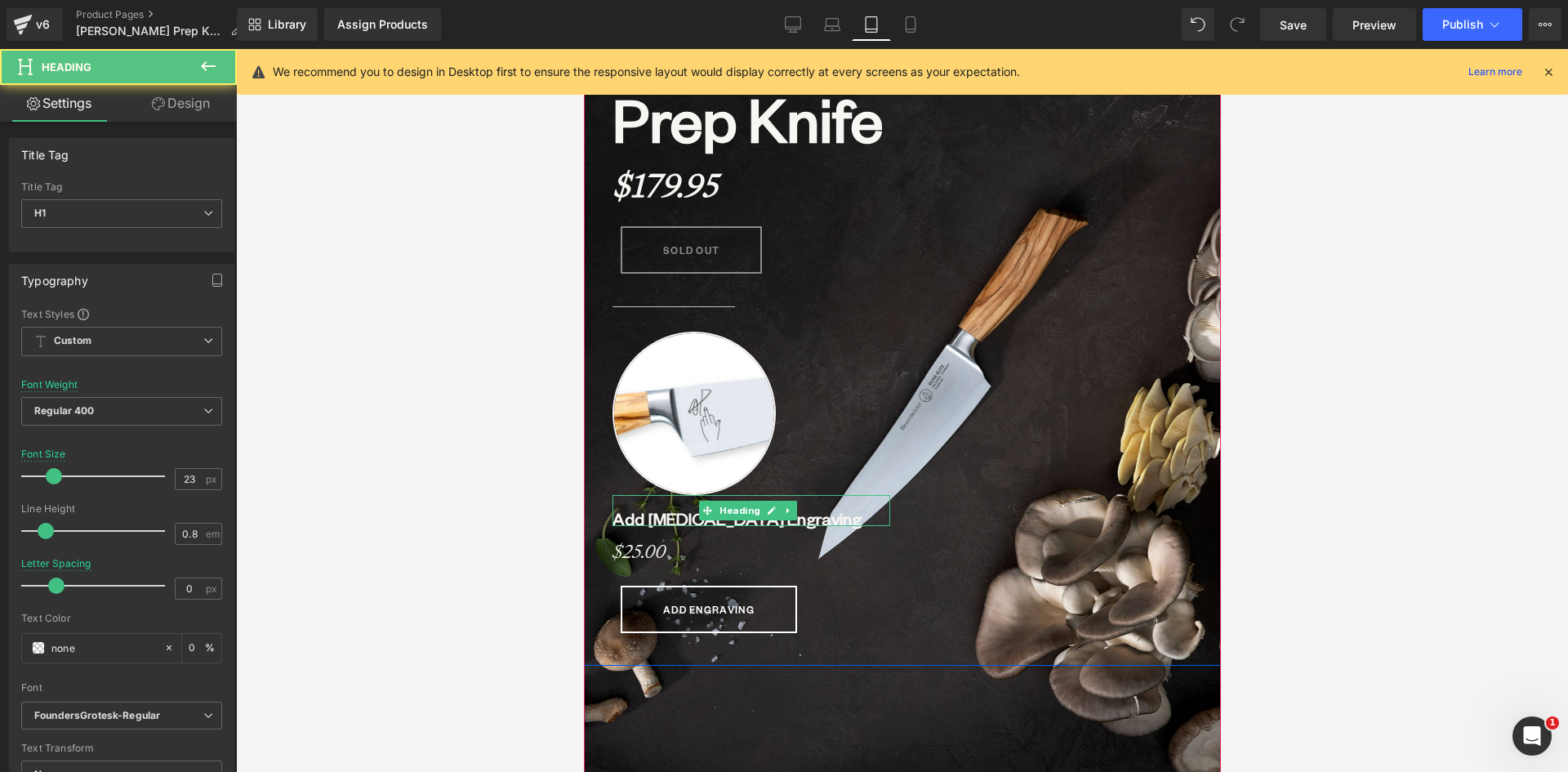
click at [626, 521] on b "Add Middle Finger Engraving" at bounding box center [736, 518] width 249 height 22
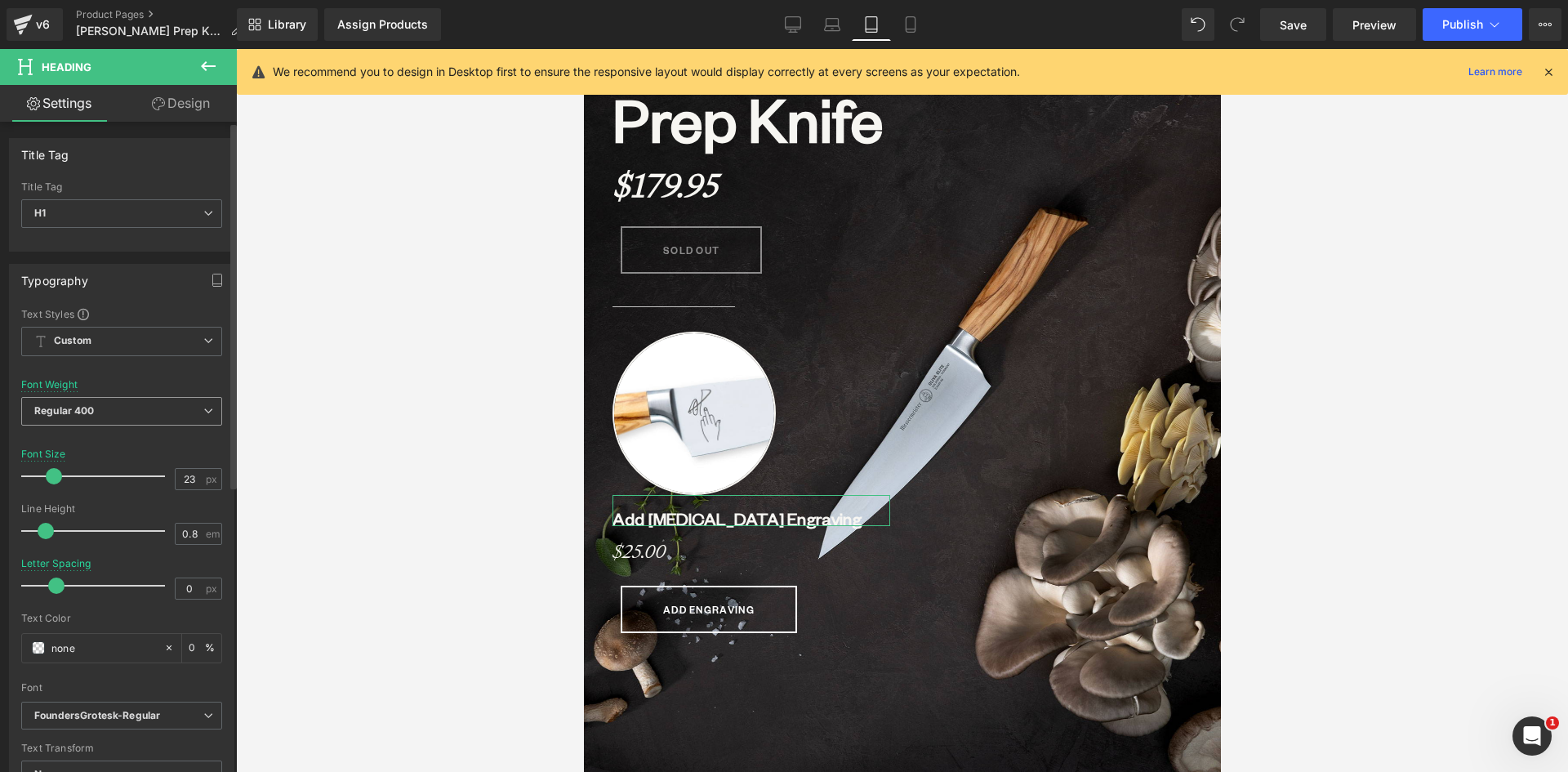
click at [203, 412] on icon at bounding box center [208, 411] width 10 height 10
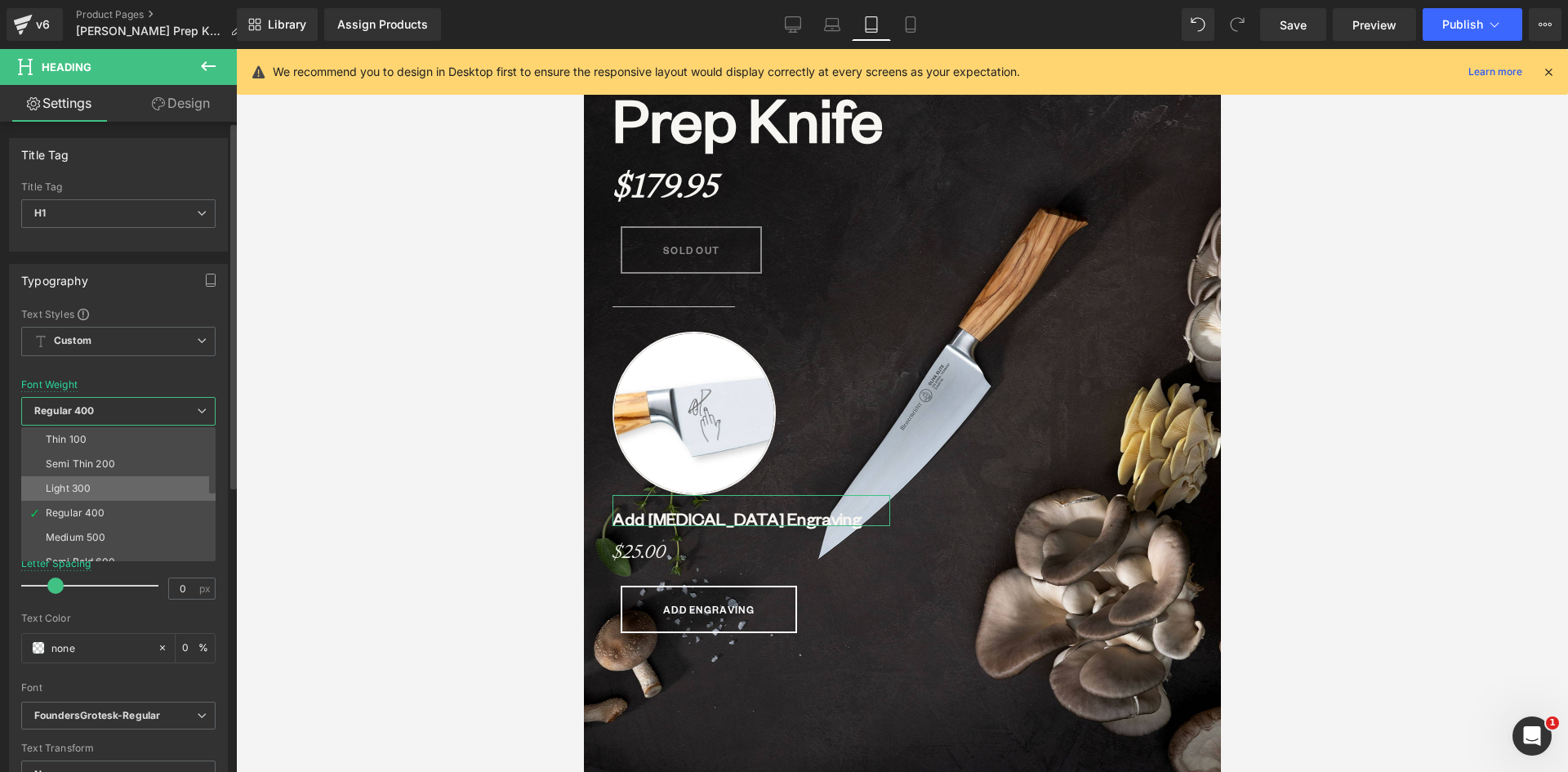
click at [119, 495] on li "Light 300" at bounding box center [122, 489] width 202 height 25
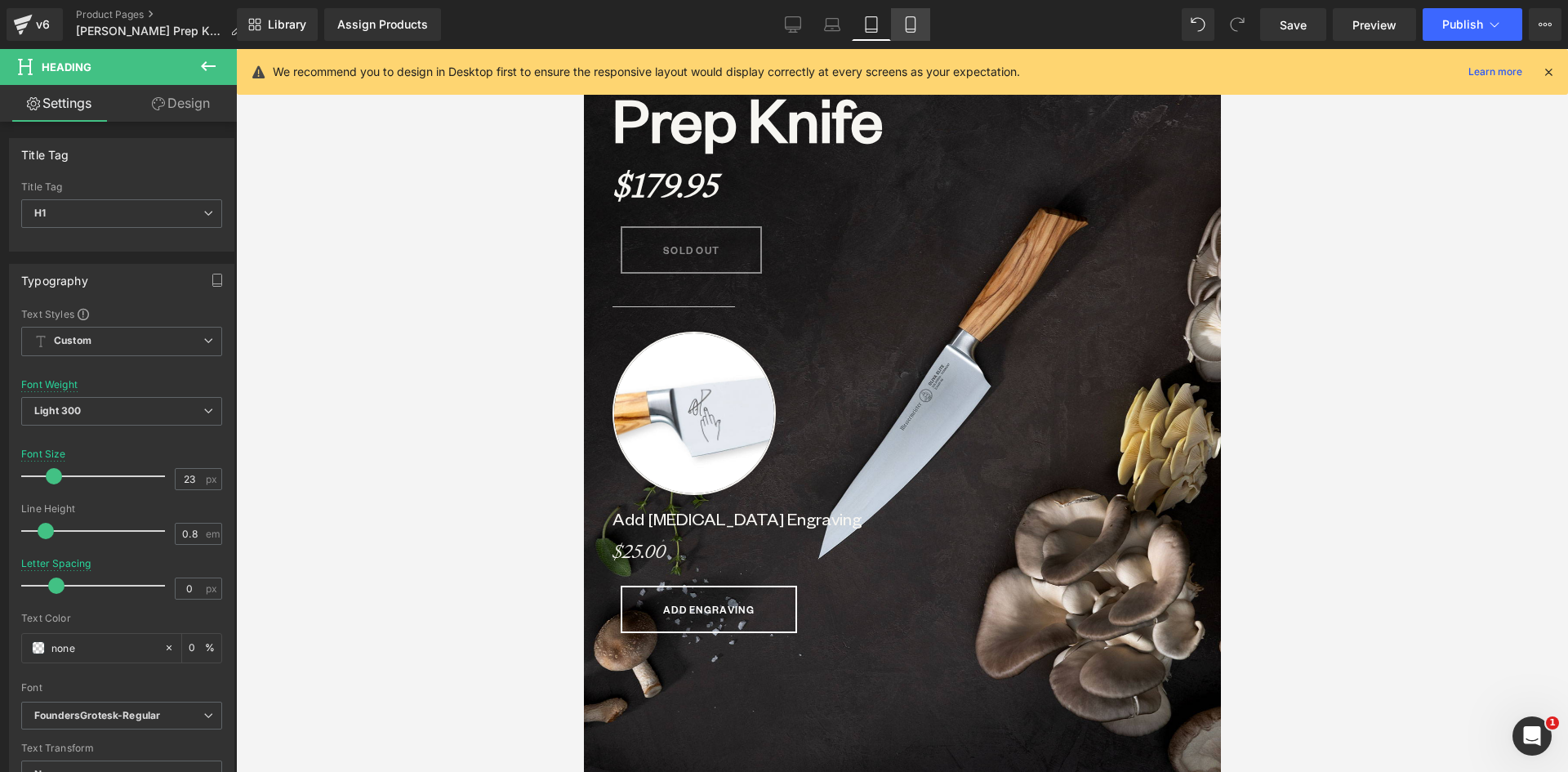
click at [919, 28] on icon at bounding box center [909, 24] width 16 height 16
type input "26"
type input "-1"
type input "0"
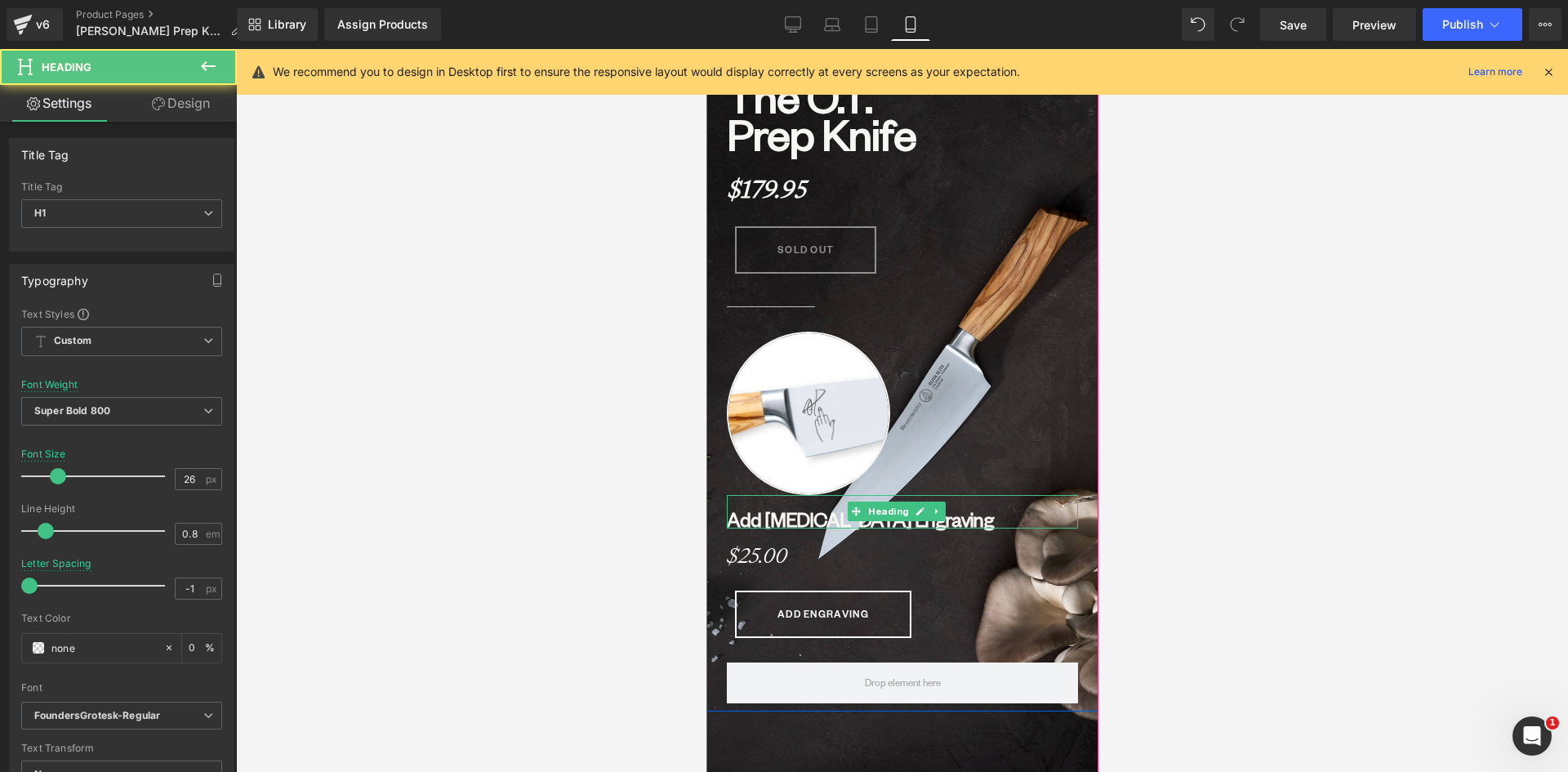
click at [746, 521] on b "Add Middle Finger Engraving" at bounding box center [859, 519] width 267 height 26
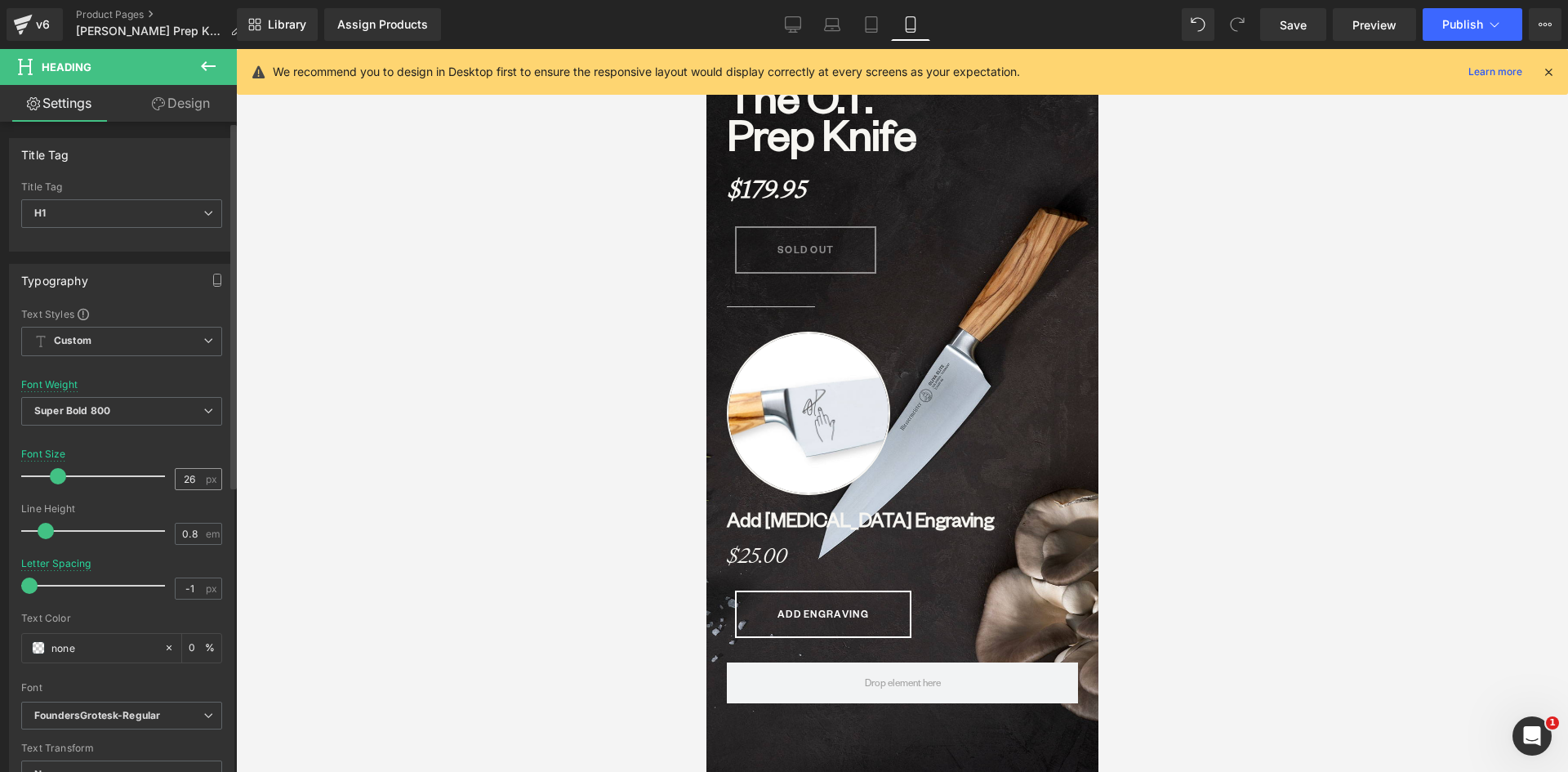
click at [191, 482] on input "26" at bounding box center [190, 479] width 29 height 20
type input "23"
click at [203, 406] on icon at bounding box center [208, 411] width 10 height 10
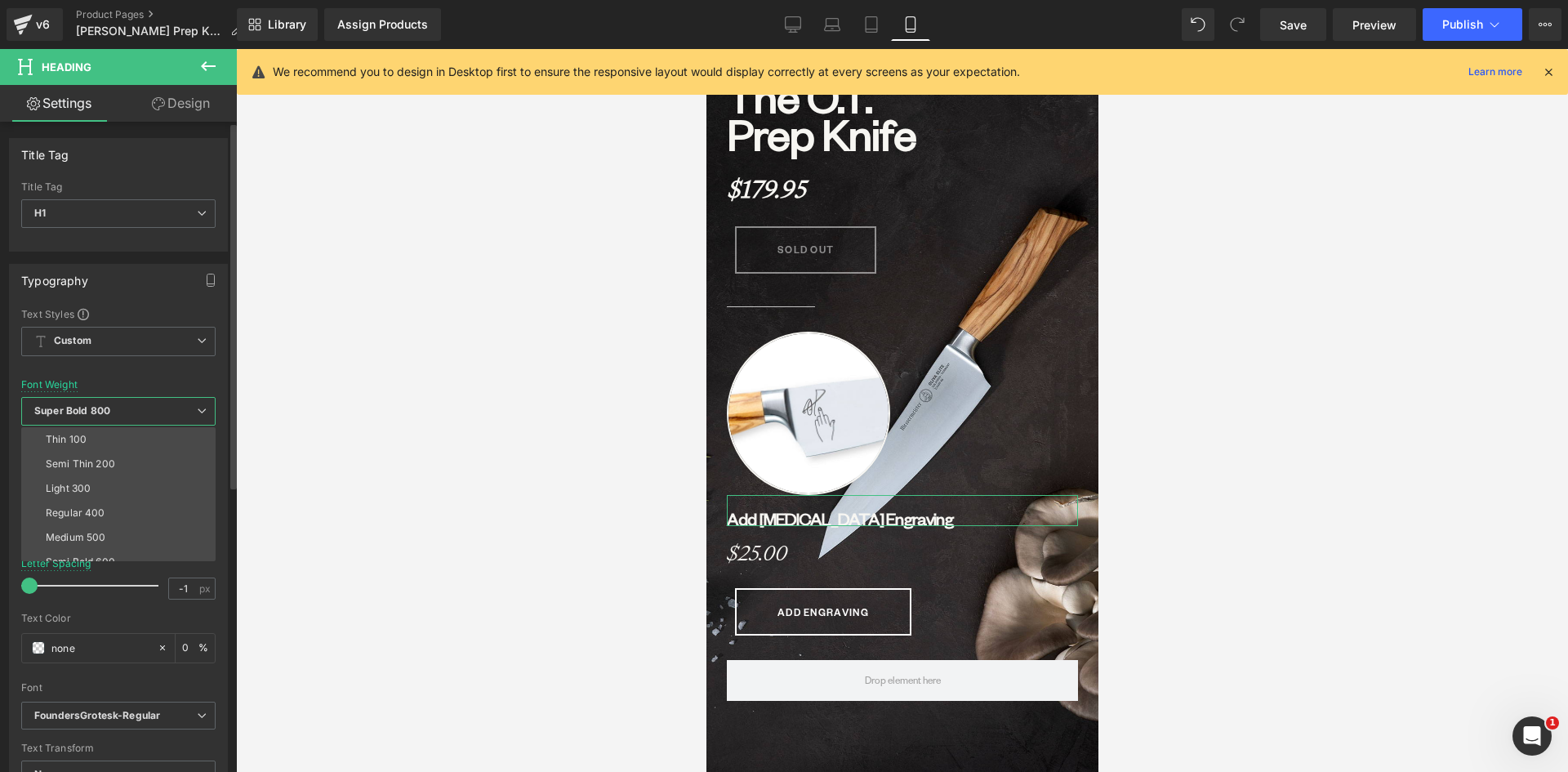
drag, startPoint x: 116, startPoint y: 483, endPoint x: 144, endPoint y: 487, distance: 28.3
click at [117, 483] on li "Light 300" at bounding box center [122, 489] width 202 height 25
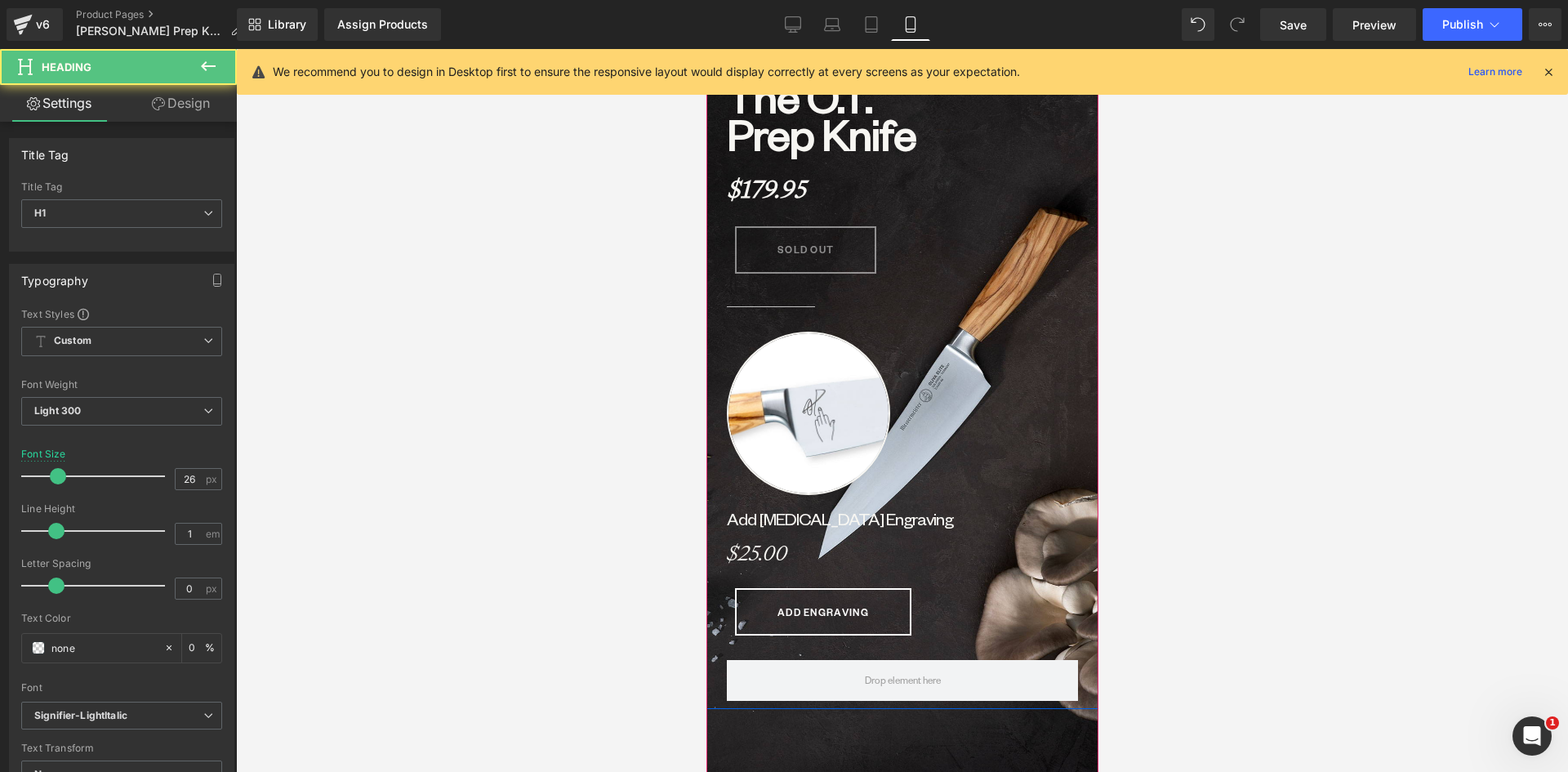
click at [782, 549] on strong "$25.00" at bounding box center [755, 552] width 60 height 28
click at [190, 477] on input "26" at bounding box center [190, 479] width 29 height 20
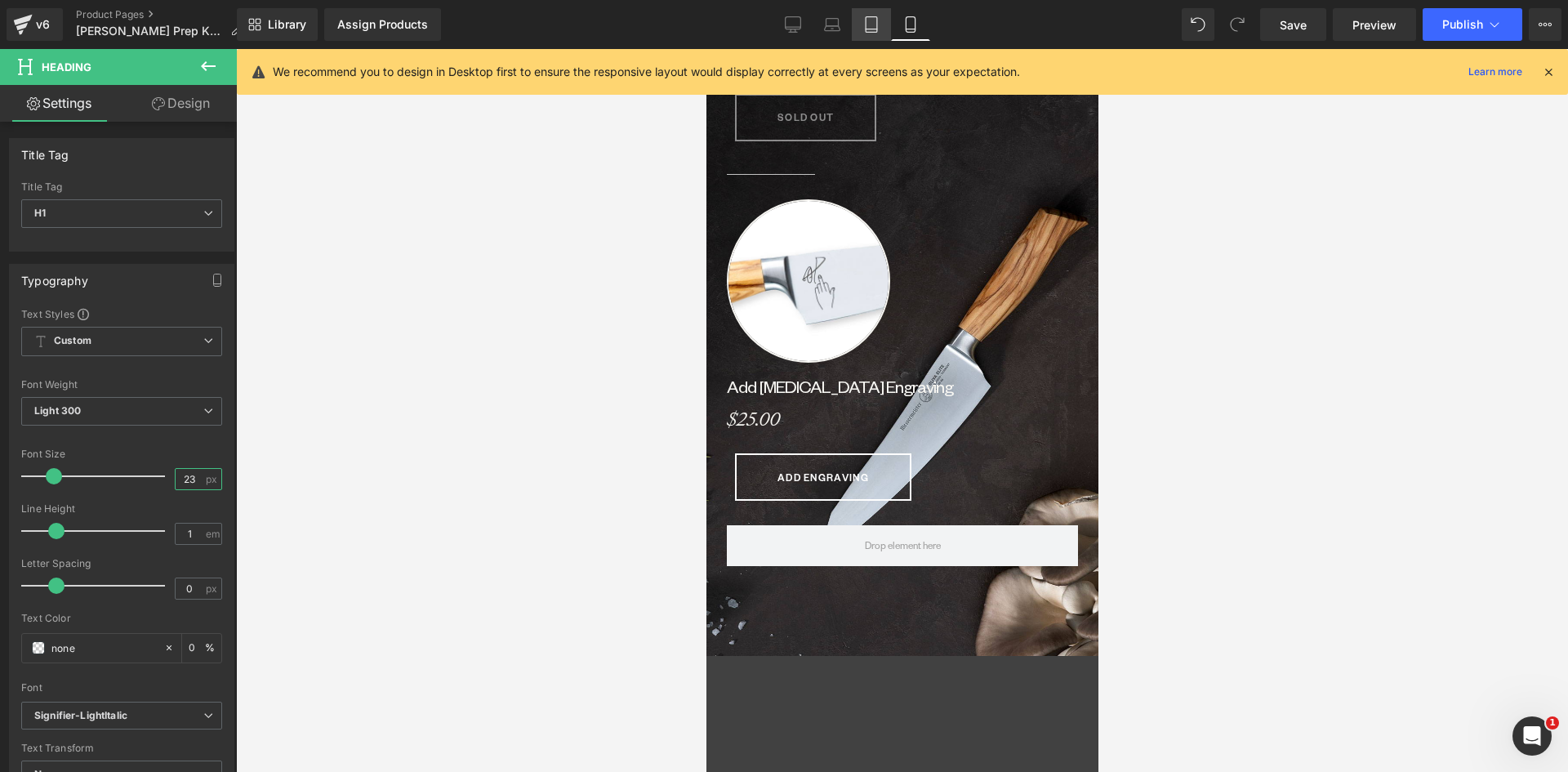
type input "23"
click at [874, 14] on link "Tablet" at bounding box center [871, 25] width 39 height 32
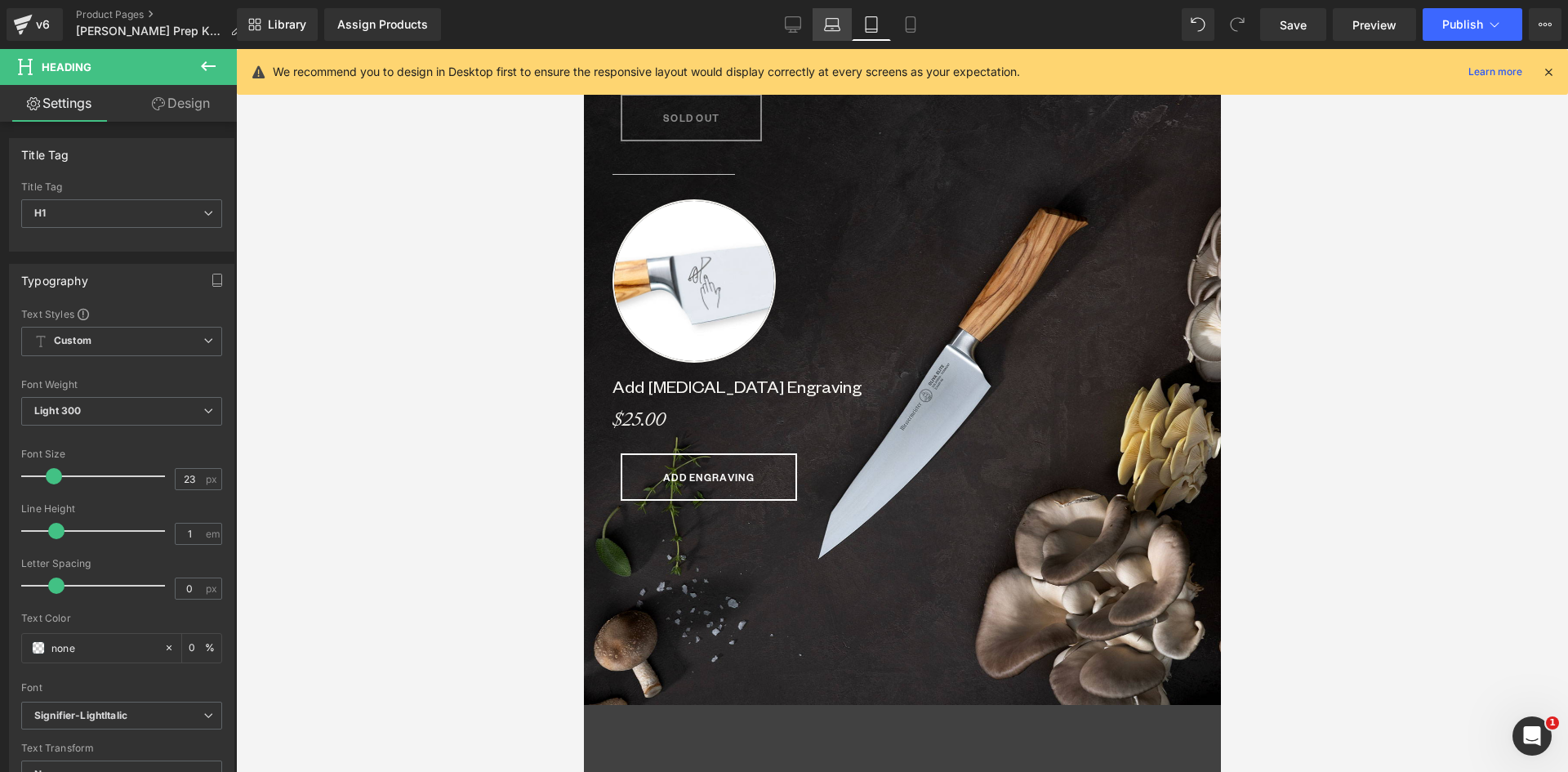
click at [832, 20] on icon at bounding box center [831, 24] width 16 height 16
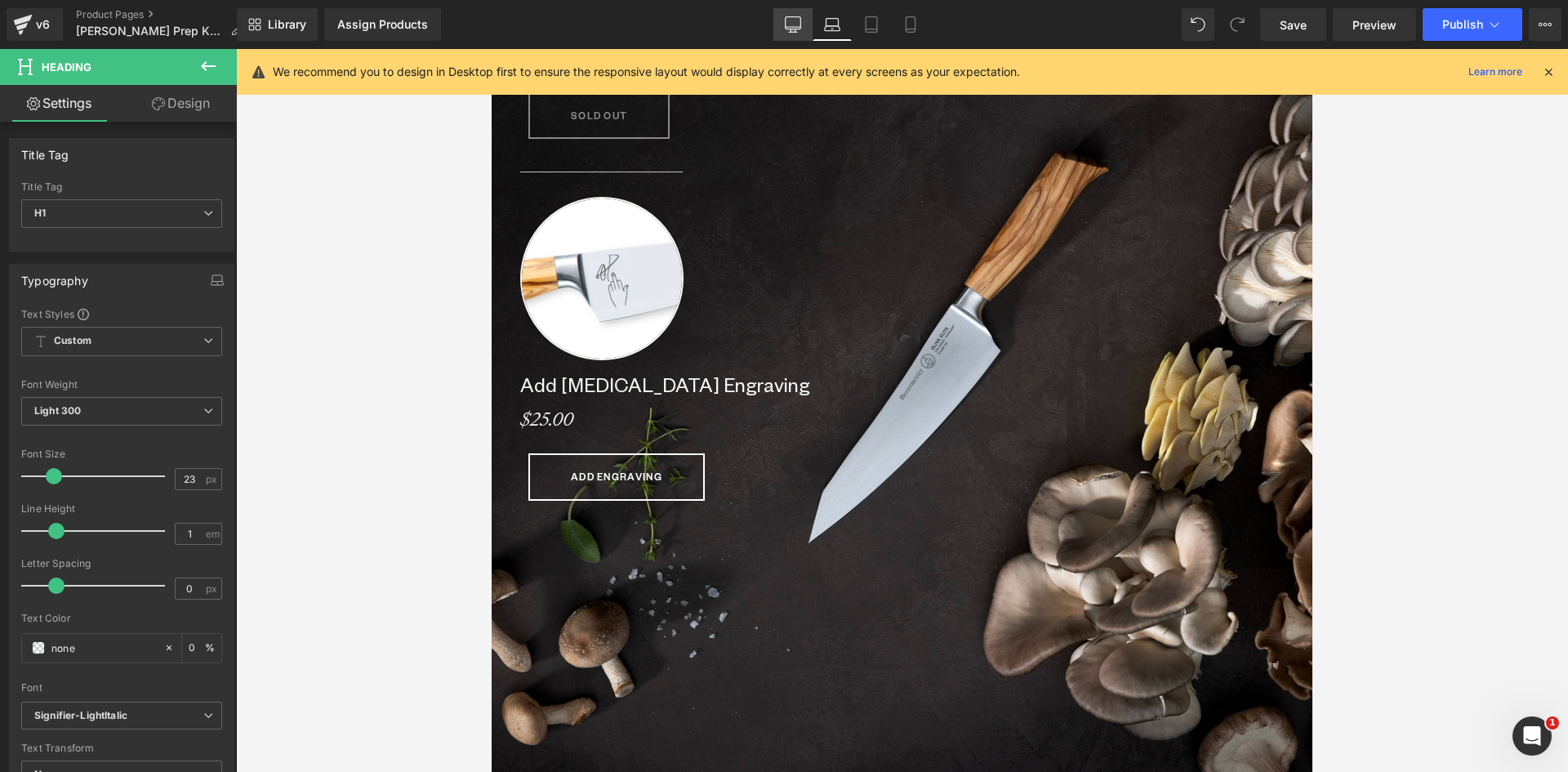
click at [795, 14] on link "Desktop" at bounding box center [793, 25] width 39 height 32
type input "0"
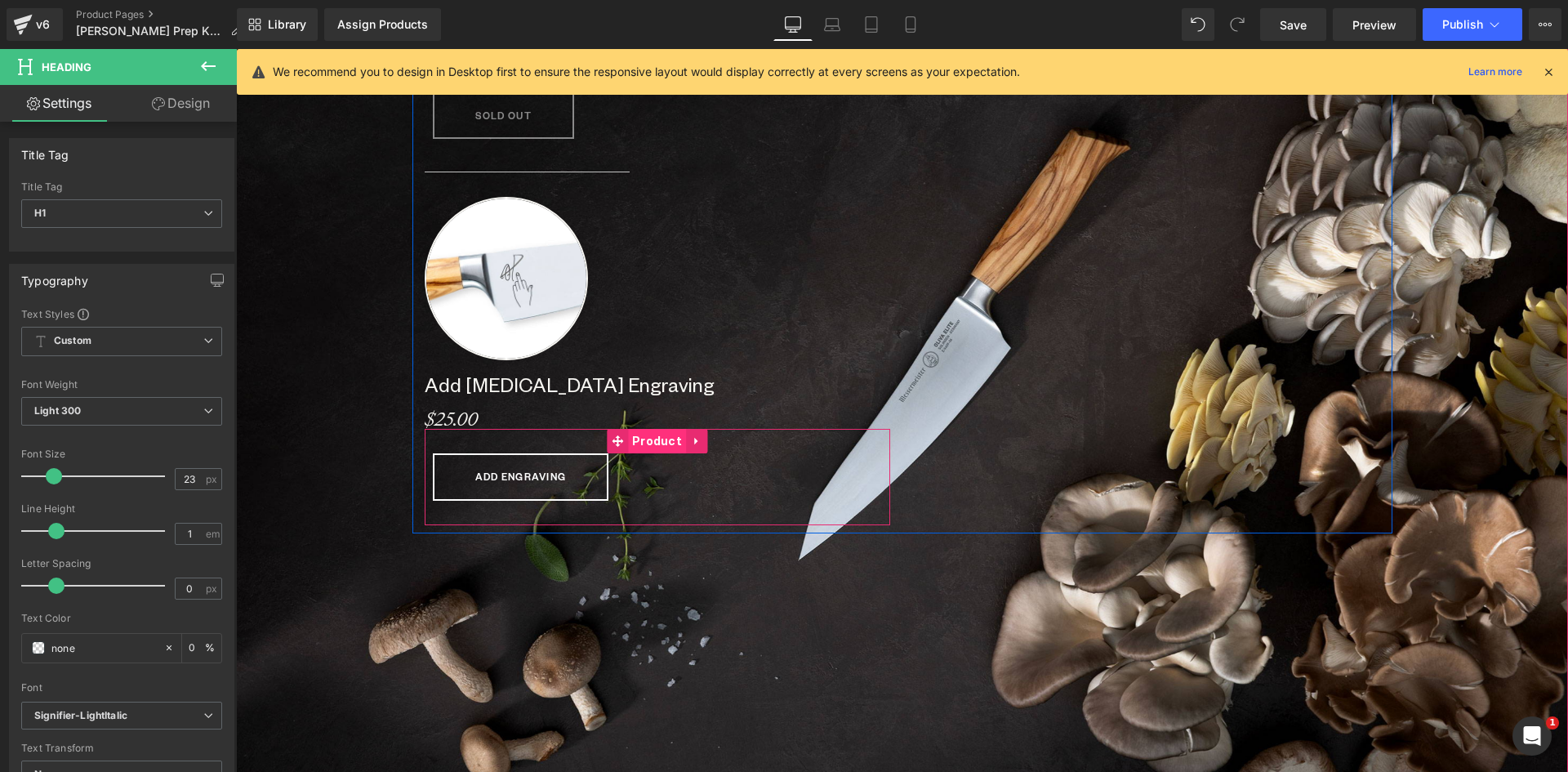
click at [647, 438] on span "Product" at bounding box center [657, 441] width 58 height 25
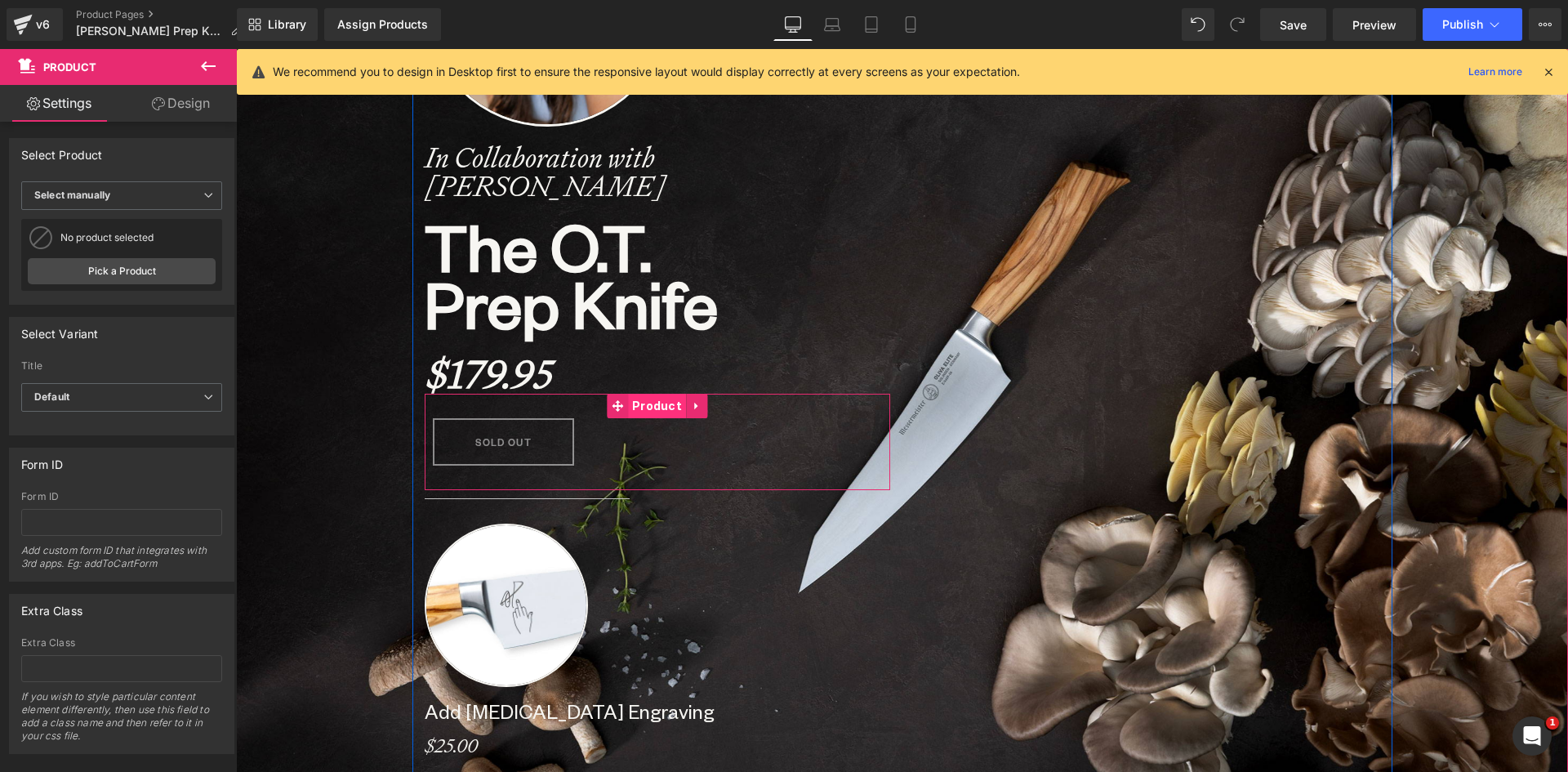
click at [633, 399] on span "Product" at bounding box center [657, 406] width 58 height 25
click at [182, 104] on link "Design" at bounding box center [180, 103] width 118 height 37
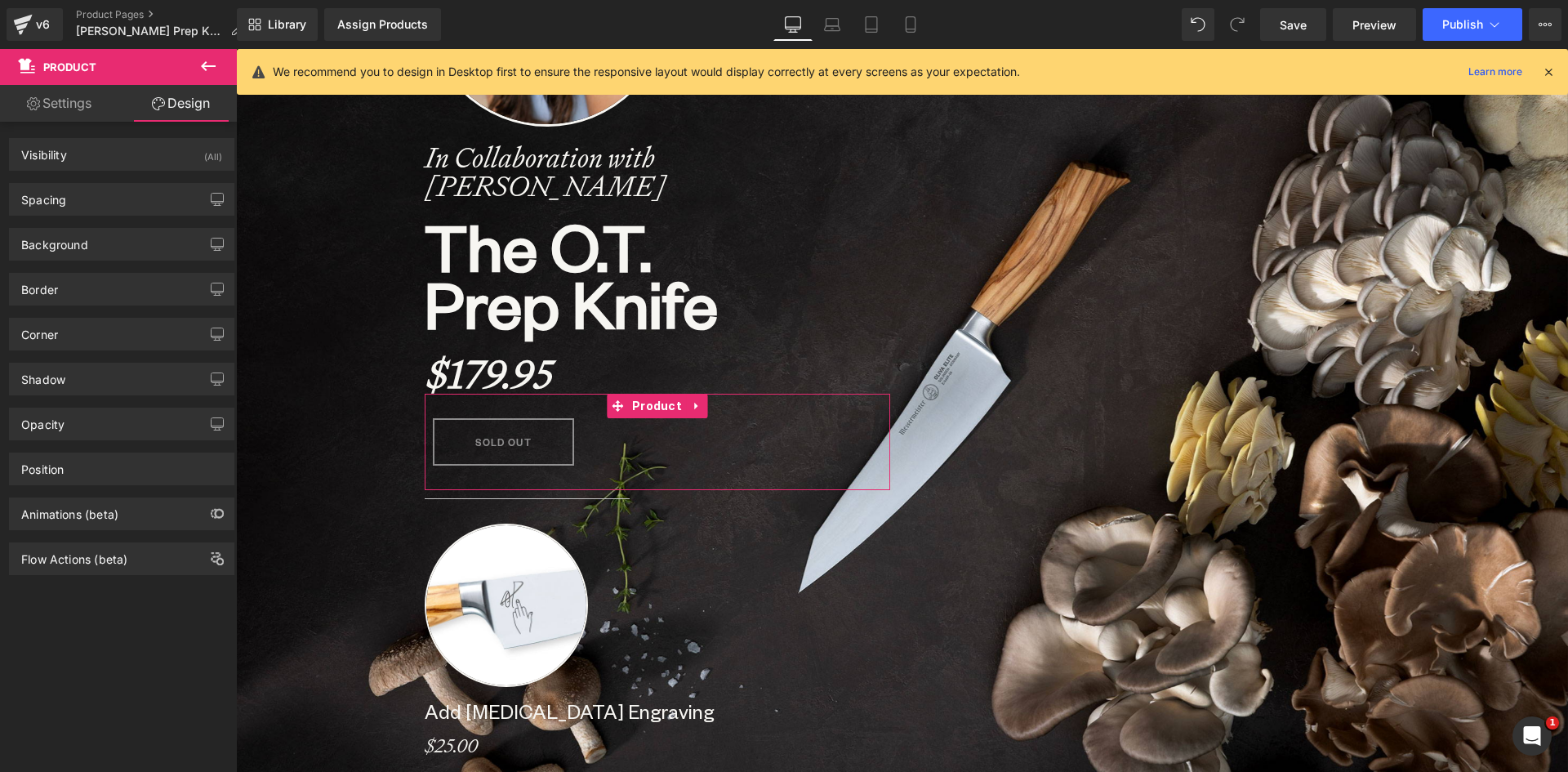
type input "0"
type input "30"
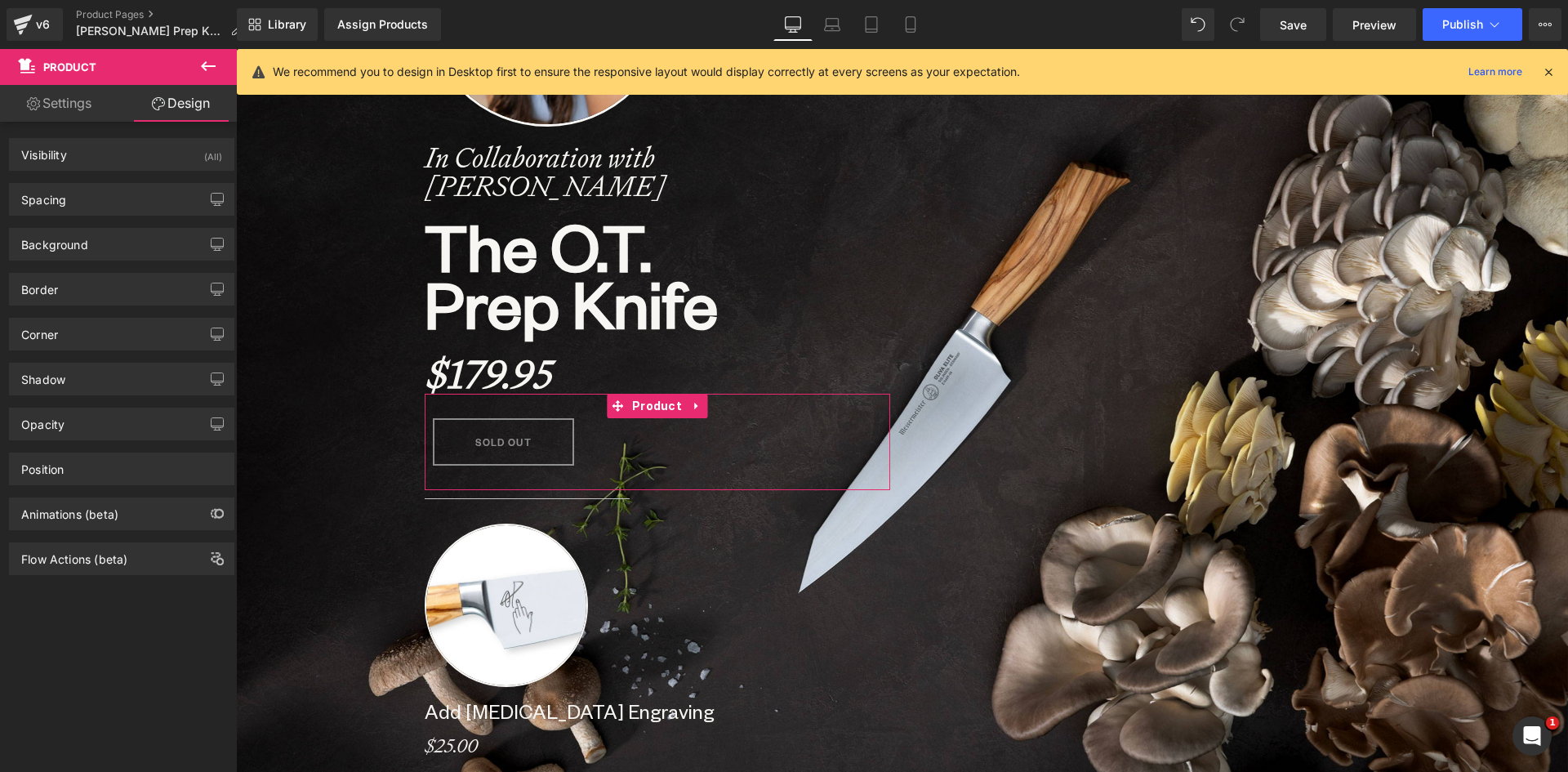
type input "10"
type input "30"
drag, startPoint x: 64, startPoint y: 197, endPoint x: 79, endPoint y: 210, distance: 19.8
click at [64, 198] on div "Spacing" at bounding box center [43, 195] width 45 height 23
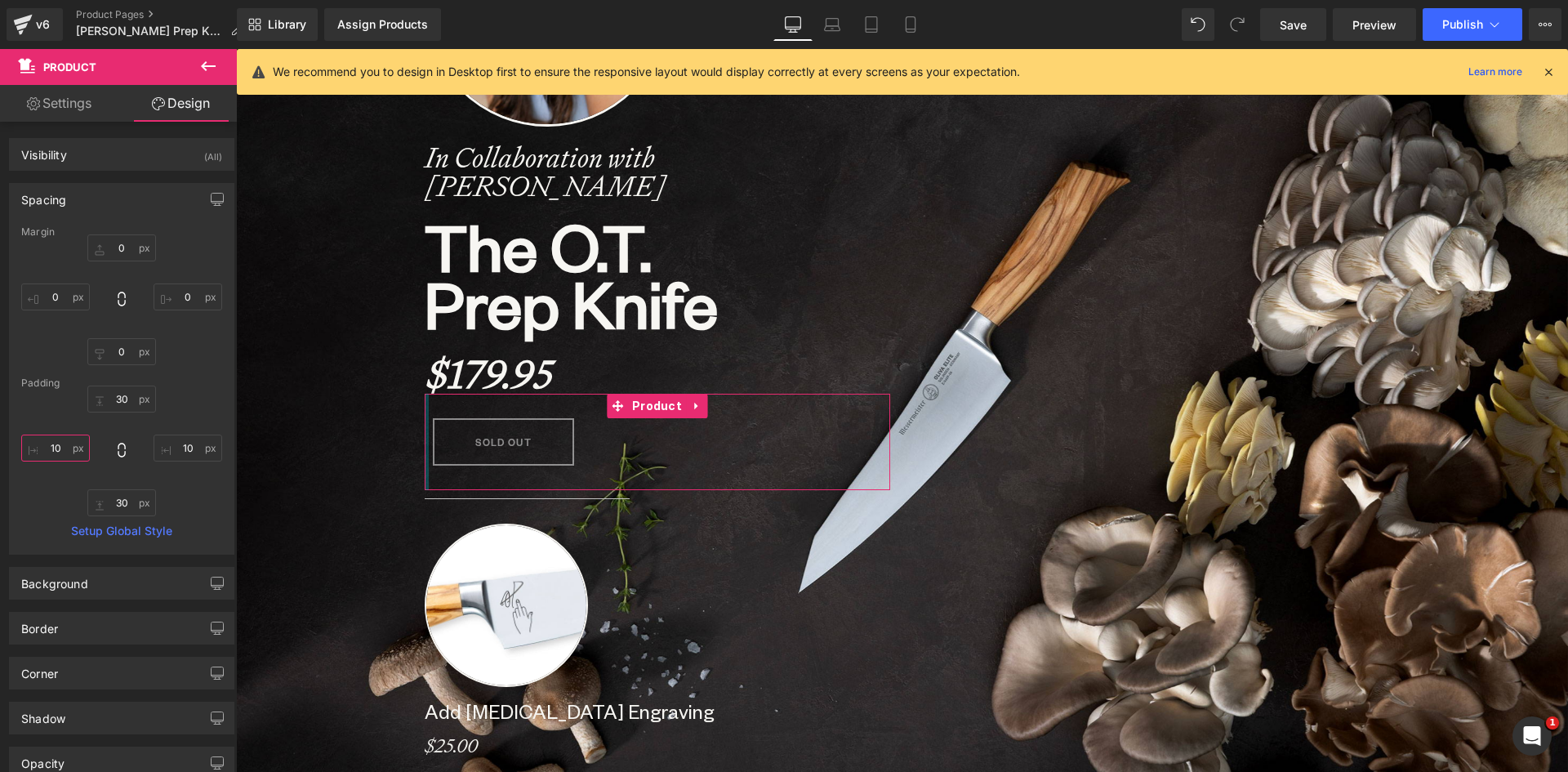
click at [67, 455] on input "10" at bounding box center [55, 449] width 69 height 27
type input "0"
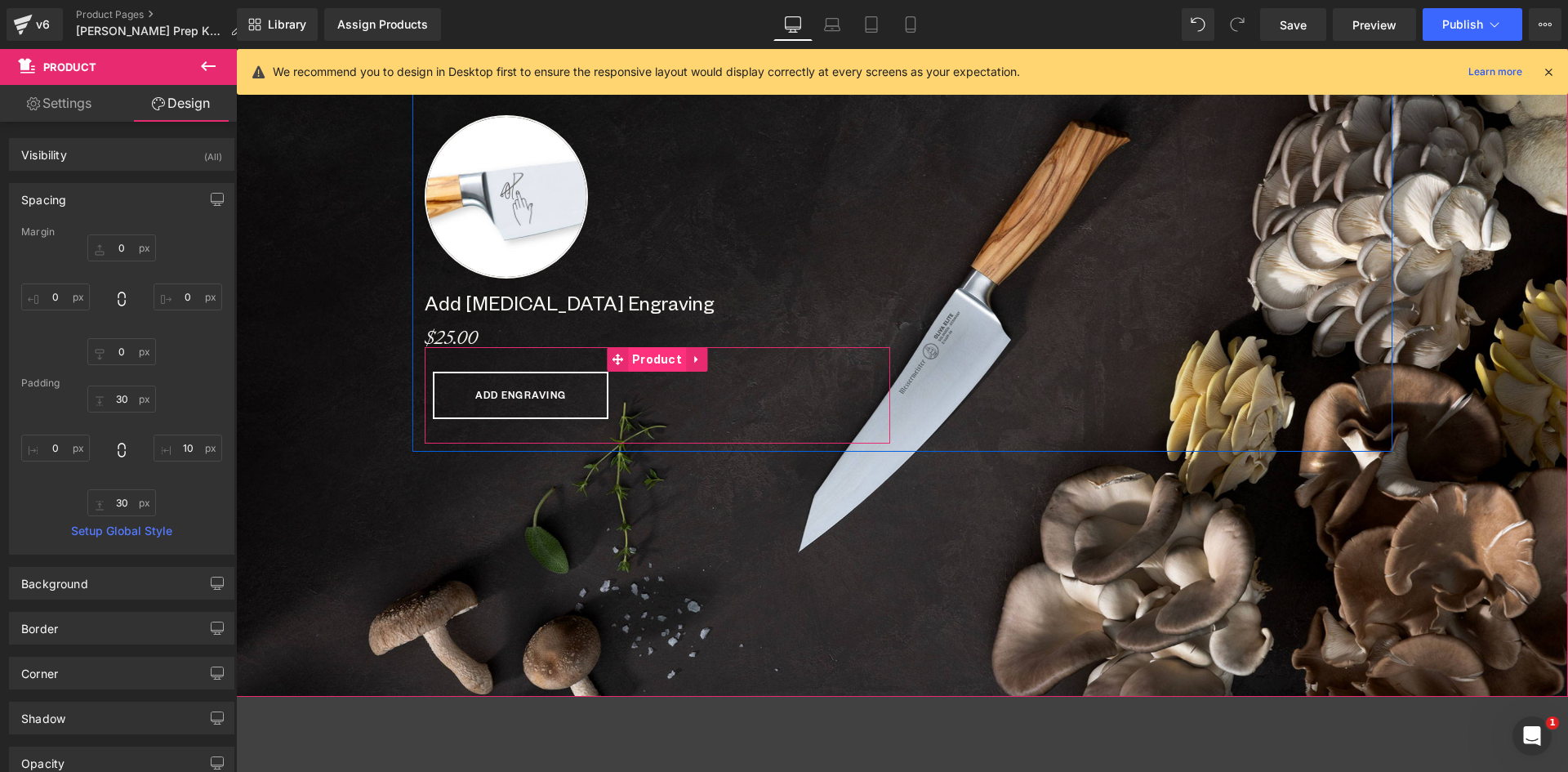
click at [628, 361] on span "Product" at bounding box center [657, 359] width 58 height 25
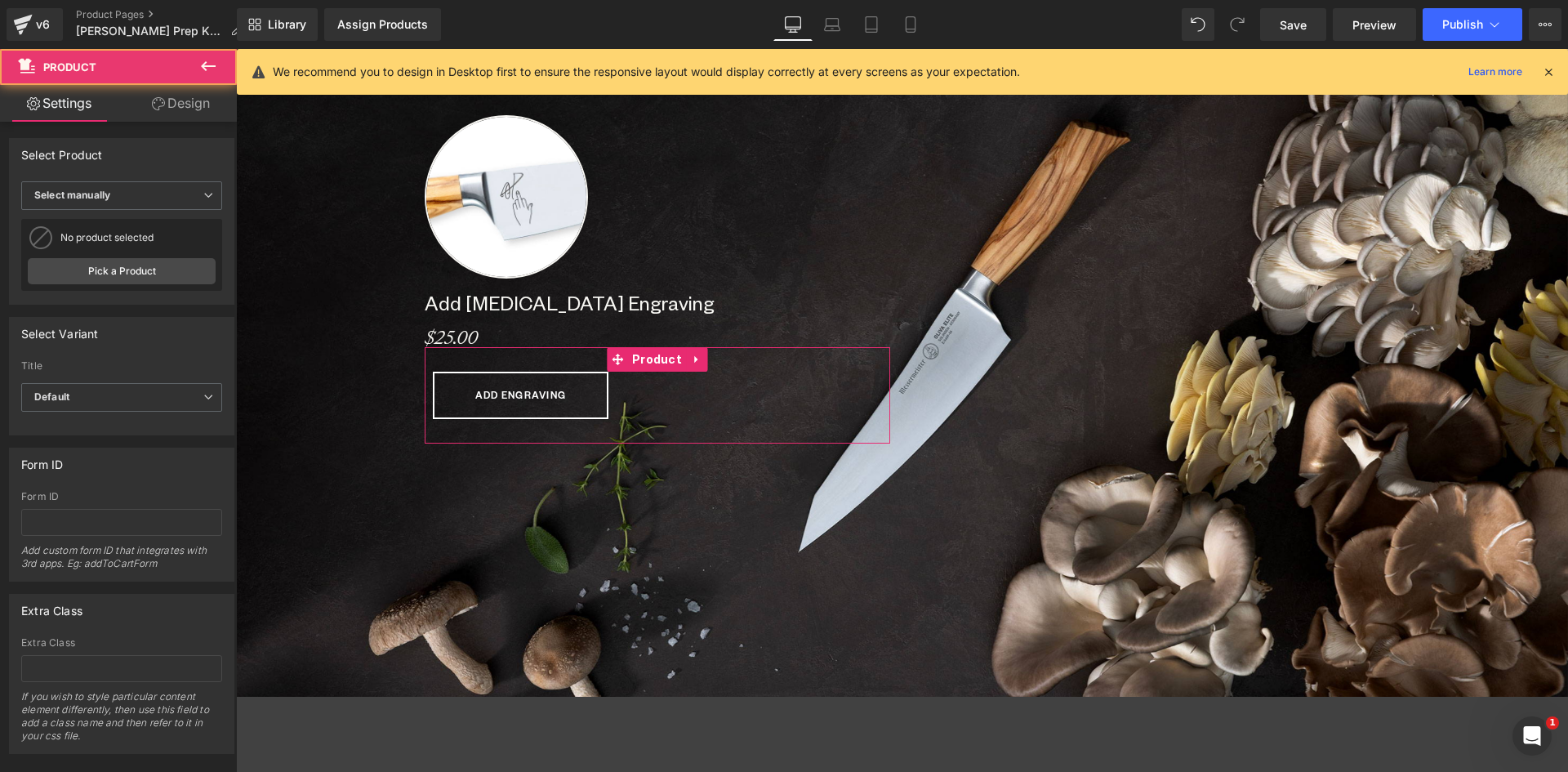
click at [191, 108] on link "Design" at bounding box center [180, 103] width 118 height 37
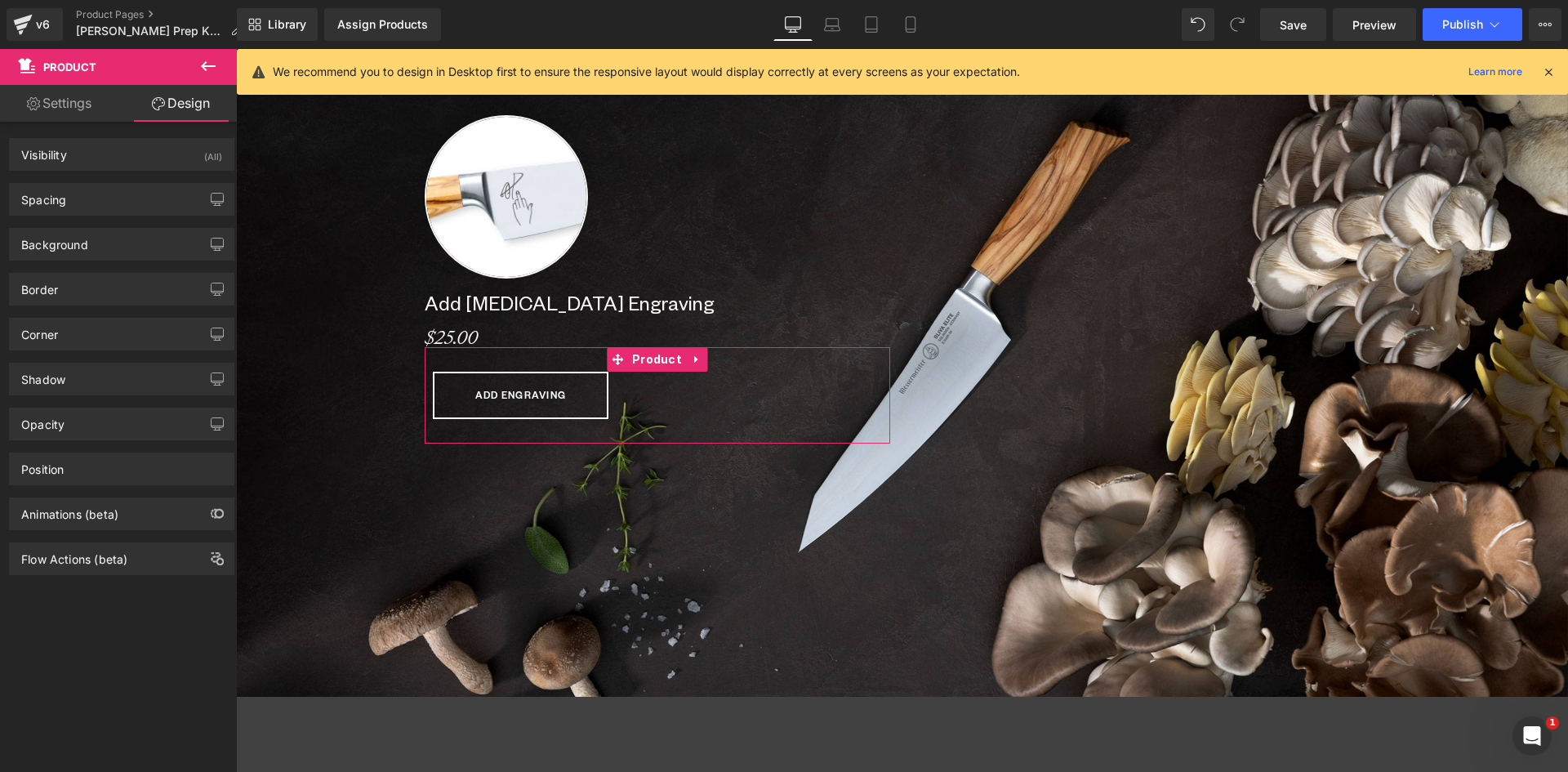
drag, startPoint x: 51, startPoint y: 192, endPoint x: 49, endPoint y: 218, distance: 26.1
click at [51, 193] on div "Spacing" at bounding box center [43, 195] width 45 height 23
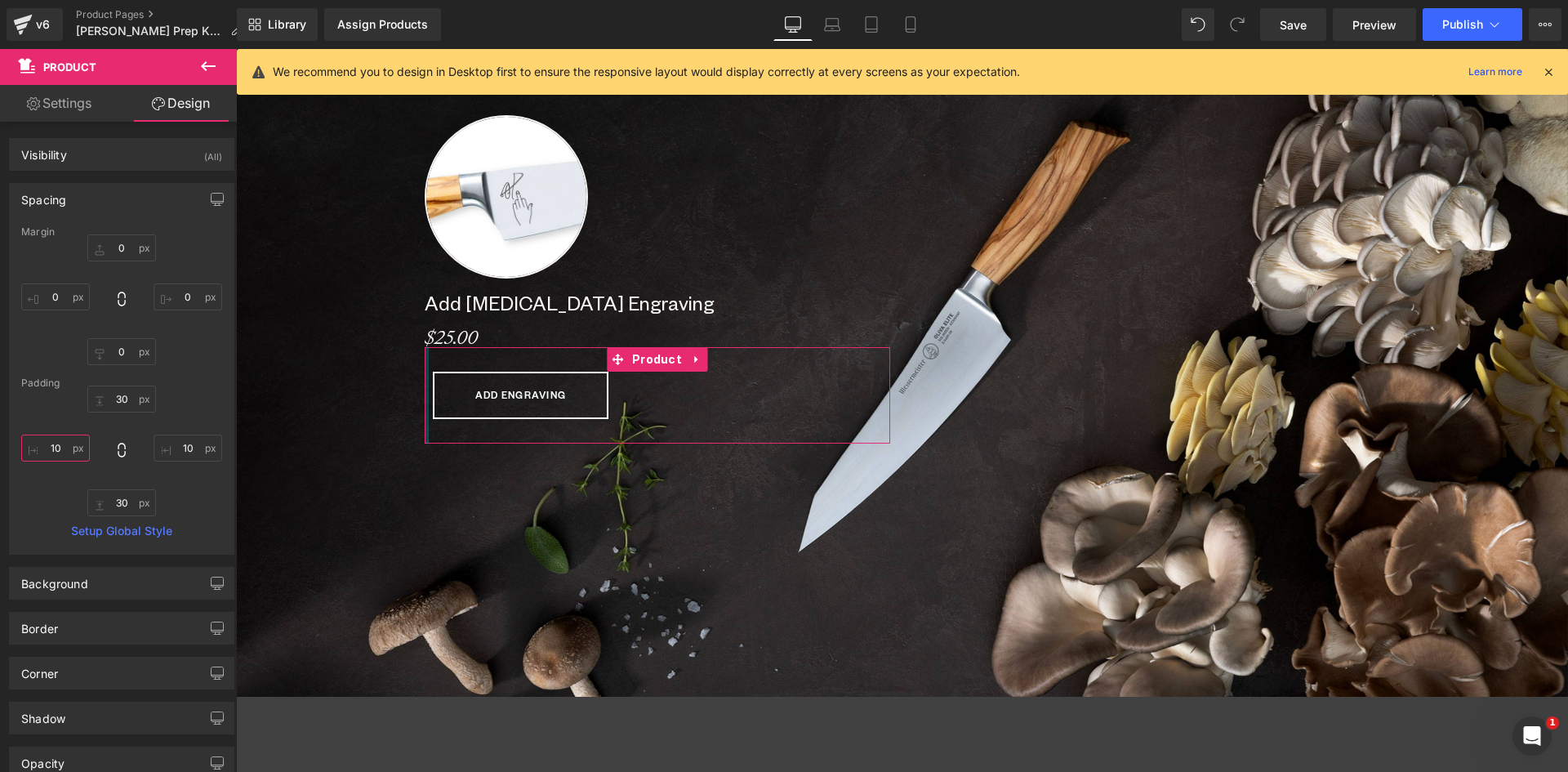
click at [58, 447] on input "10" at bounding box center [55, 449] width 69 height 27
type input "0"
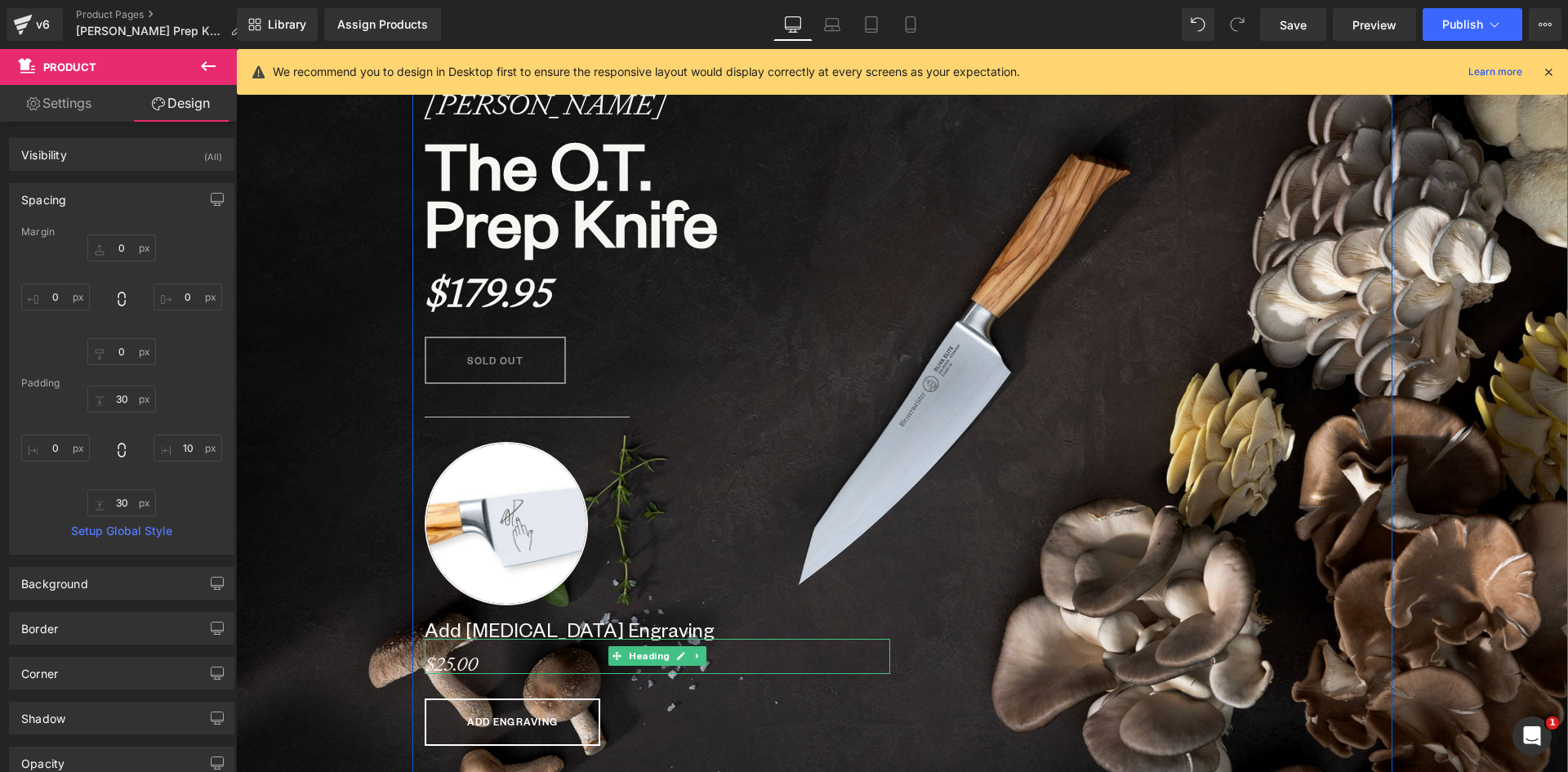
click at [466, 664] on strong "$25.00" at bounding box center [451, 664] width 53 height 25
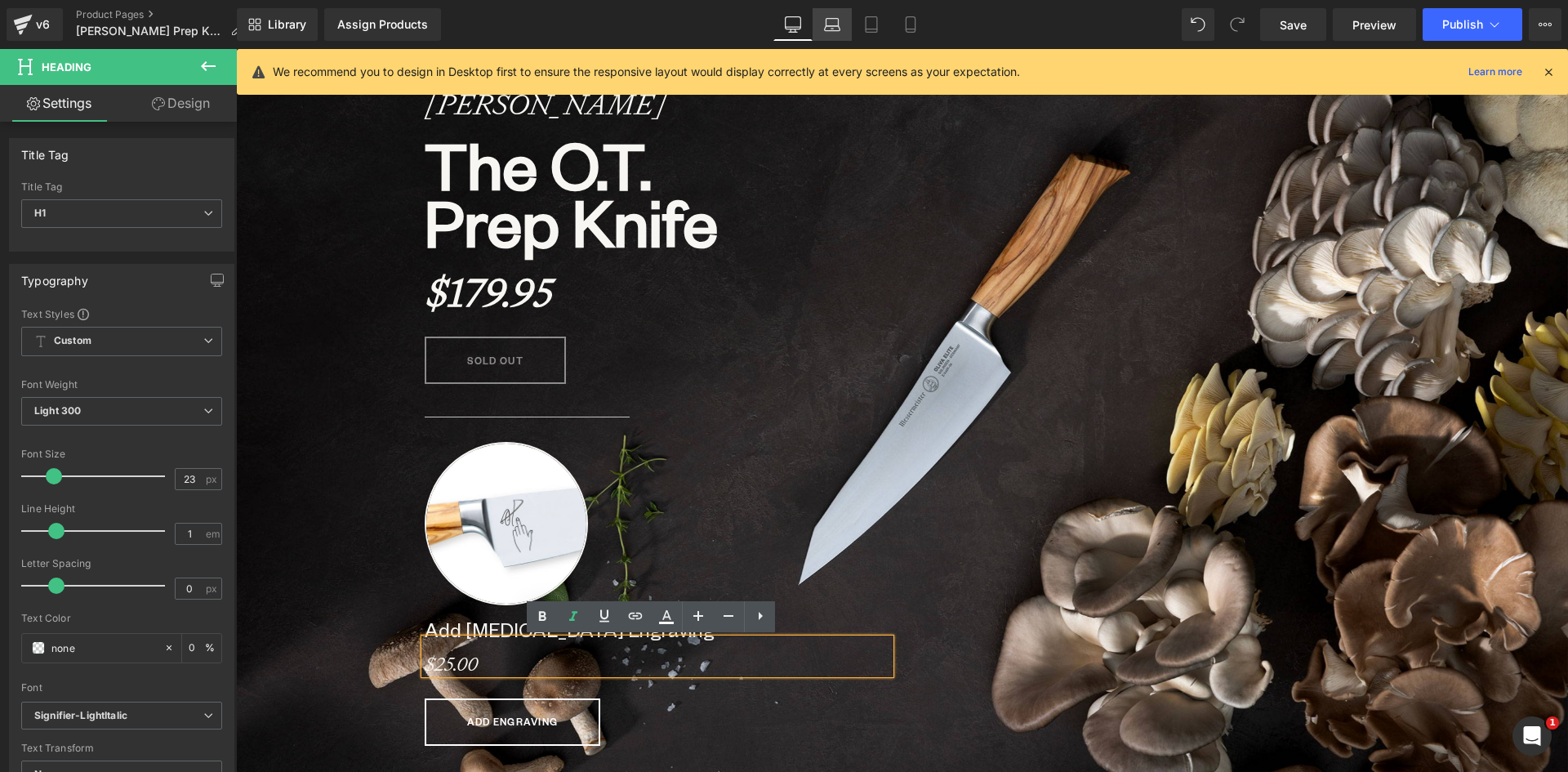
click at [832, 20] on icon at bounding box center [831, 24] width 16 height 16
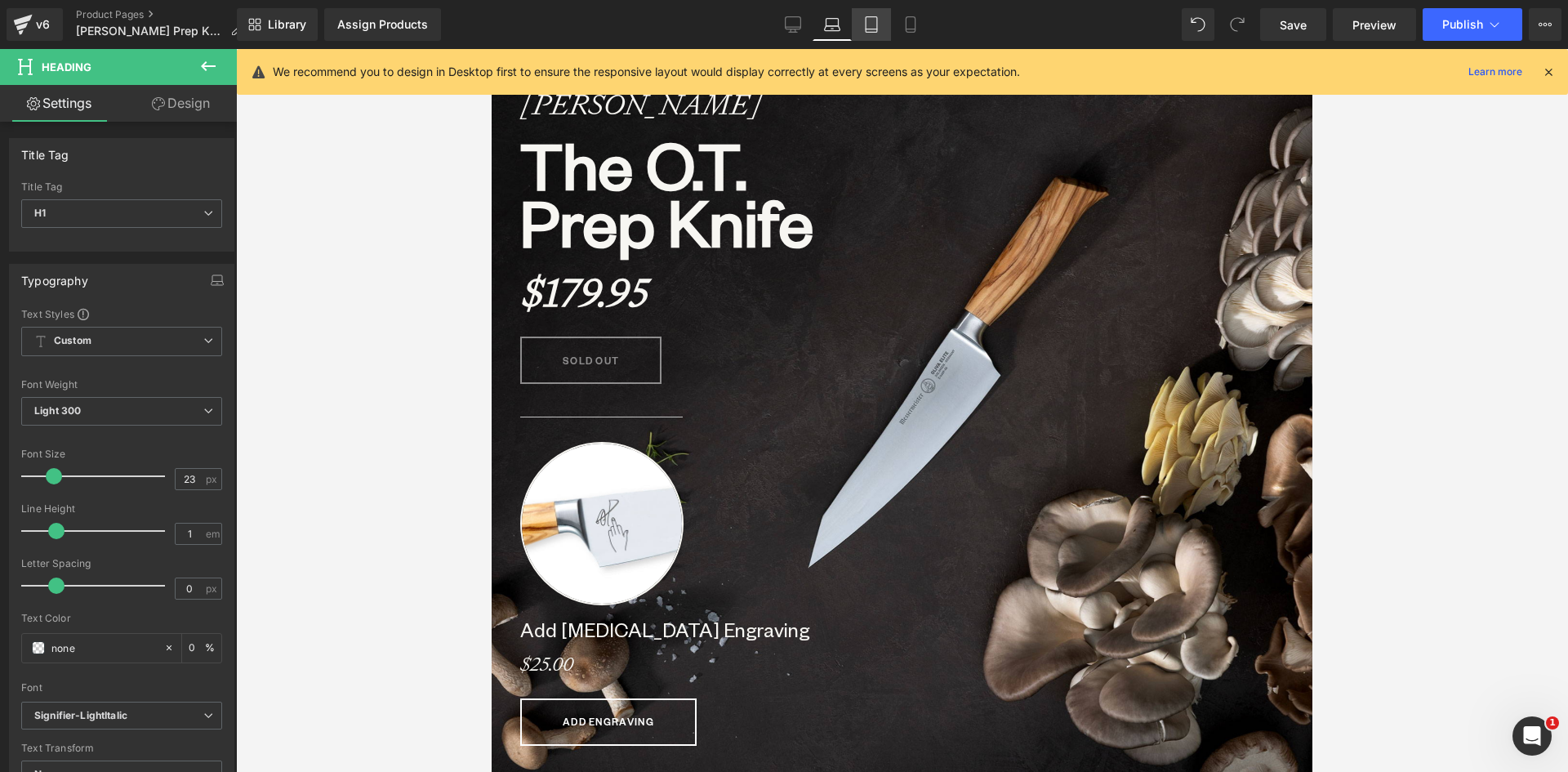
click at [857, 27] on link "Tablet" at bounding box center [871, 25] width 39 height 32
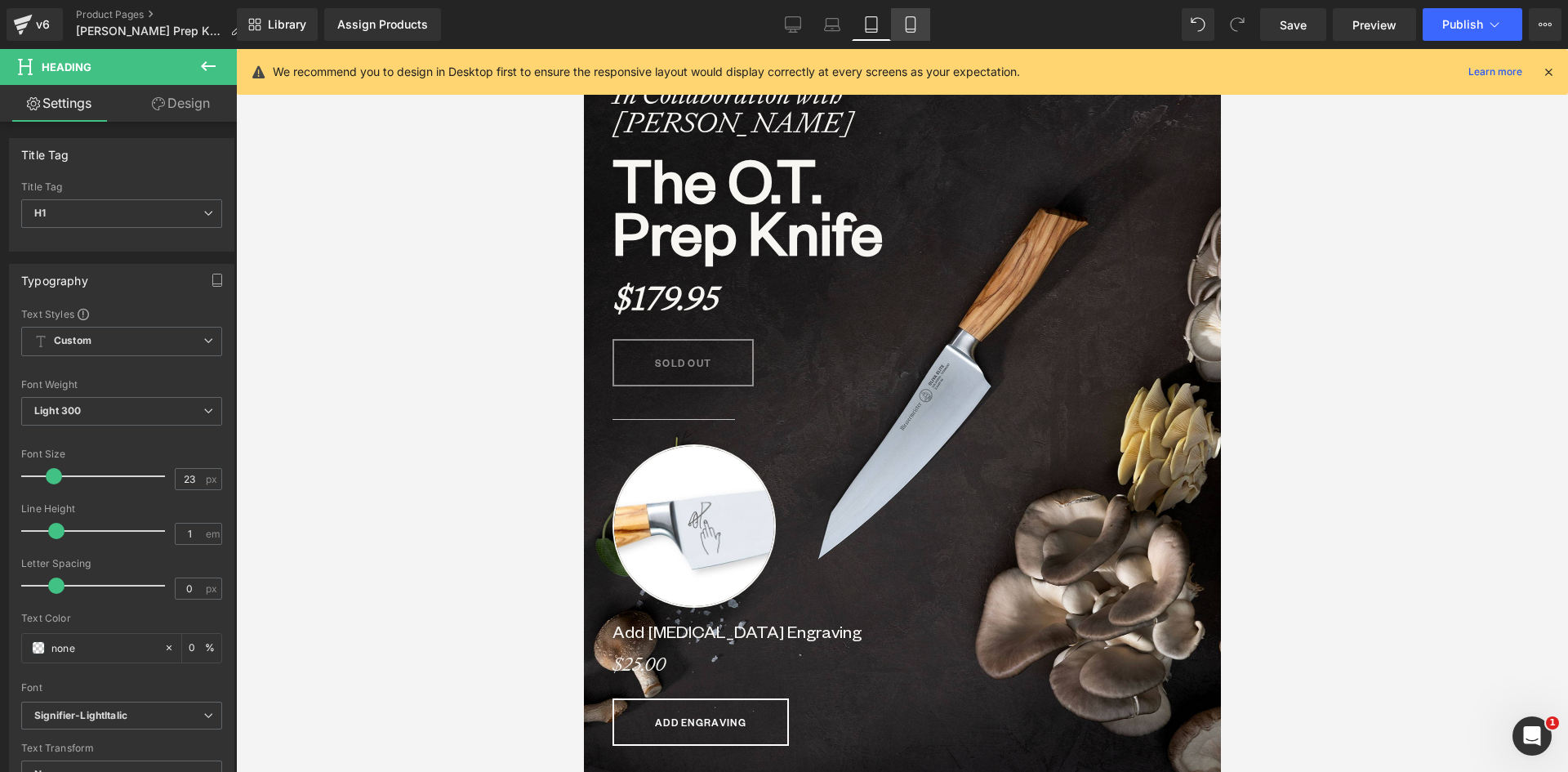
click at [912, 19] on icon at bounding box center [909, 24] width 16 height 16
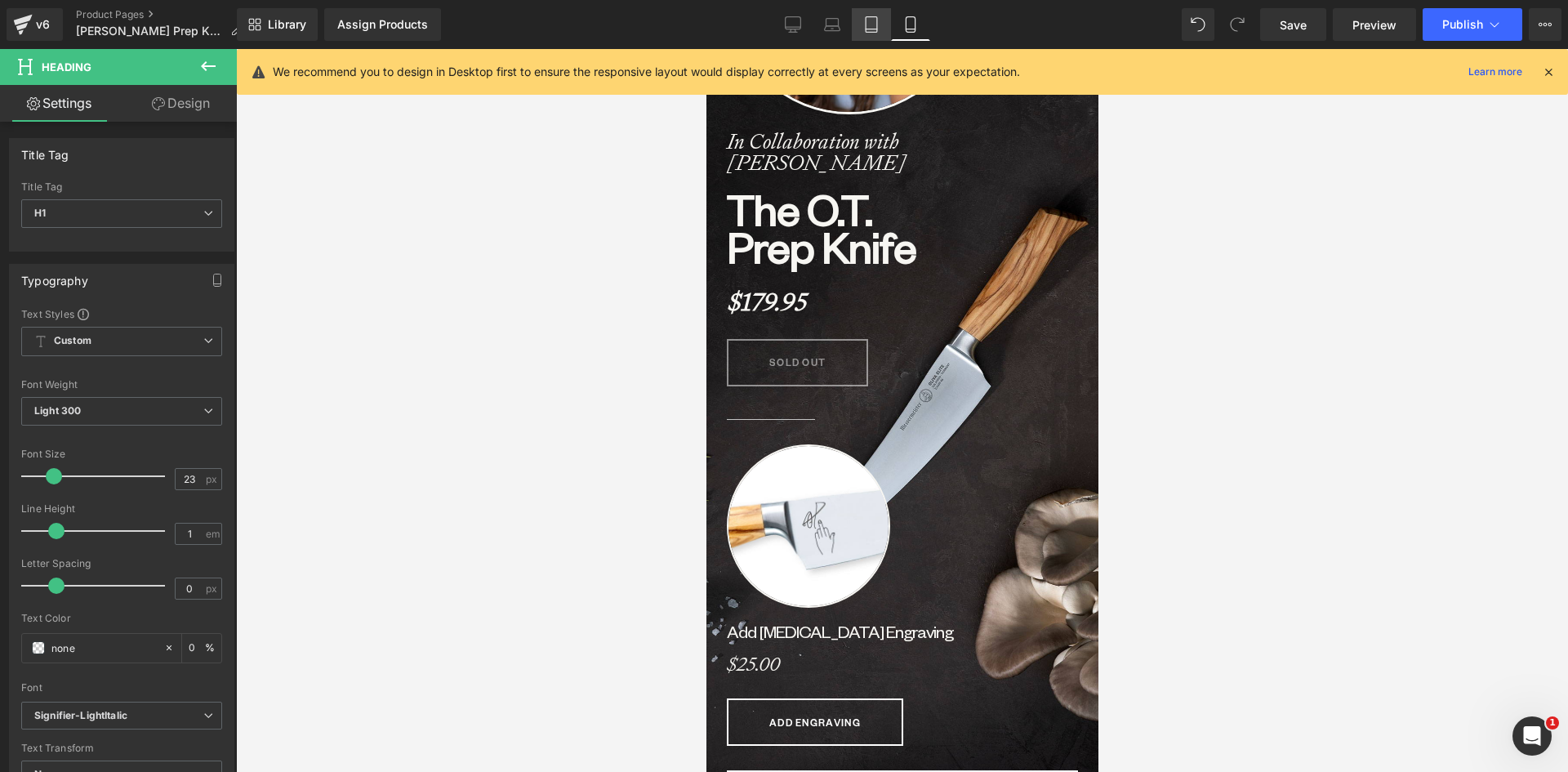
click at [877, 25] on icon at bounding box center [870, 25] width 11 height 15
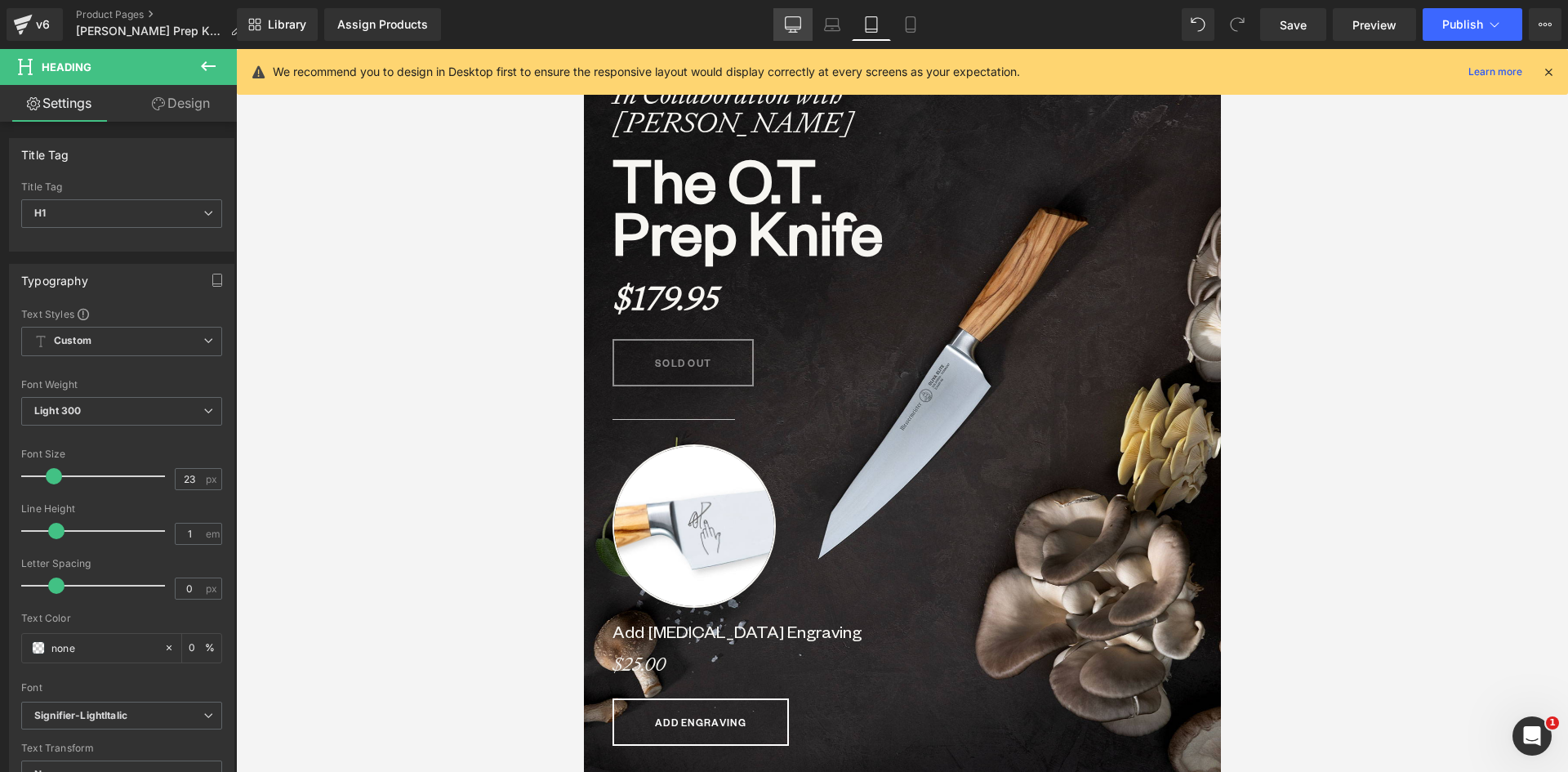
click at [796, 29] on icon at bounding box center [793, 23] width 15 height 12
type input "0"
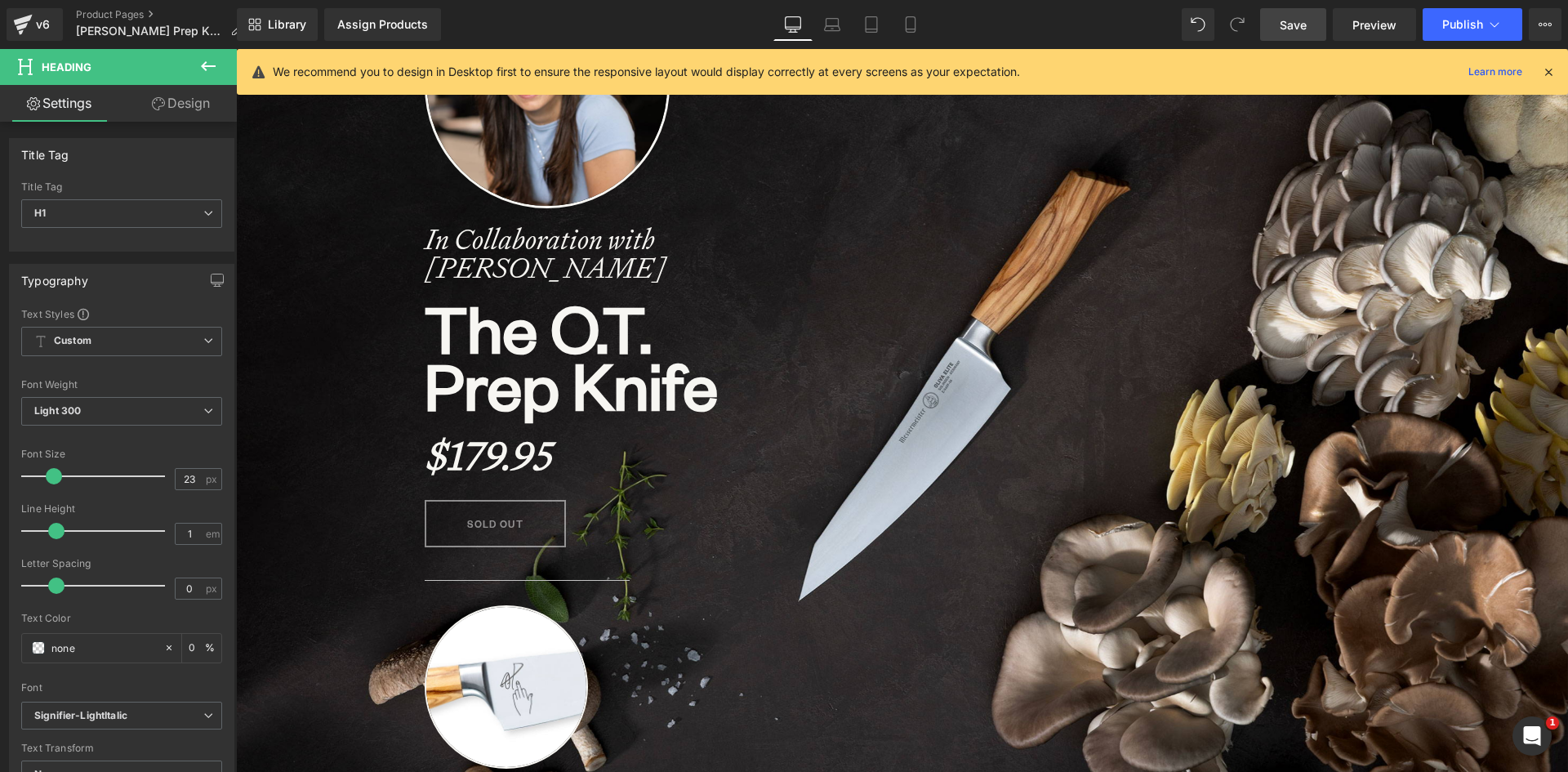
click at [1298, 18] on span "Save" at bounding box center [1293, 25] width 27 height 17
